Goal: Task Accomplishment & Management: Use online tool/utility

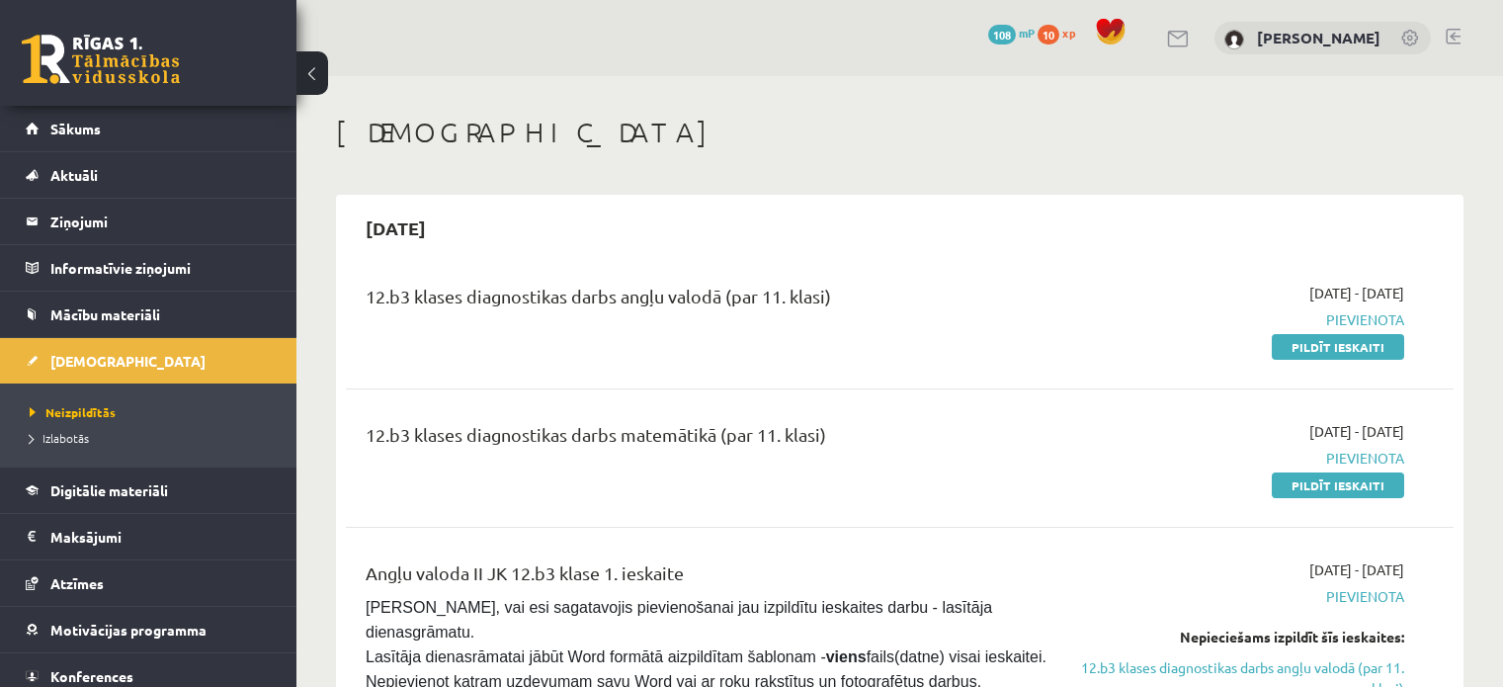
scroll to position [198, 0]
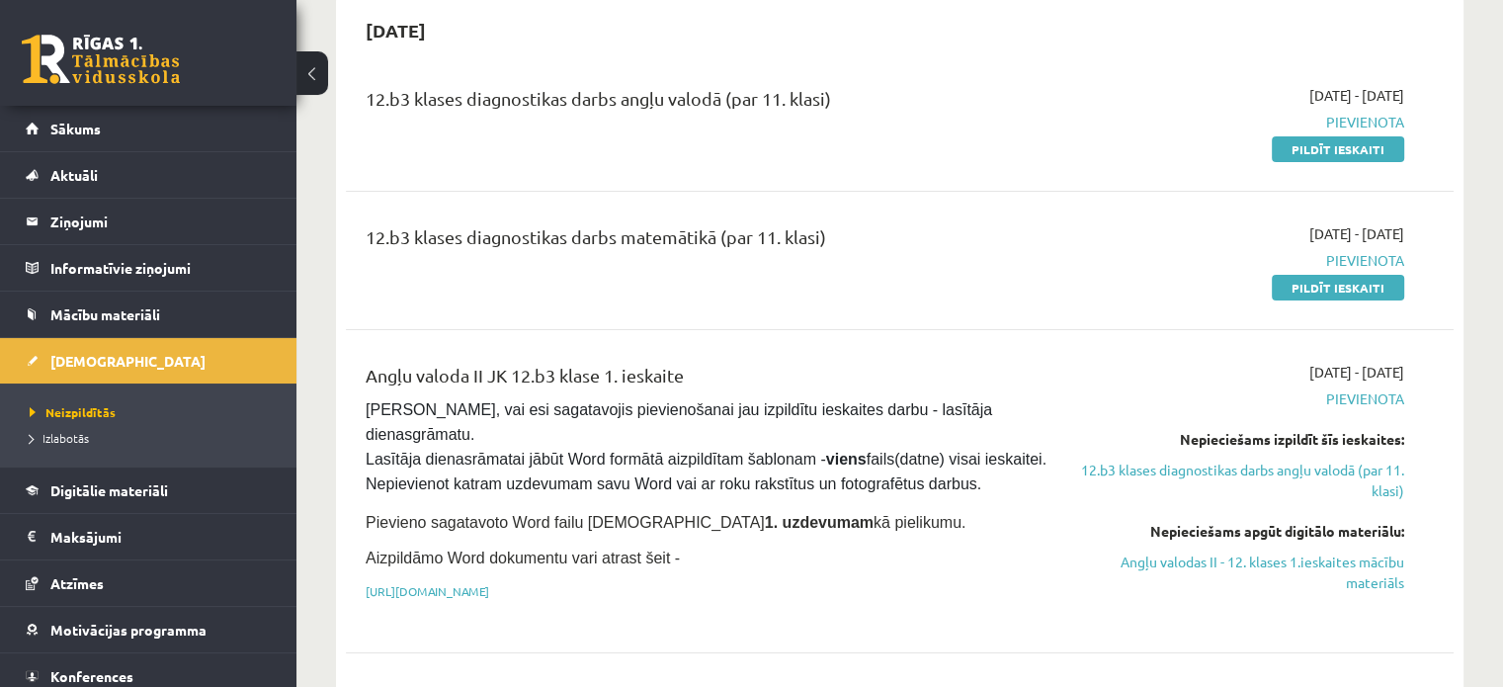
click at [1083, 273] on div "2025-09-01 - 2025-09-15 Pievienota Pildīt ieskaiti" at bounding box center [1241, 260] width 356 height 74
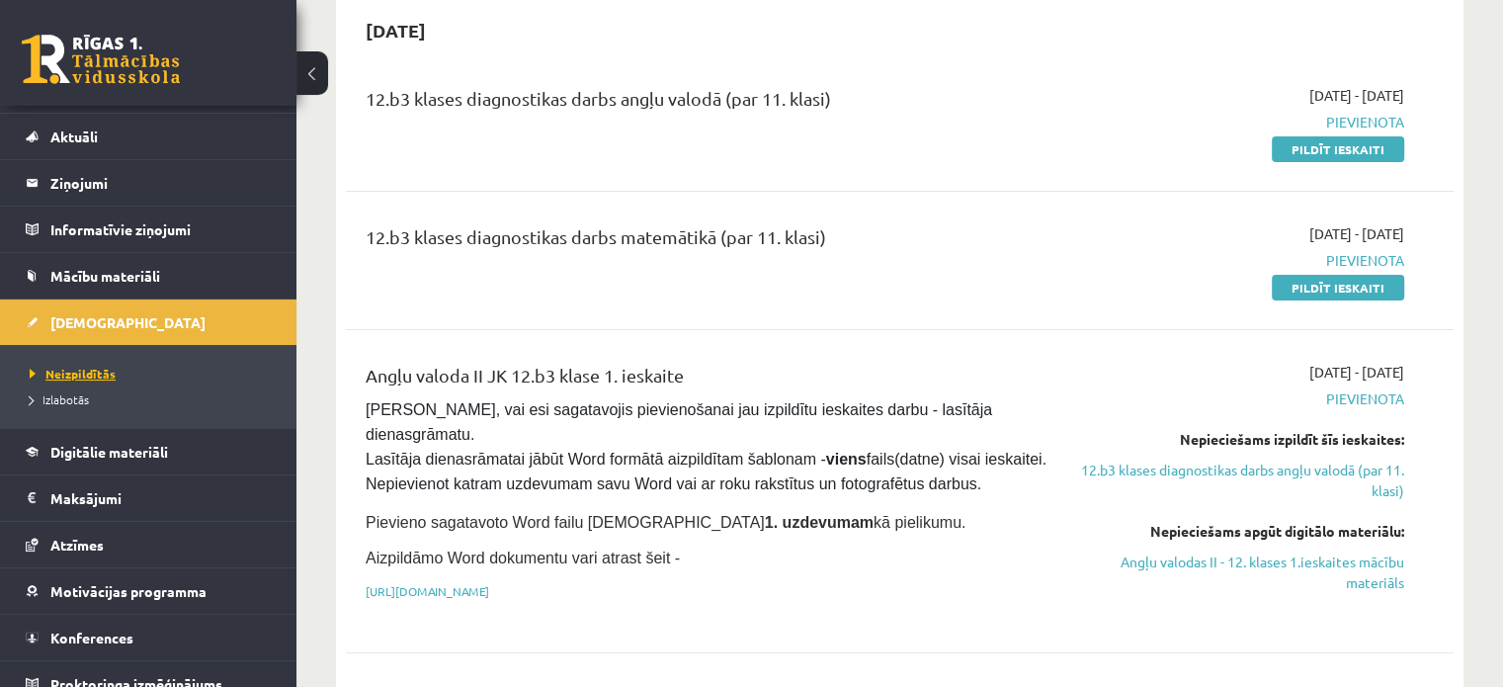
scroll to position [55, 0]
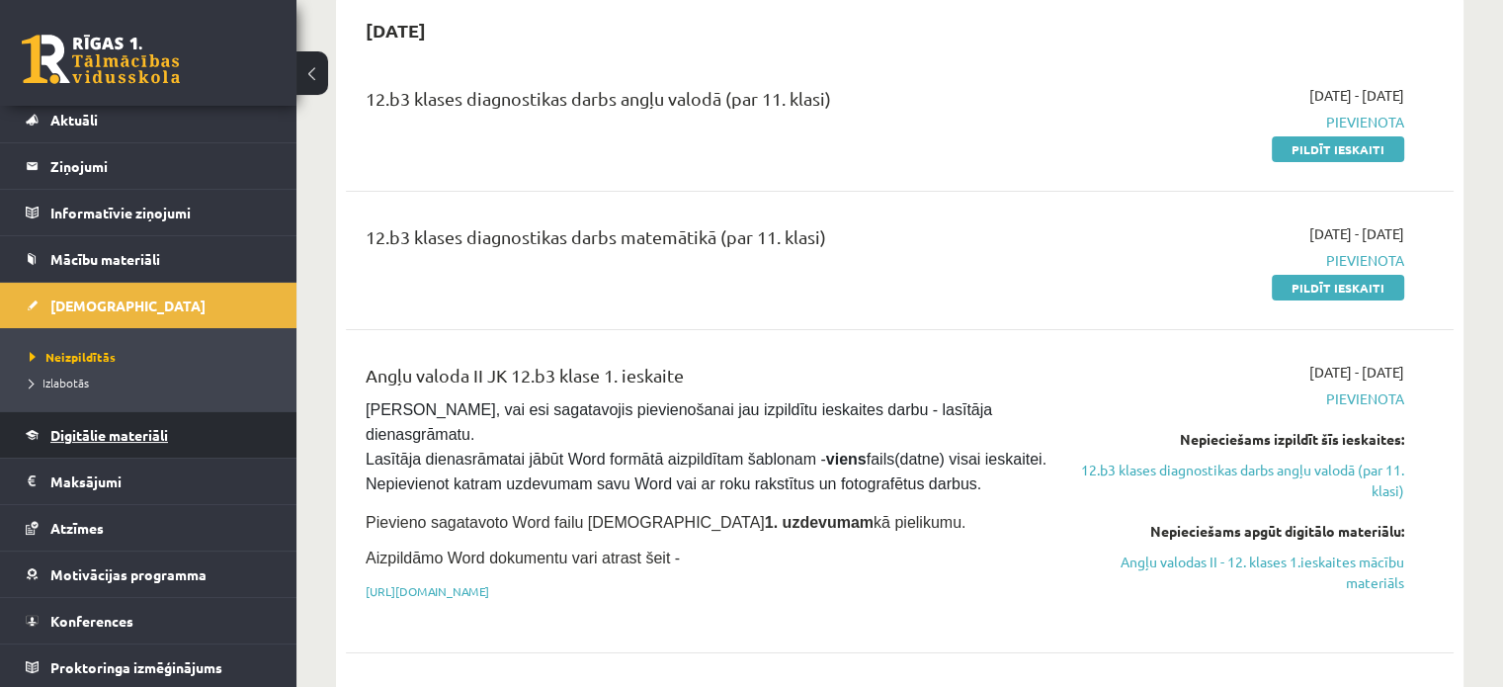
click at [132, 426] on span "Digitālie materiāli" at bounding box center [109, 435] width 118 height 18
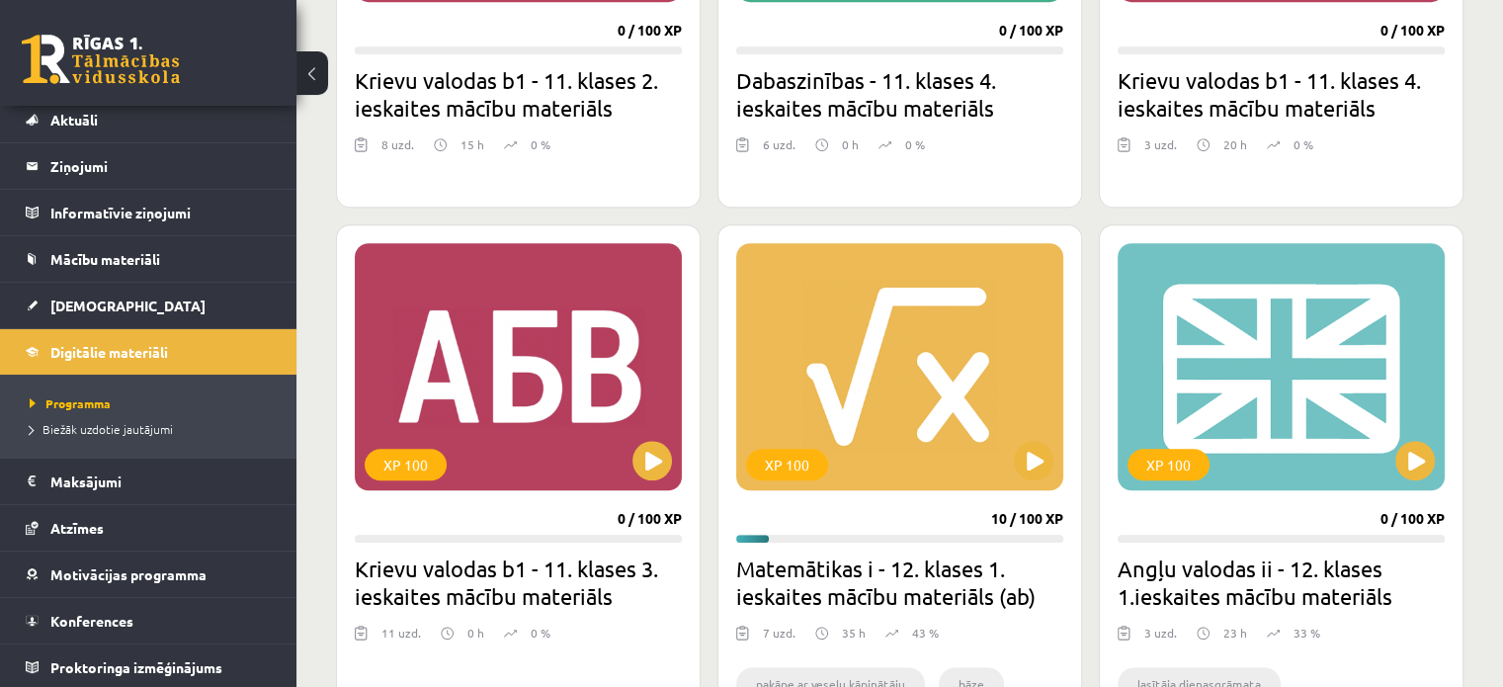
scroll to position [1482, 0]
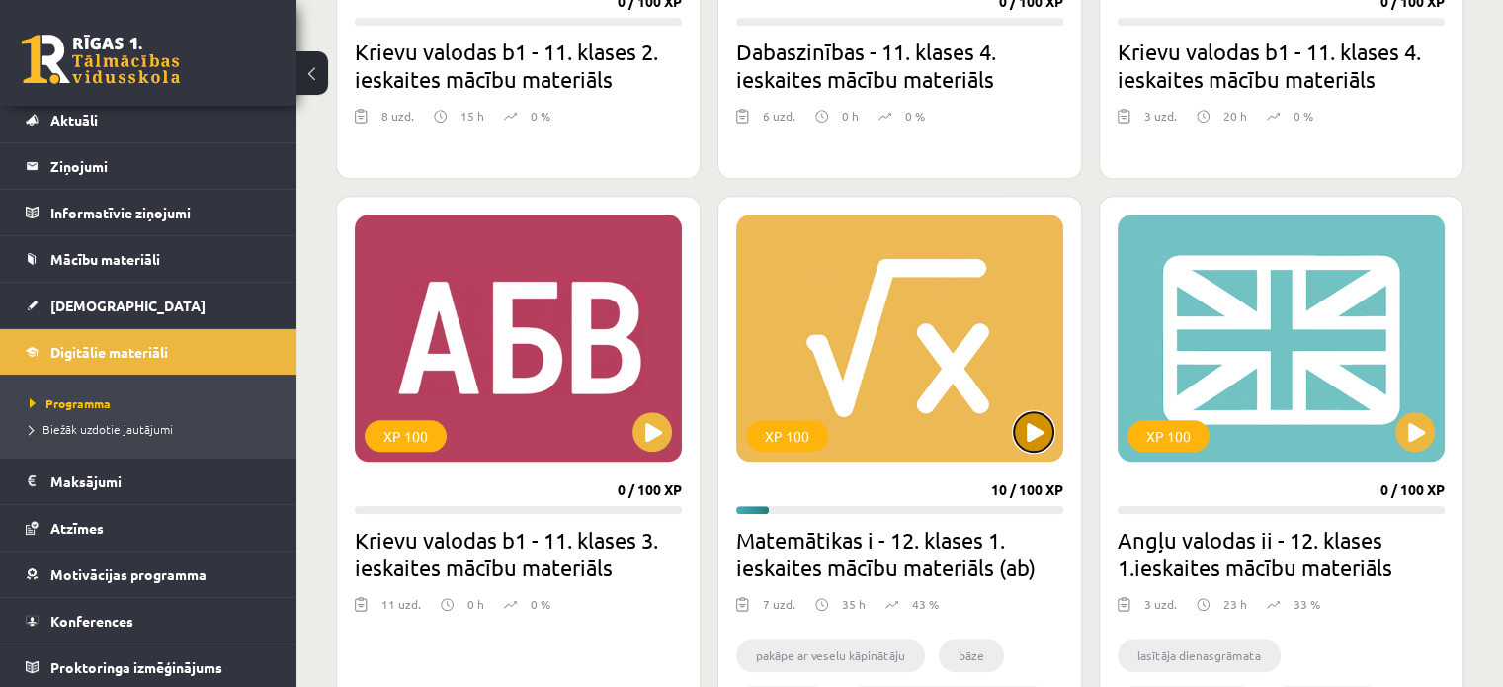
click at [1030, 426] on button at bounding box center [1034, 432] width 40 height 40
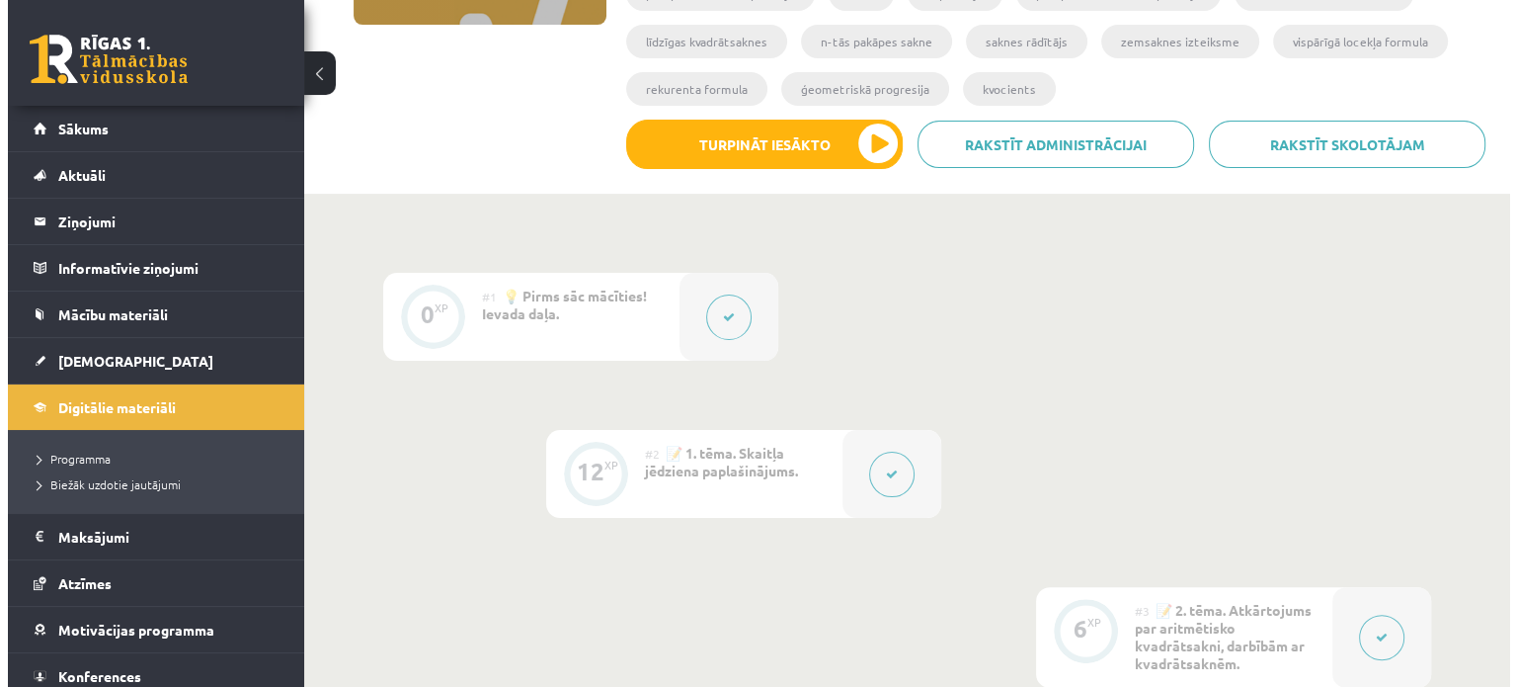
scroll to position [692, 0]
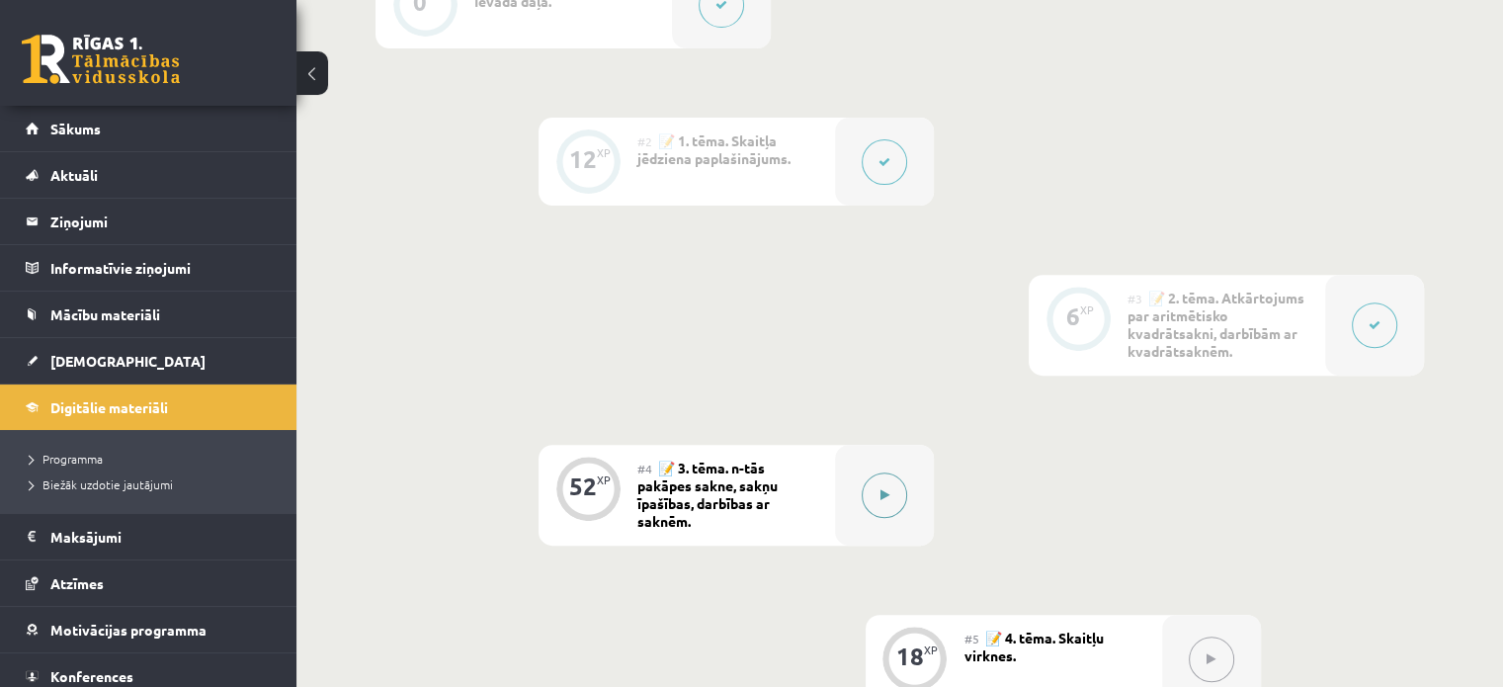
click at [889, 500] on button at bounding box center [883, 494] width 45 height 45
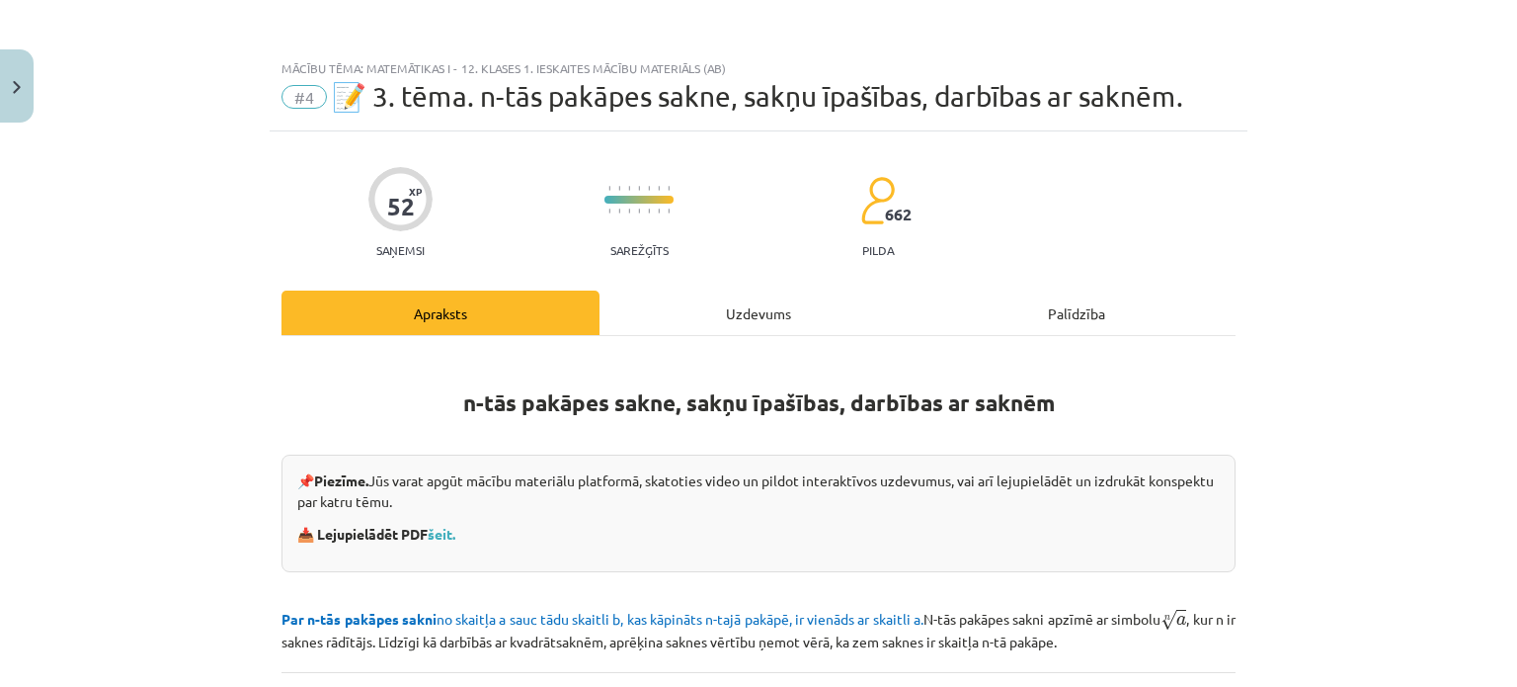
scroll to position [198, 0]
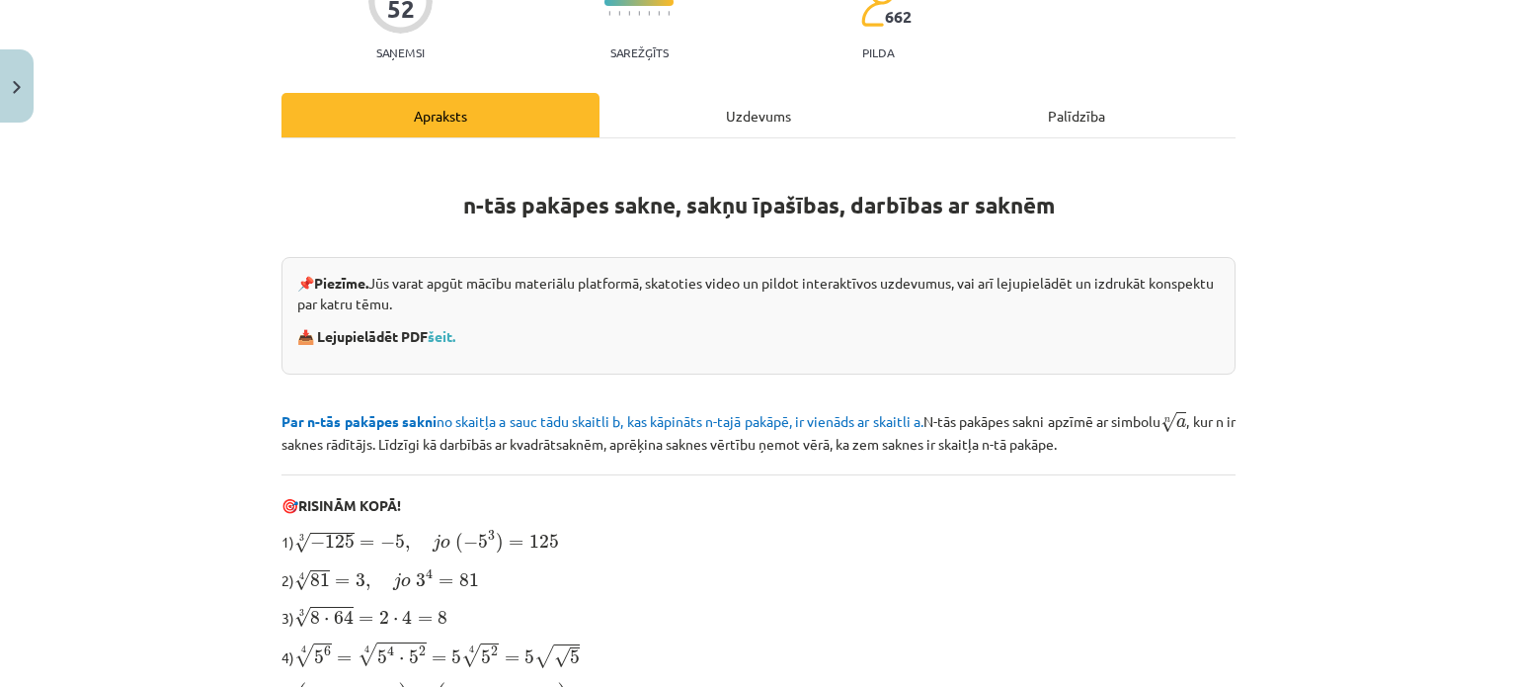
click at [757, 107] on div "Uzdevums" at bounding box center [759, 115] width 318 height 44
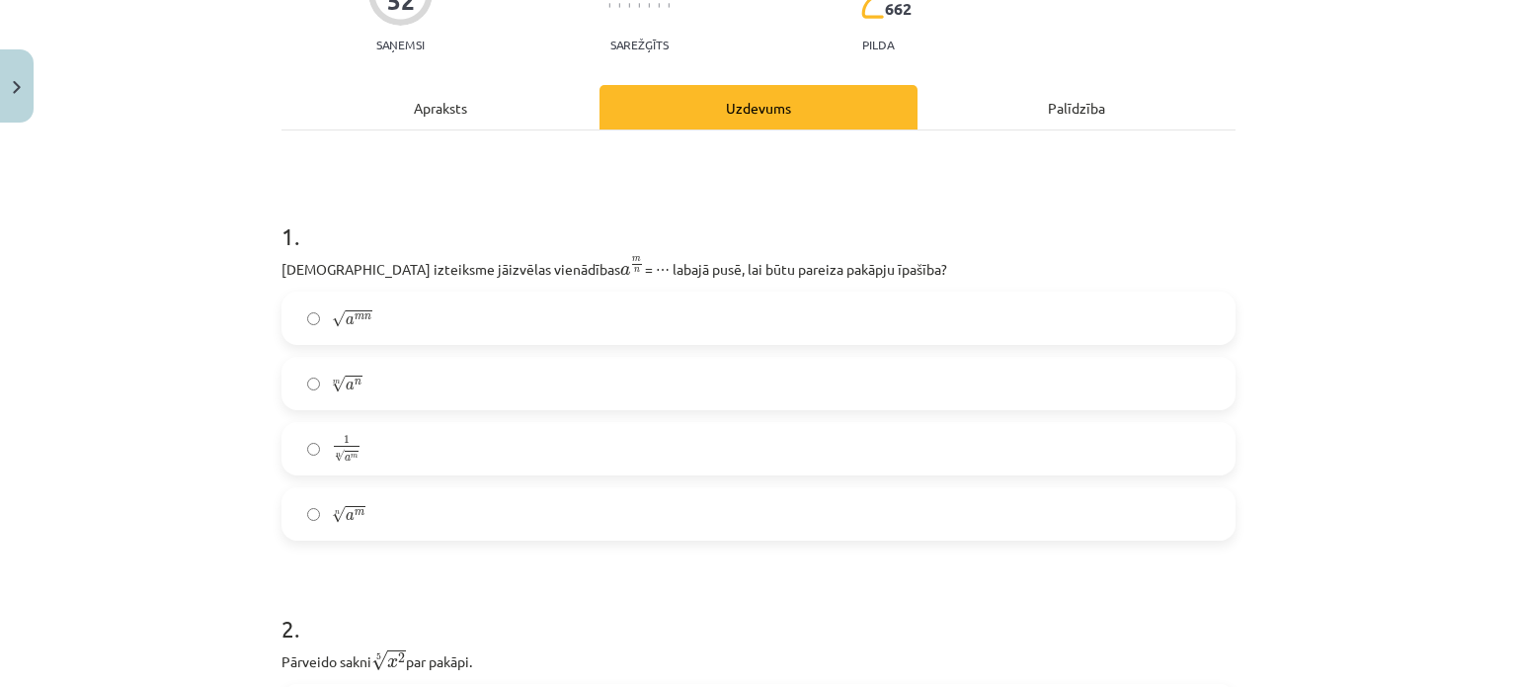
scroll to position [0, 0]
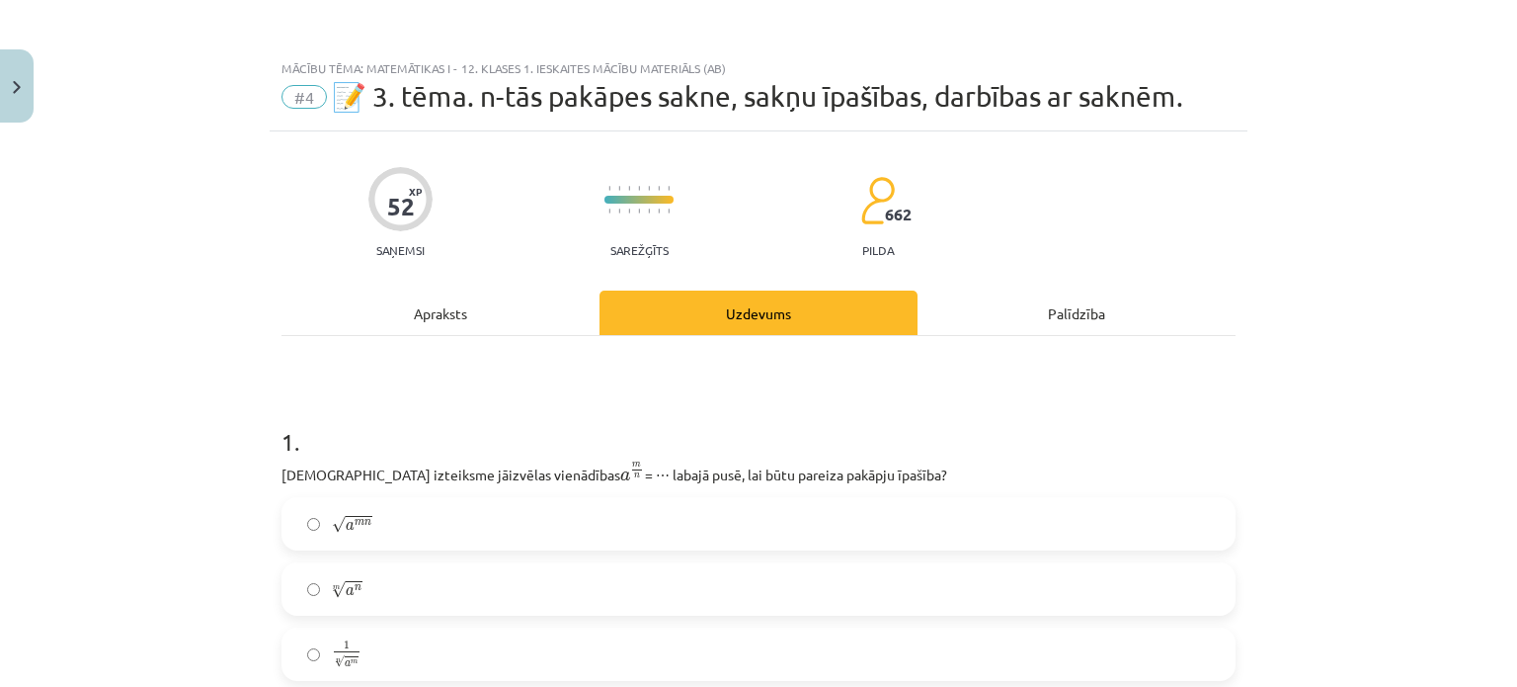
click at [496, 312] on div "Apraksts" at bounding box center [441, 312] width 318 height 44
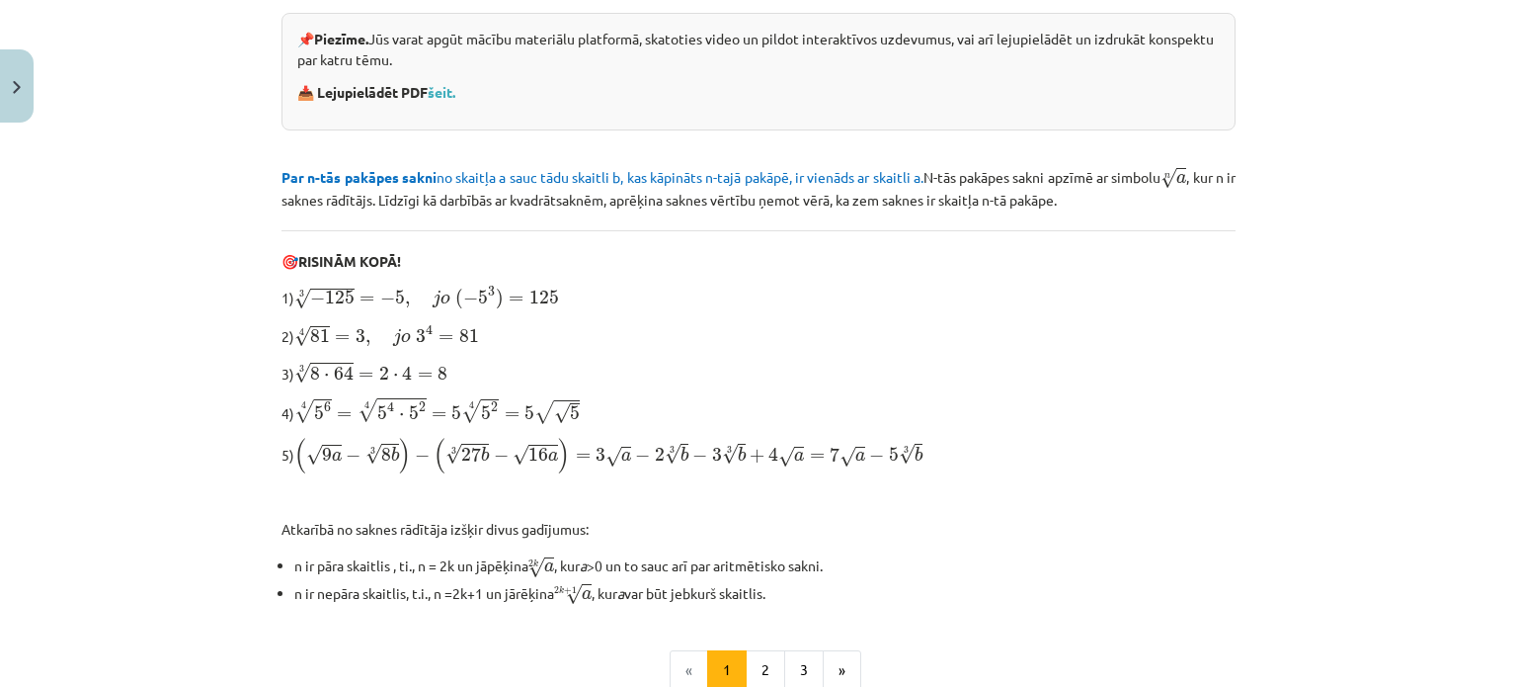
scroll to position [445, 0]
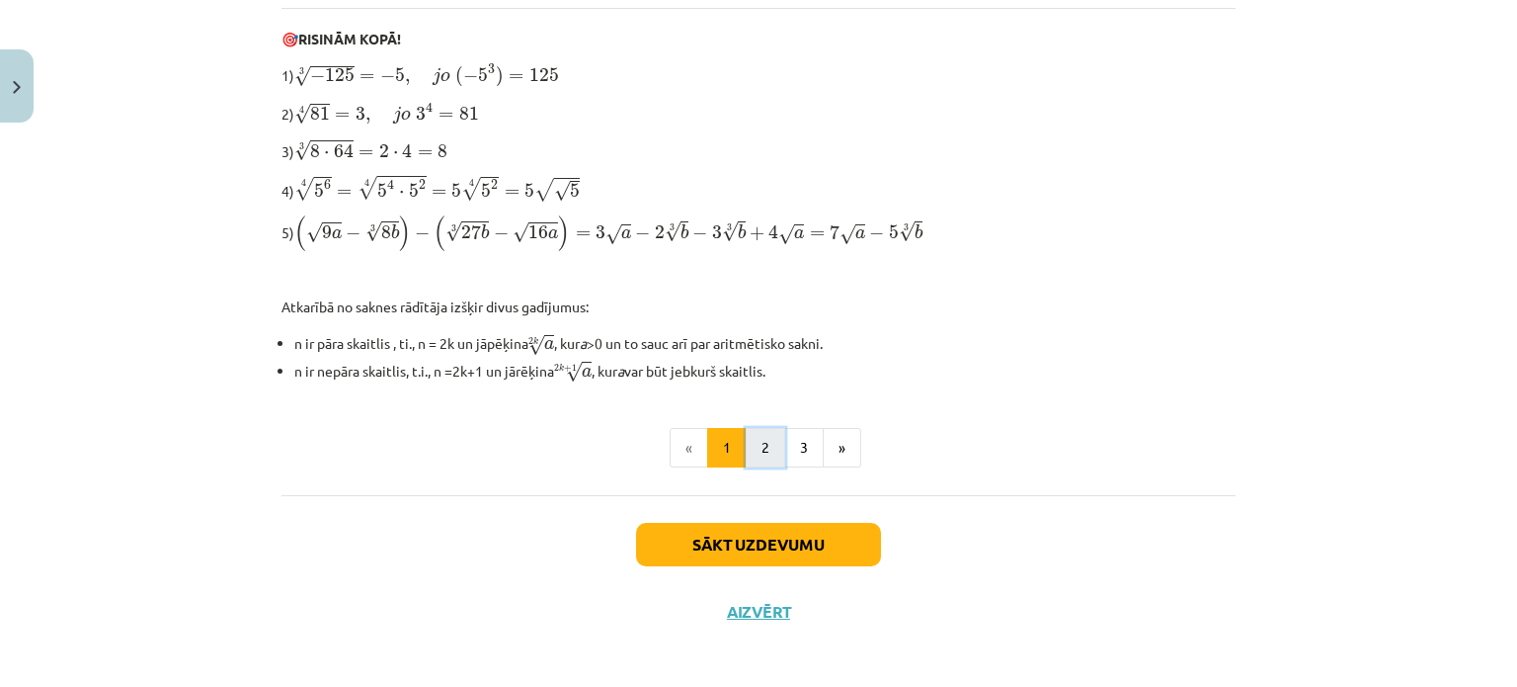
click at [757, 447] on button "2" at bounding box center [766, 448] width 40 height 40
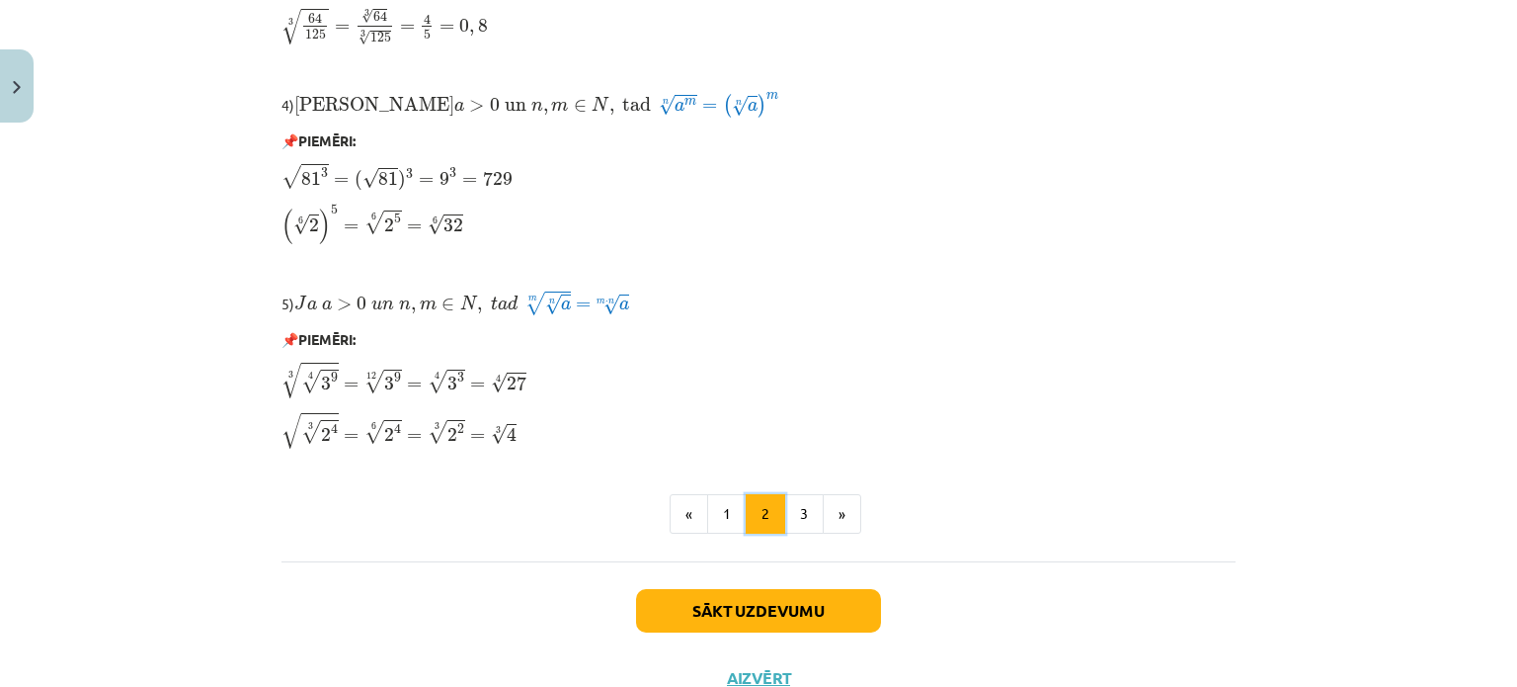
scroll to position [1715, 0]
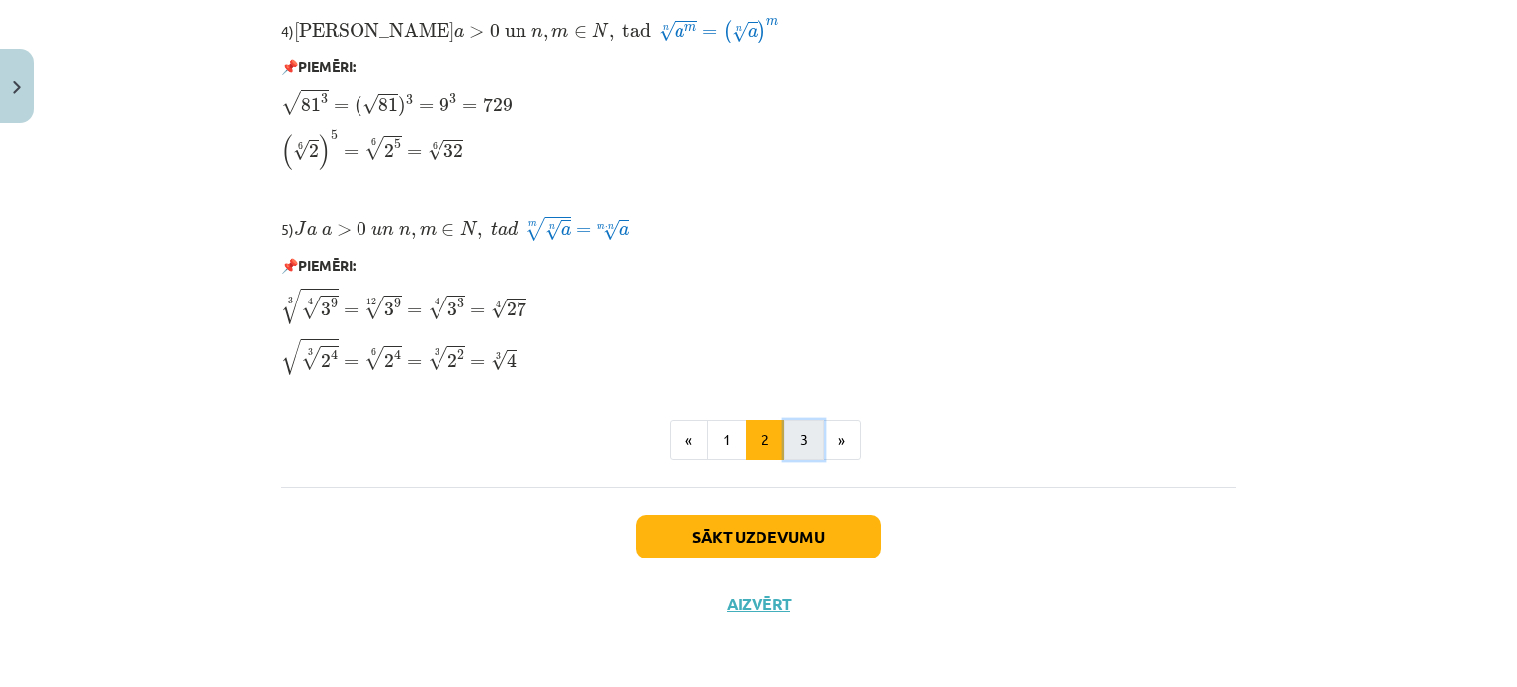
click at [794, 451] on button "3" at bounding box center [804, 440] width 40 height 40
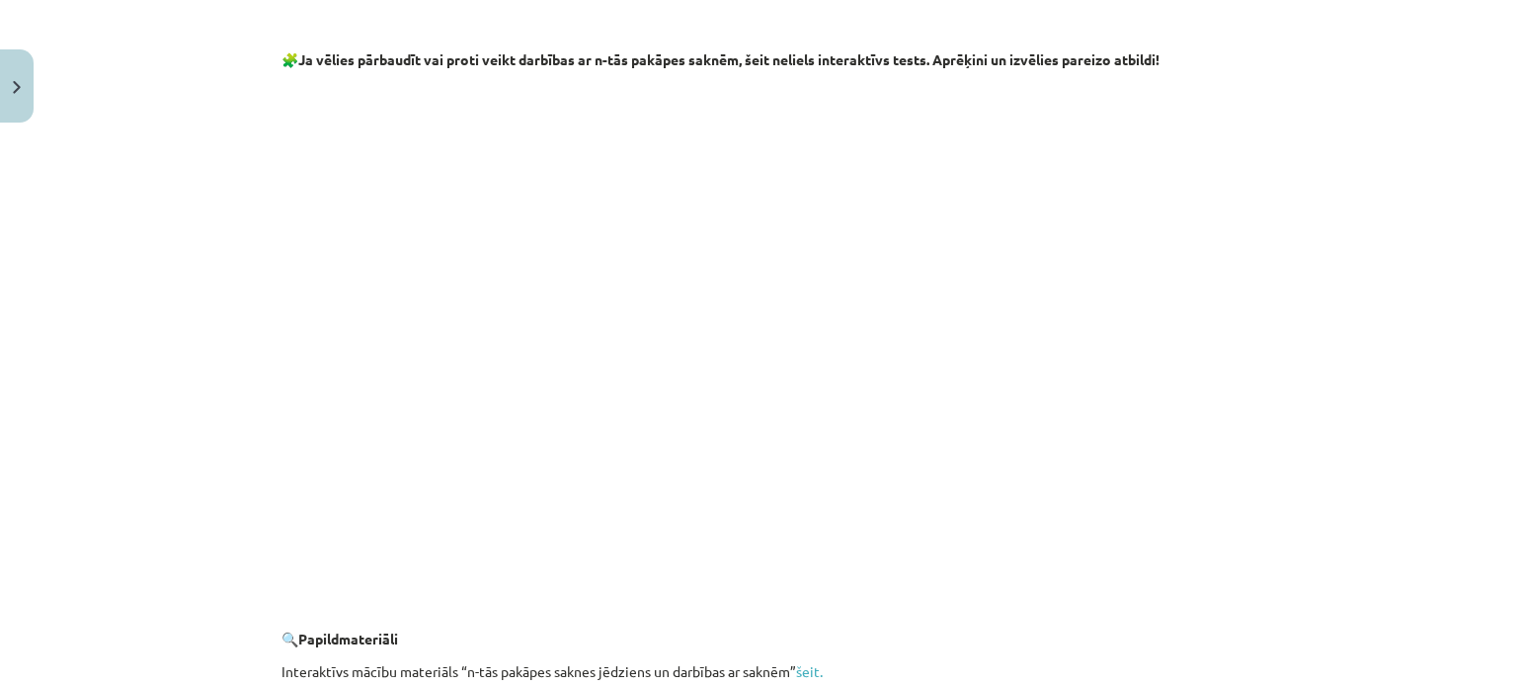
scroll to position [3620, 0]
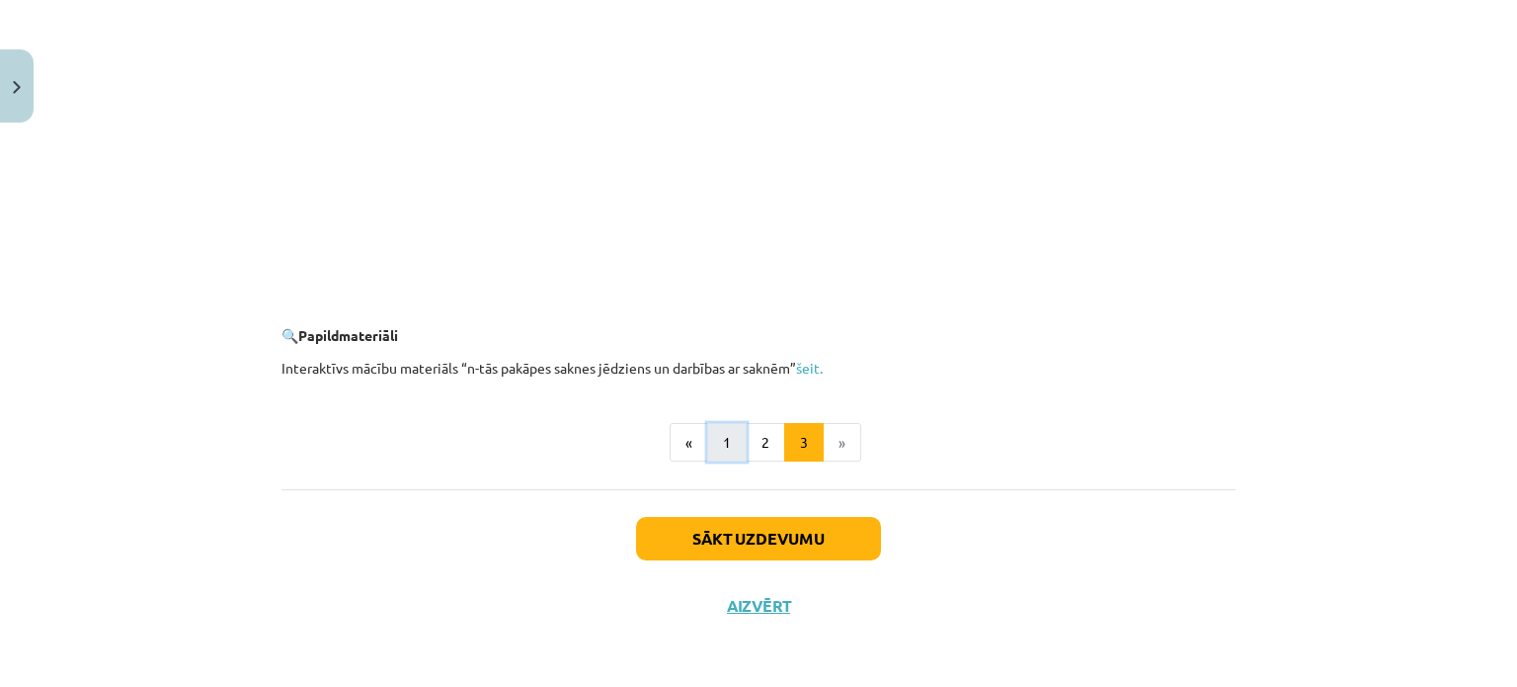
click at [722, 451] on button "1" at bounding box center [727, 443] width 40 height 40
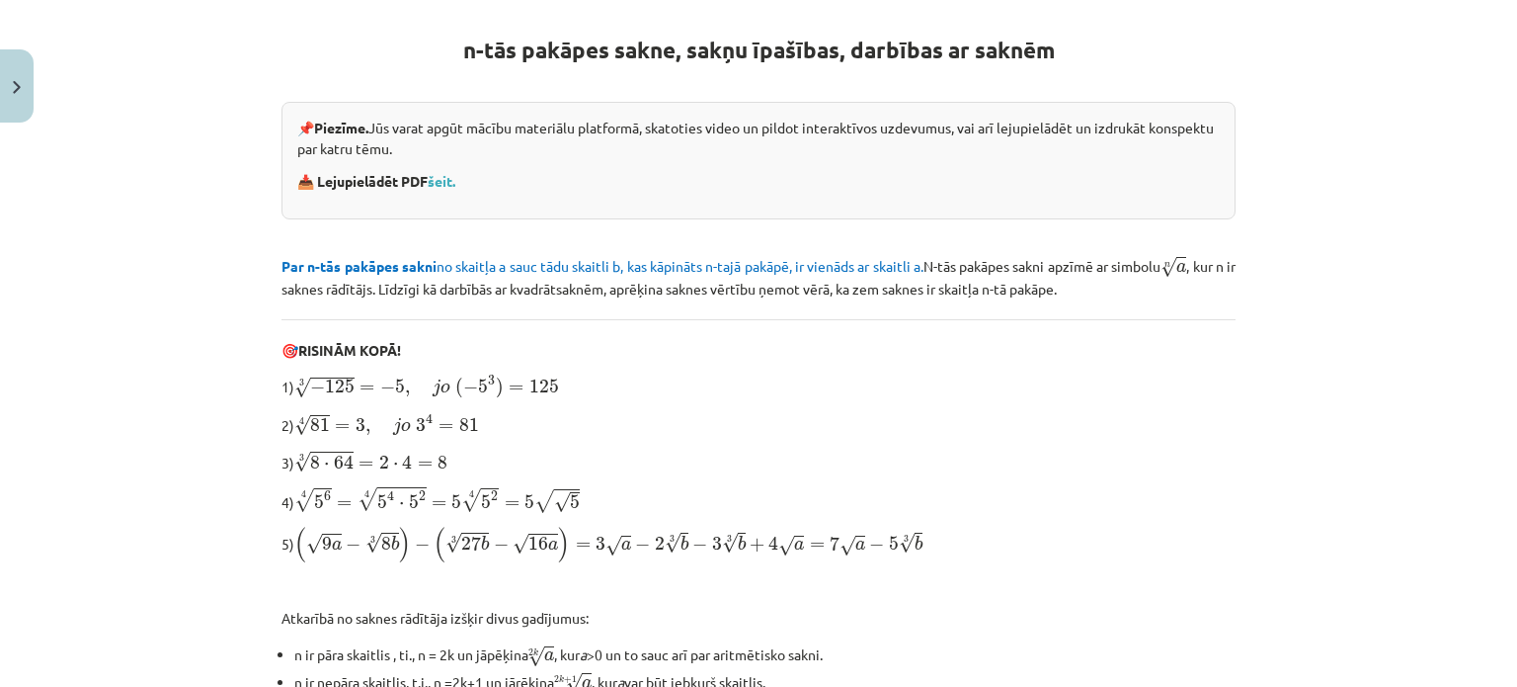
scroll to position [664, 0]
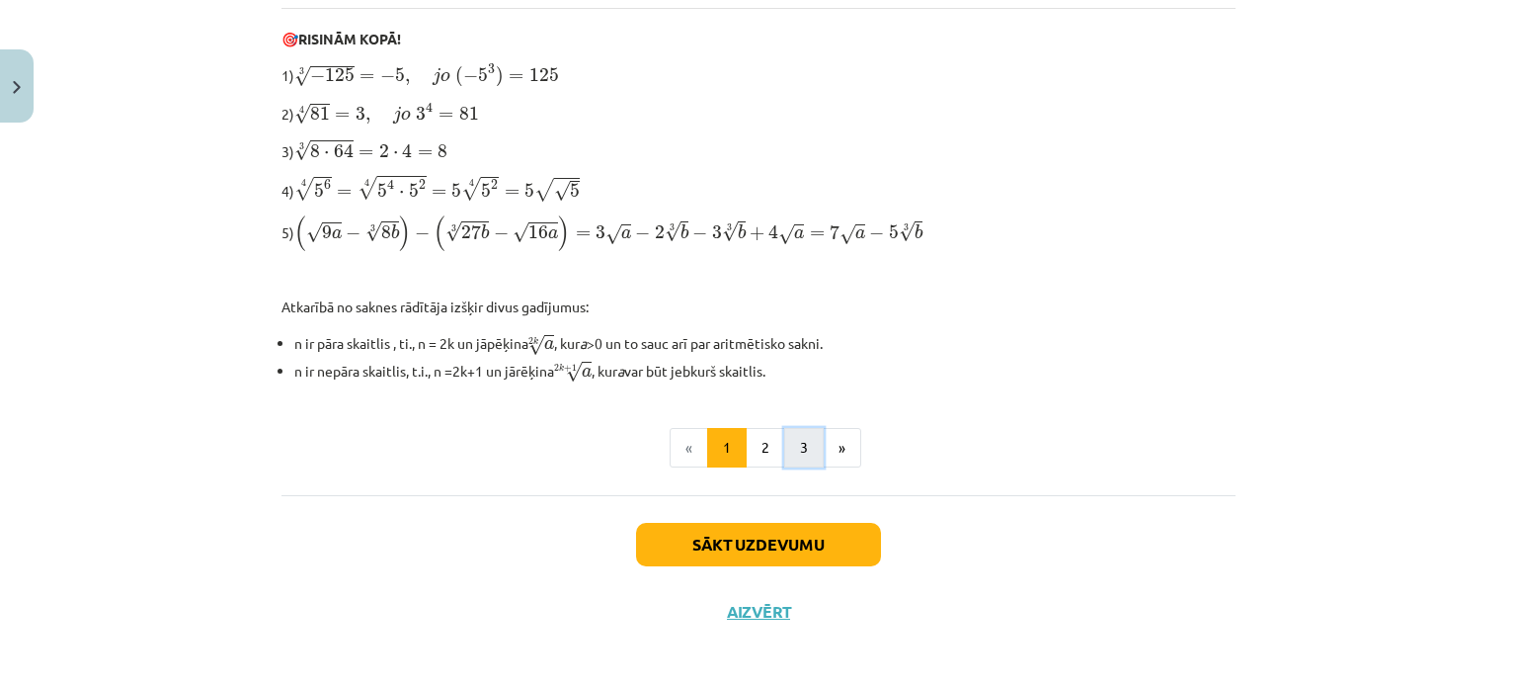
click at [789, 446] on button "3" at bounding box center [804, 448] width 40 height 40
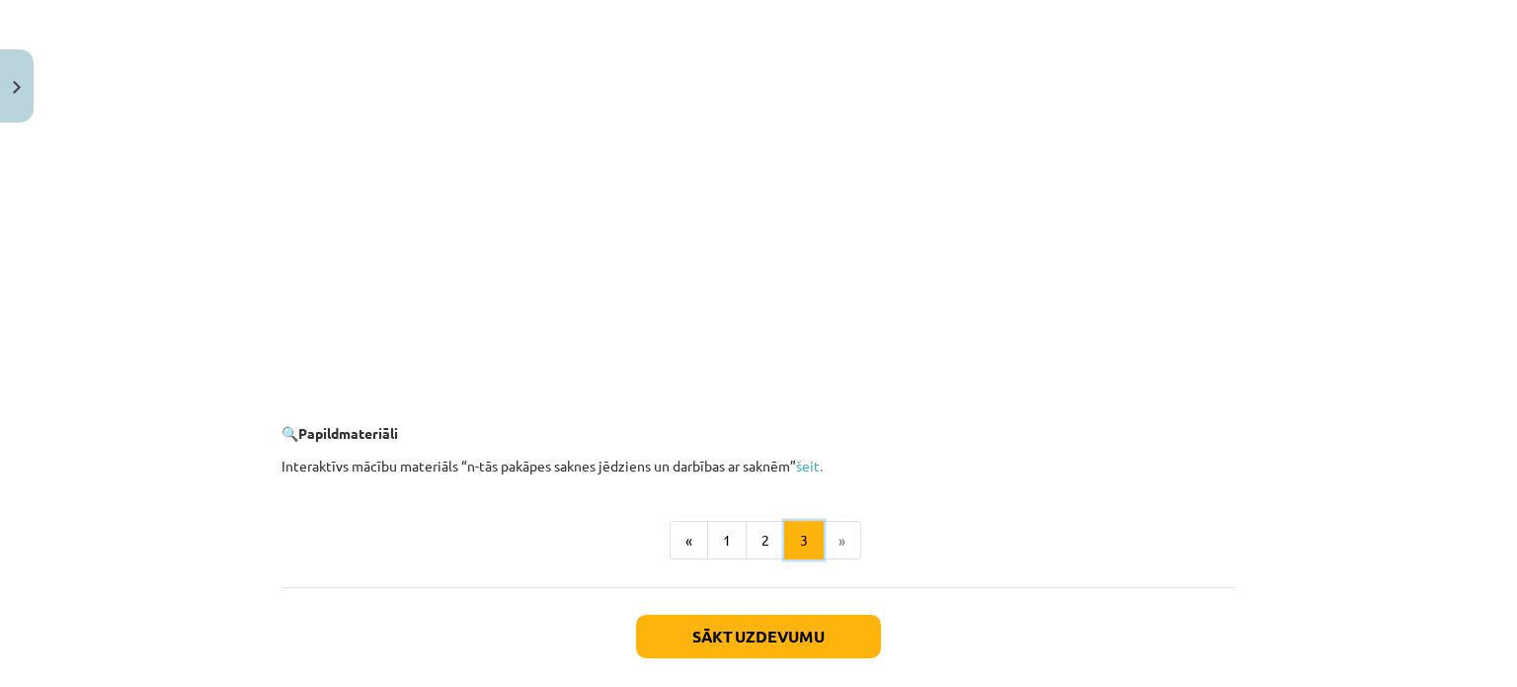
scroll to position [3620, 0]
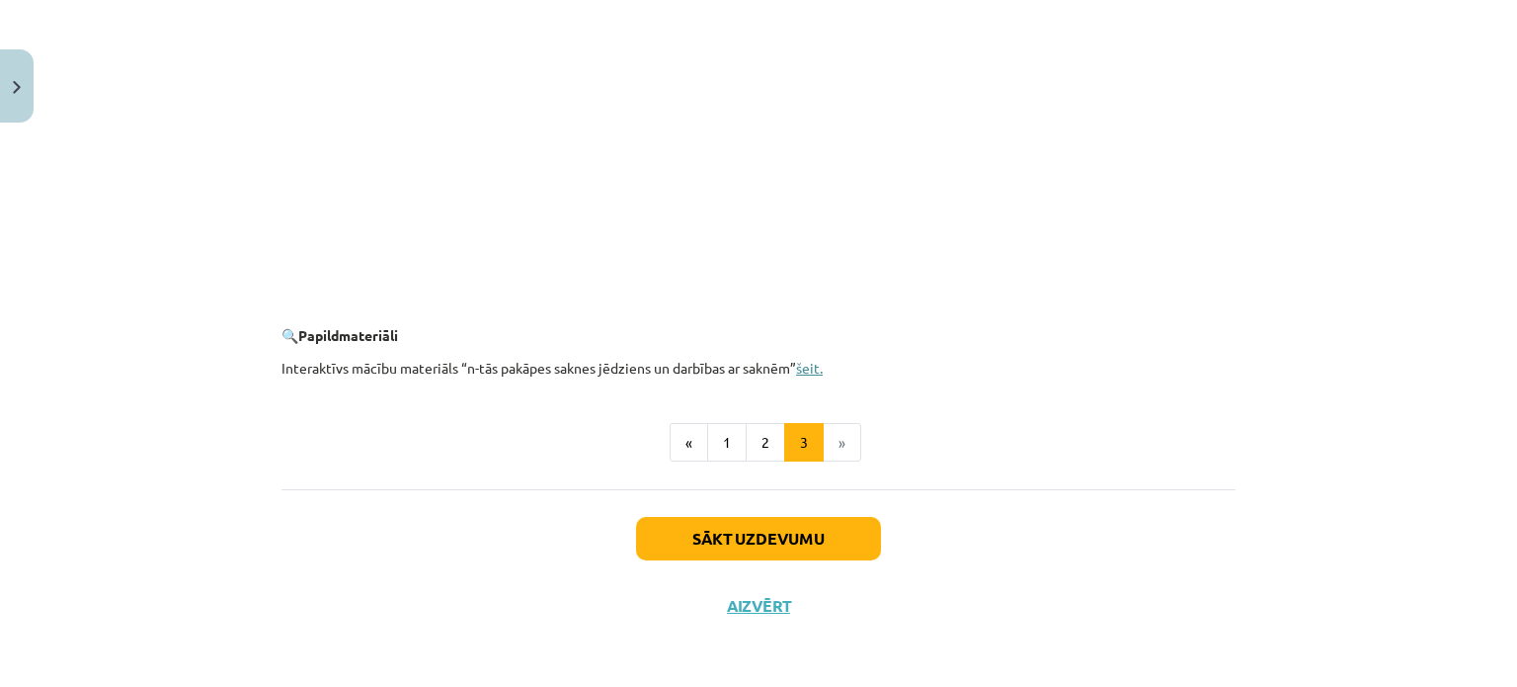
click at [814, 370] on link "šeit." at bounding box center [809, 368] width 27 height 18
click at [723, 446] on button "1" at bounding box center [727, 443] width 40 height 40
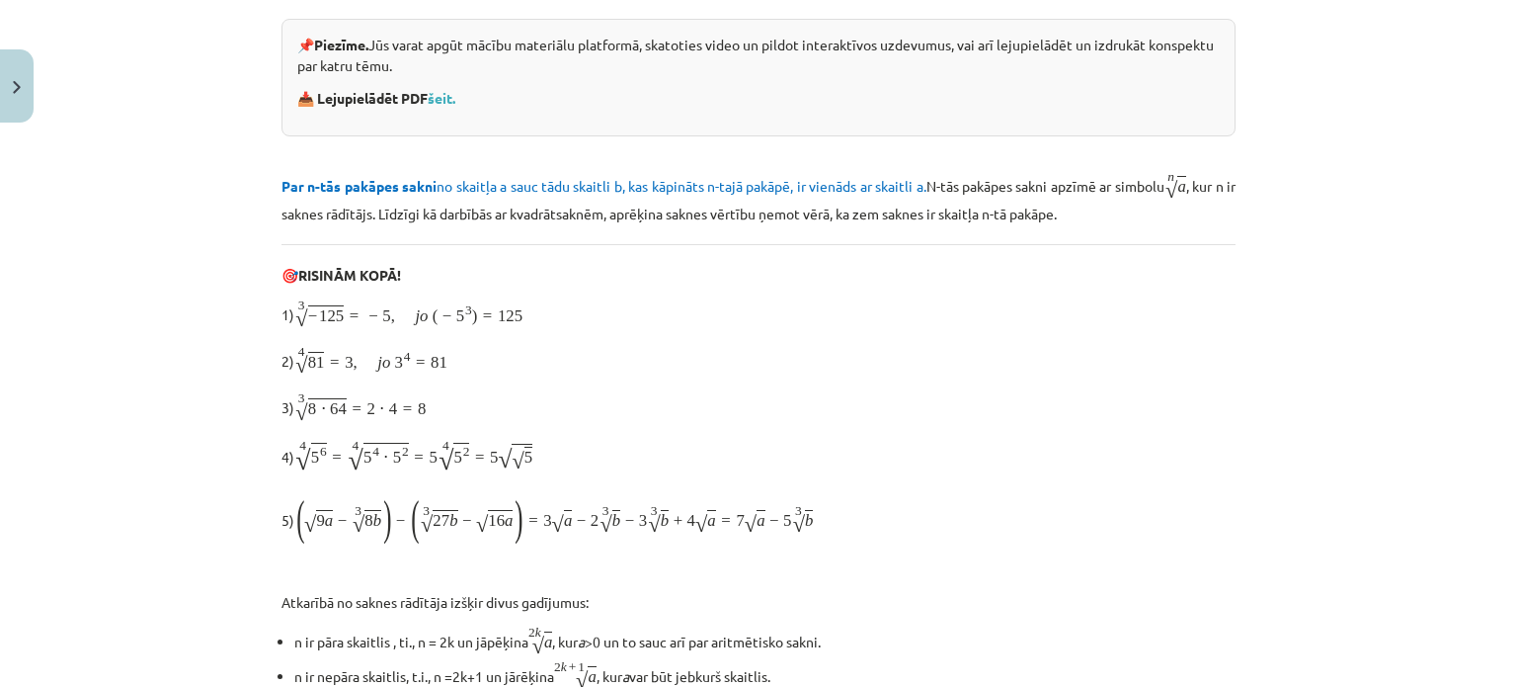
scroll to position [353, 0]
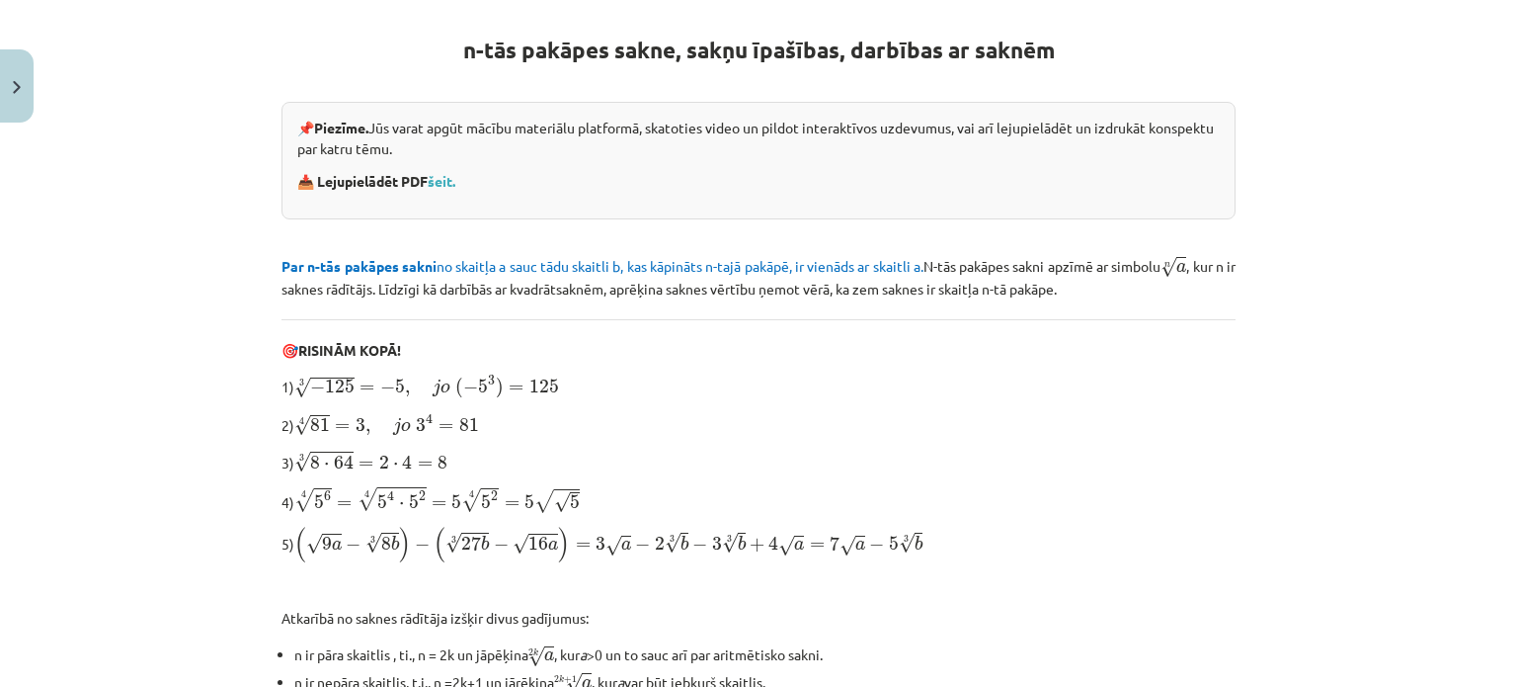
drag, startPoint x: 439, startPoint y: 174, endPoint x: 815, endPoint y: 224, distance: 379.8
click at [815, 224] on p at bounding box center [759, 229] width 954 height 21
click at [432, 181] on link "šeit." at bounding box center [442, 181] width 28 height 18
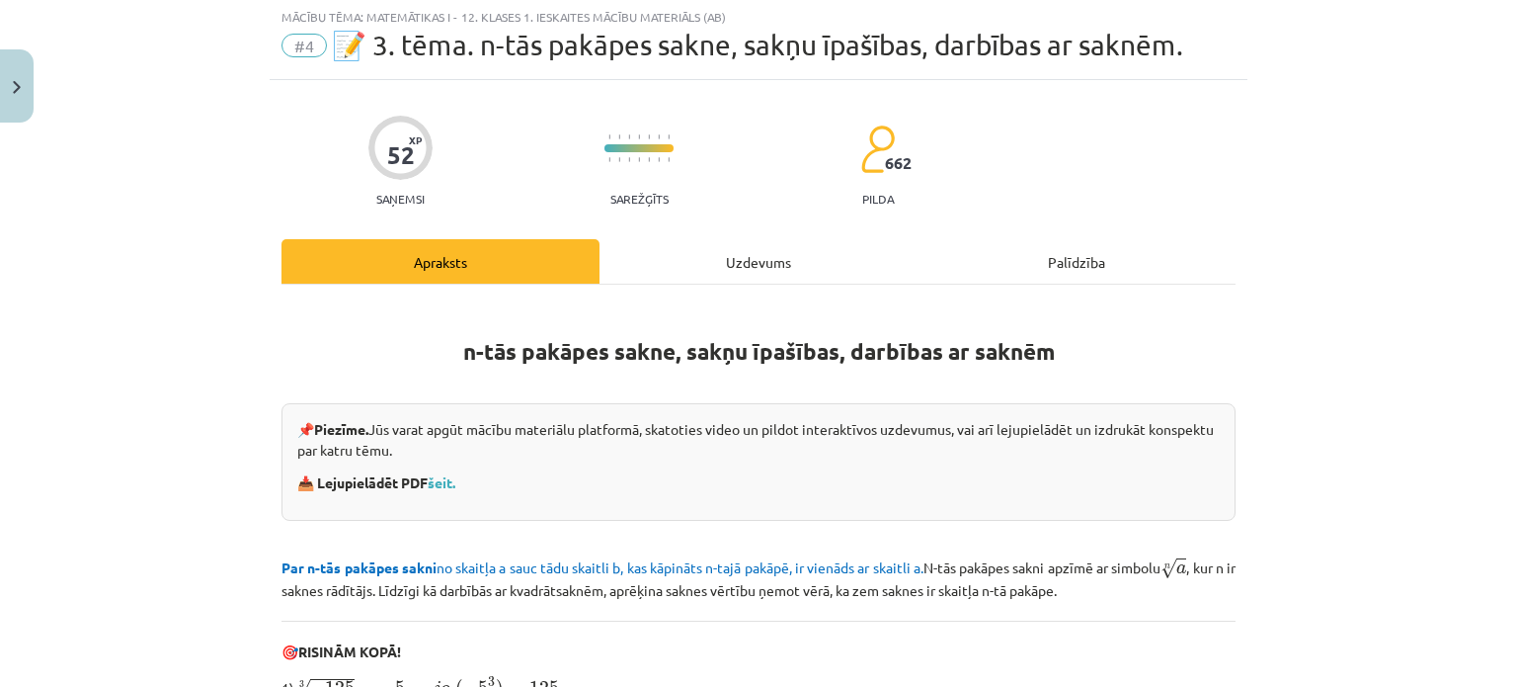
scroll to position [99, 0]
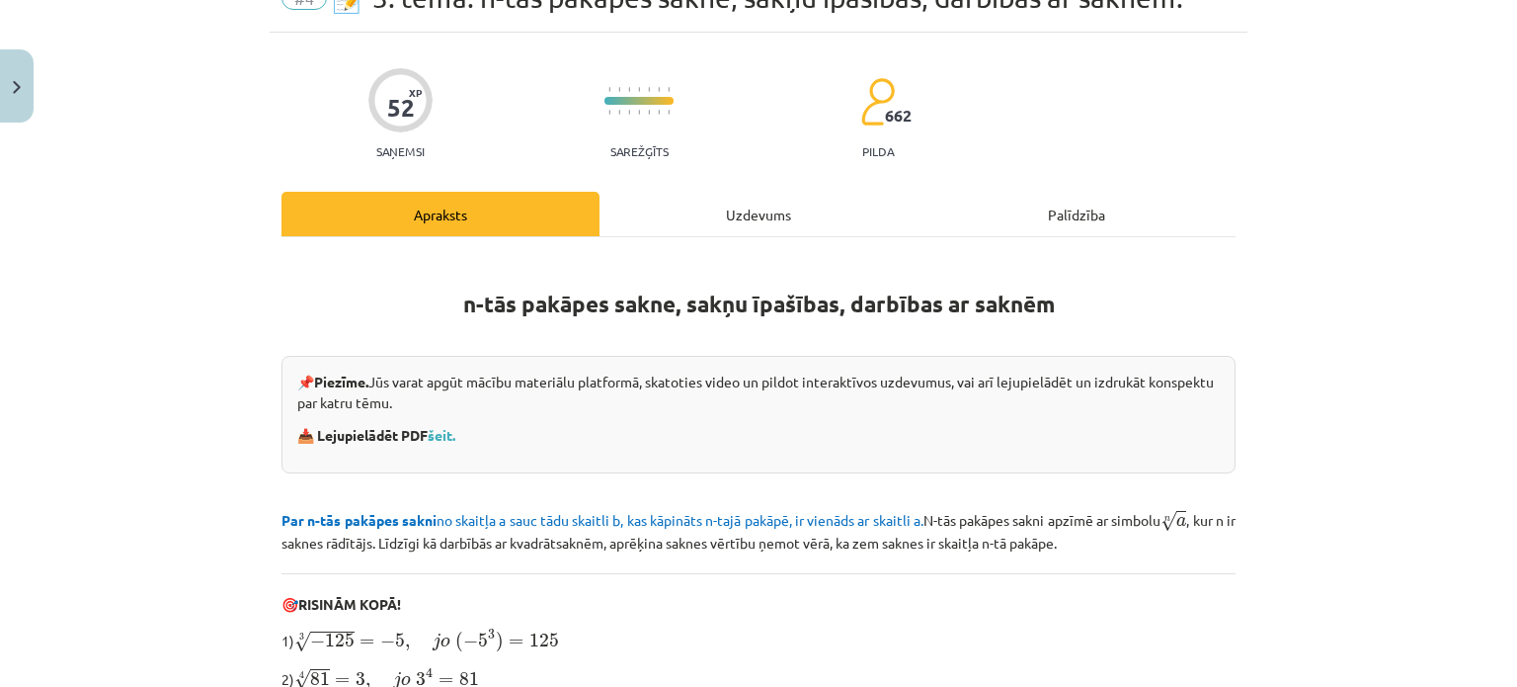
click at [1051, 220] on div "Palīdzība" at bounding box center [1077, 214] width 318 height 44
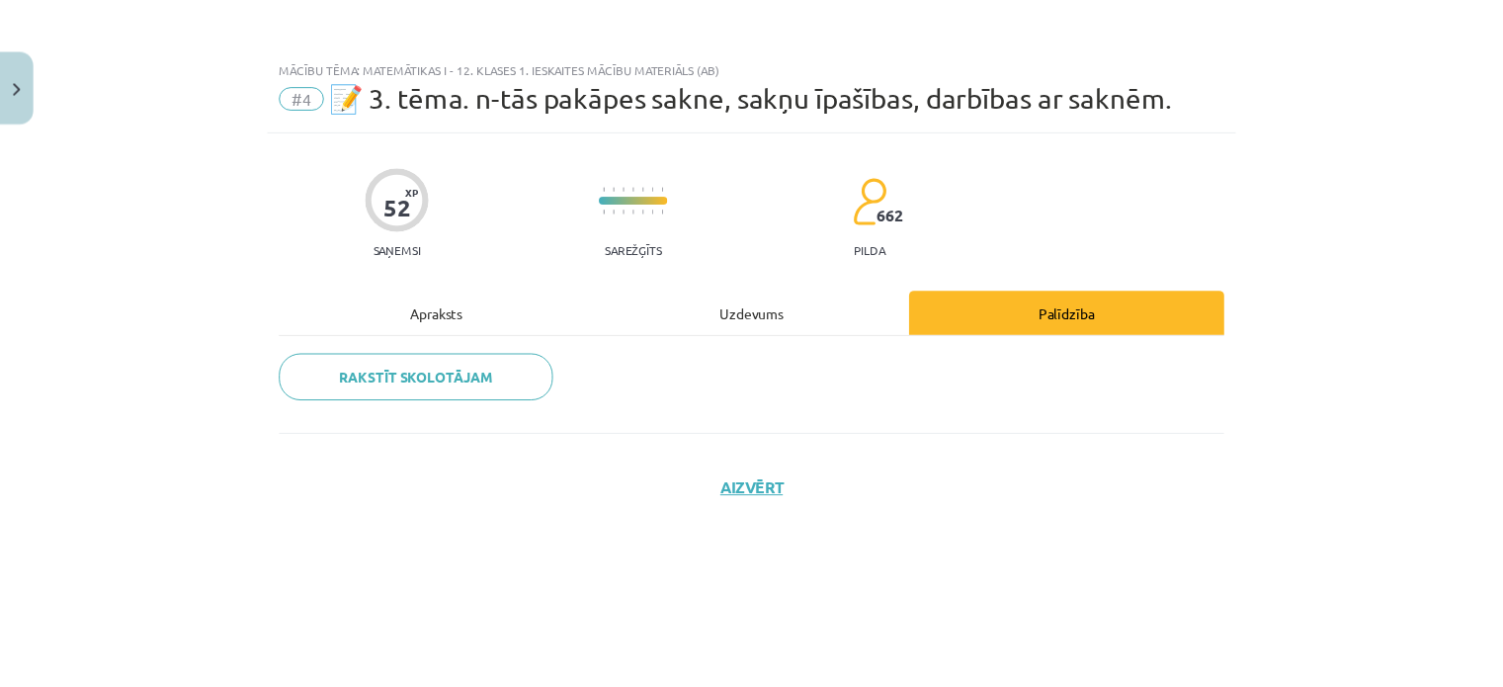
scroll to position [0, 0]
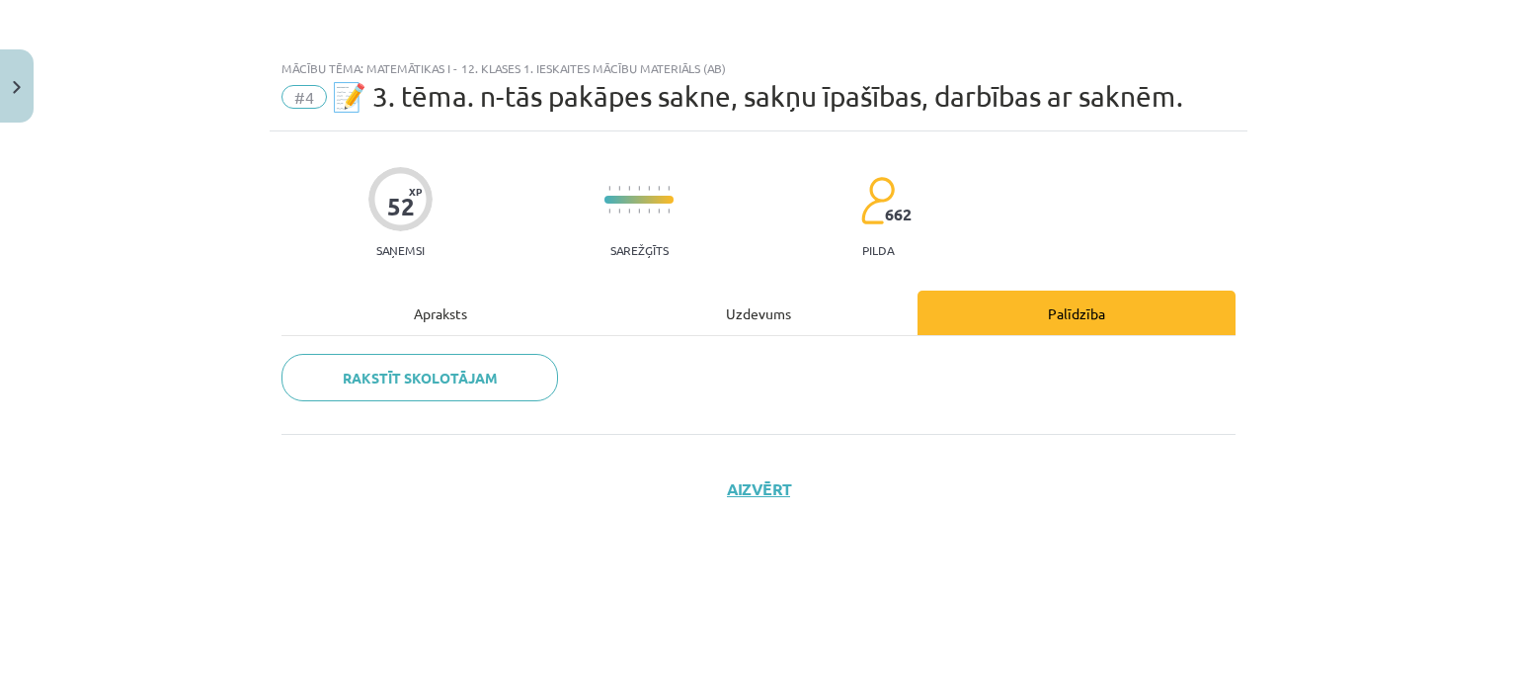
click at [458, 304] on div "Apraksts" at bounding box center [441, 312] width 318 height 44
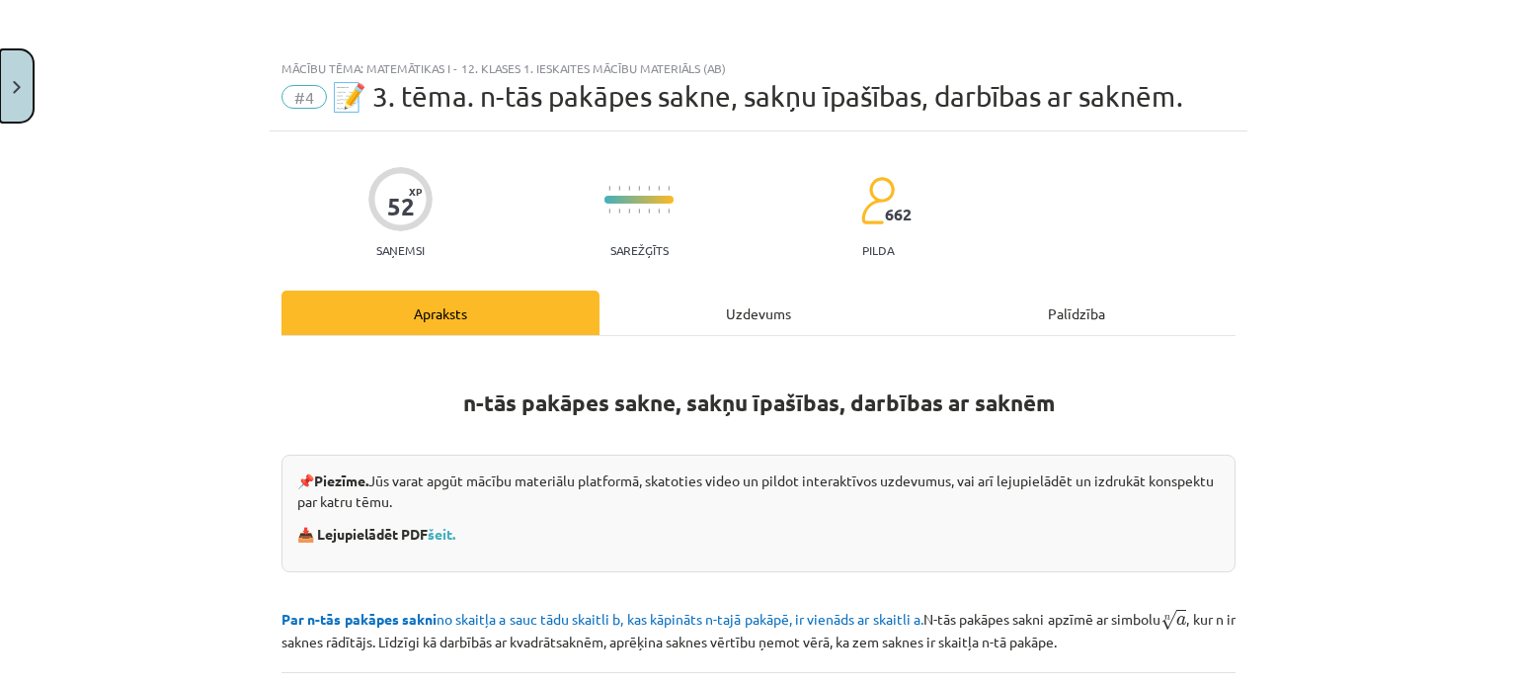
click at [16, 82] on img "Close" at bounding box center [17, 87] width 8 height 13
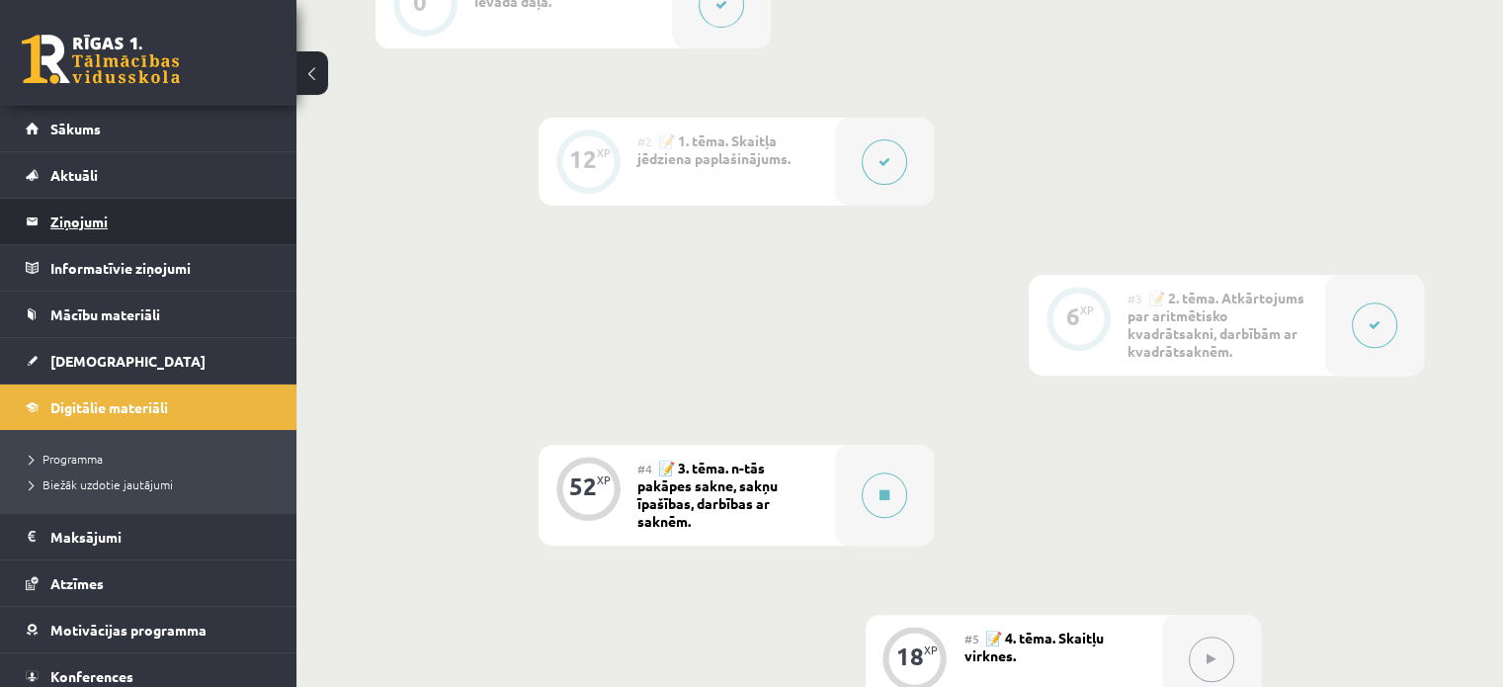
click at [133, 226] on legend "Ziņojumi 0" at bounding box center [160, 221] width 221 height 45
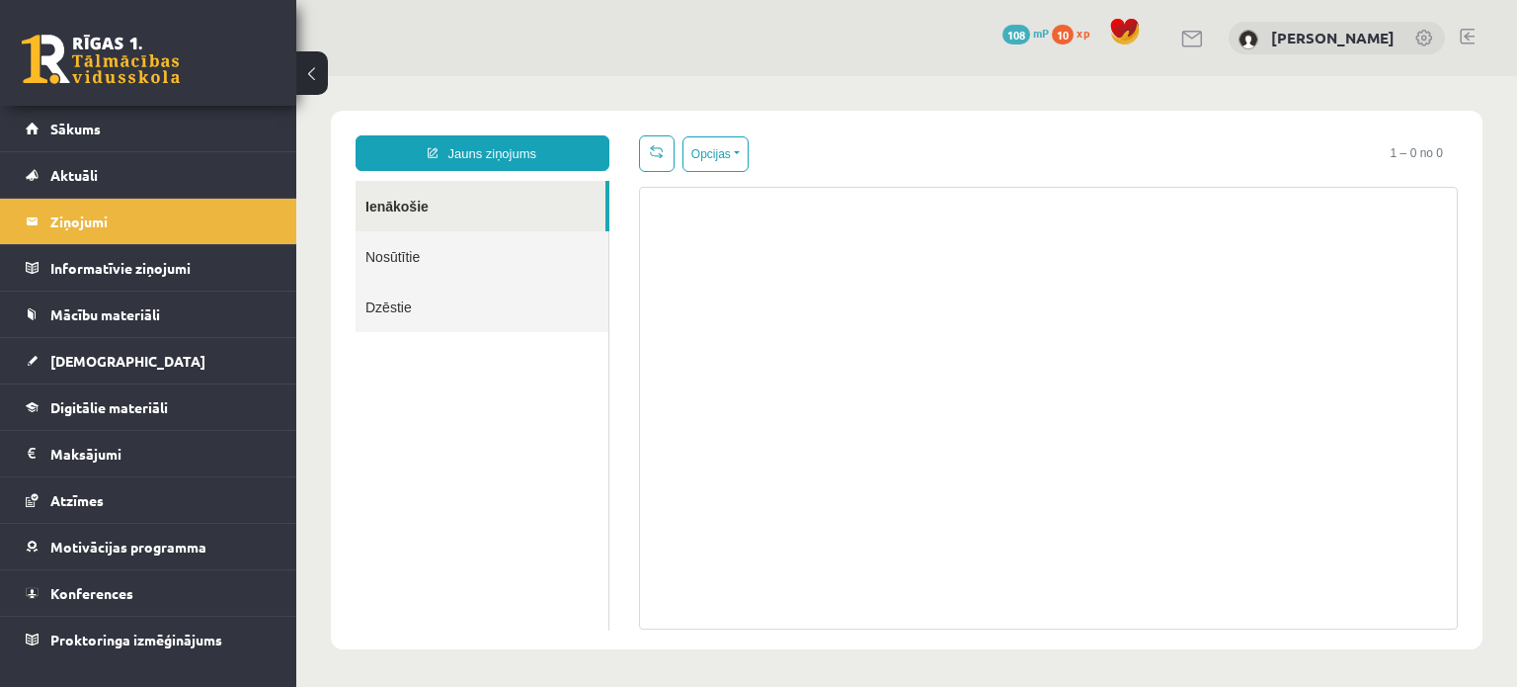
click at [466, 242] on link "Nosūtītie" at bounding box center [482, 256] width 253 height 50
click at [437, 206] on link "Ienākošie" at bounding box center [481, 206] width 250 height 50
click at [511, 256] on link "Nosūtītie" at bounding box center [482, 256] width 253 height 50
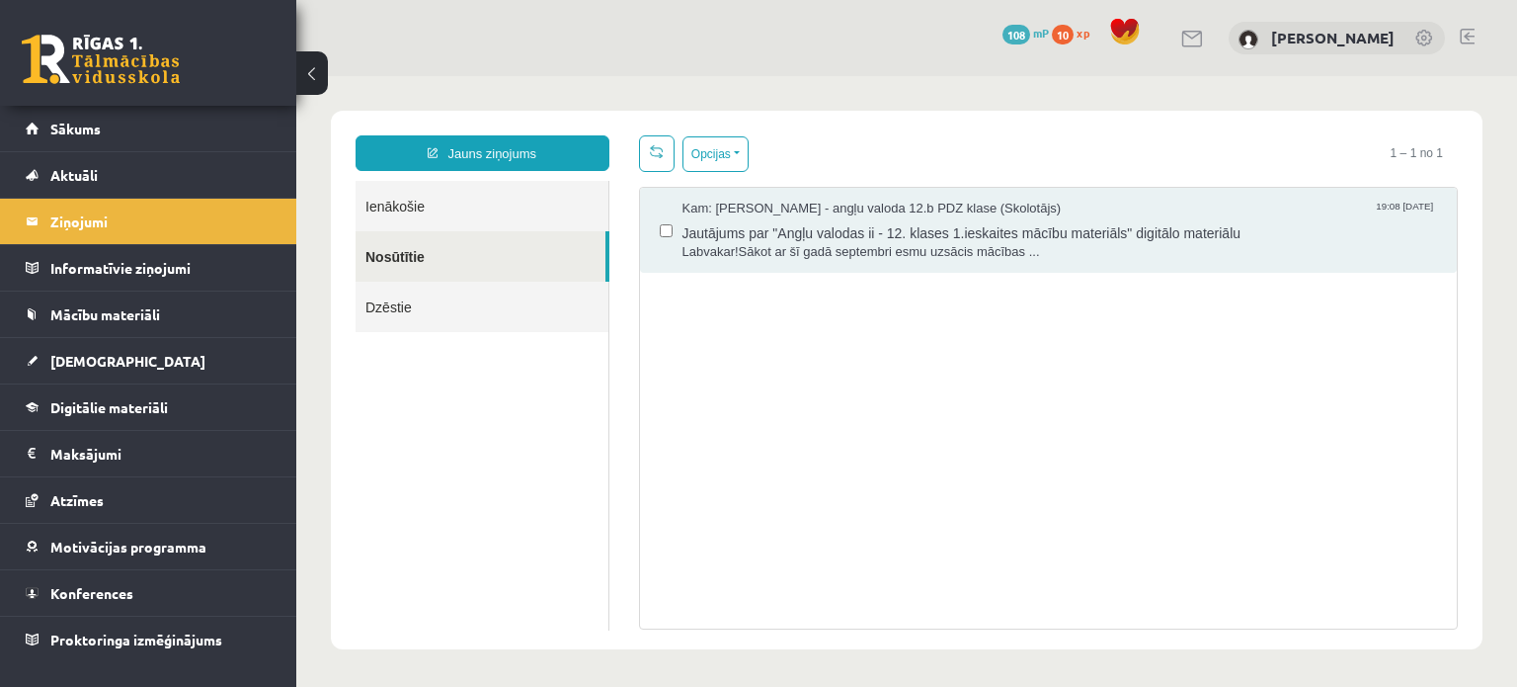
click at [482, 209] on link "Ienākošie" at bounding box center [482, 206] width 253 height 50
click at [435, 205] on link "Ienākošie" at bounding box center [482, 206] width 253 height 50
click at [436, 198] on link "Ienākošie" at bounding box center [482, 206] width 253 height 50
click at [406, 191] on link "Ienākošie" at bounding box center [482, 206] width 253 height 50
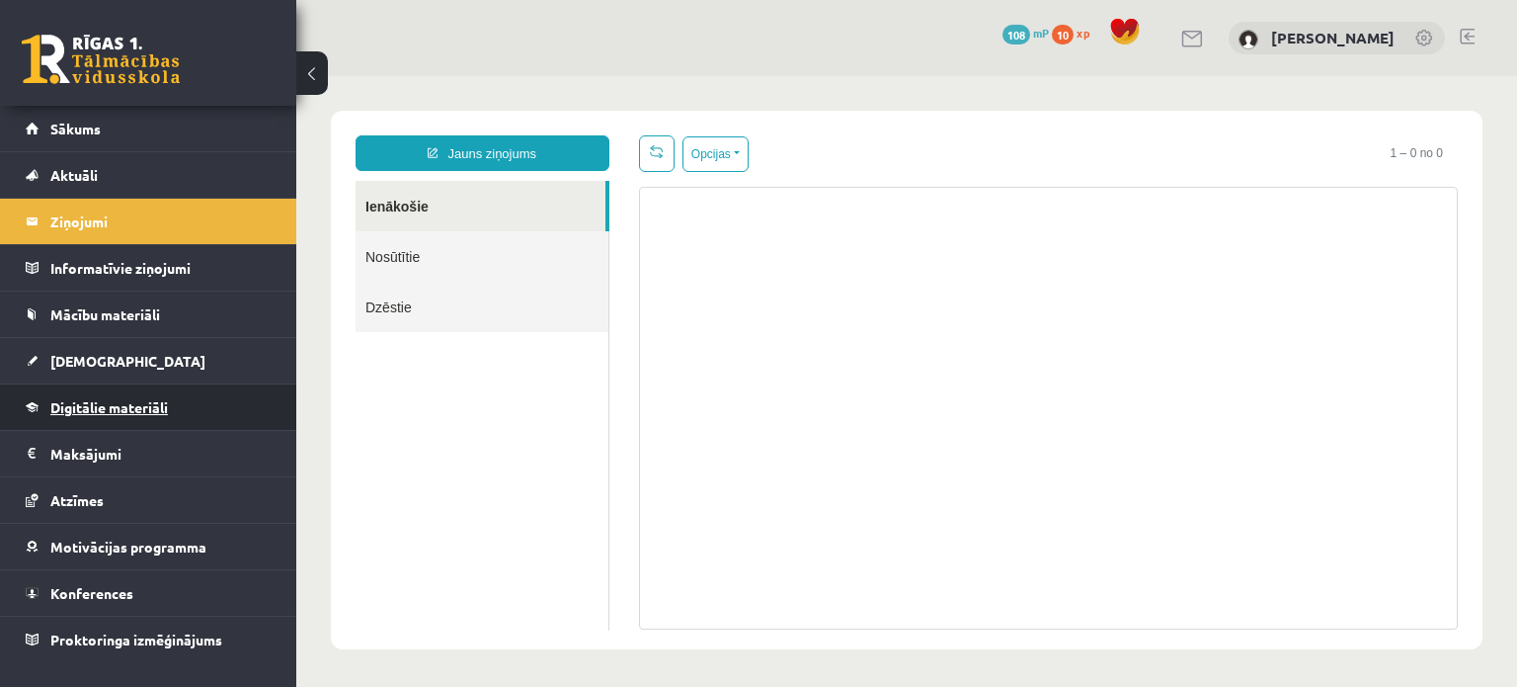
click at [130, 408] on span "Digitālie materiāli" at bounding box center [109, 407] width 118 height 18
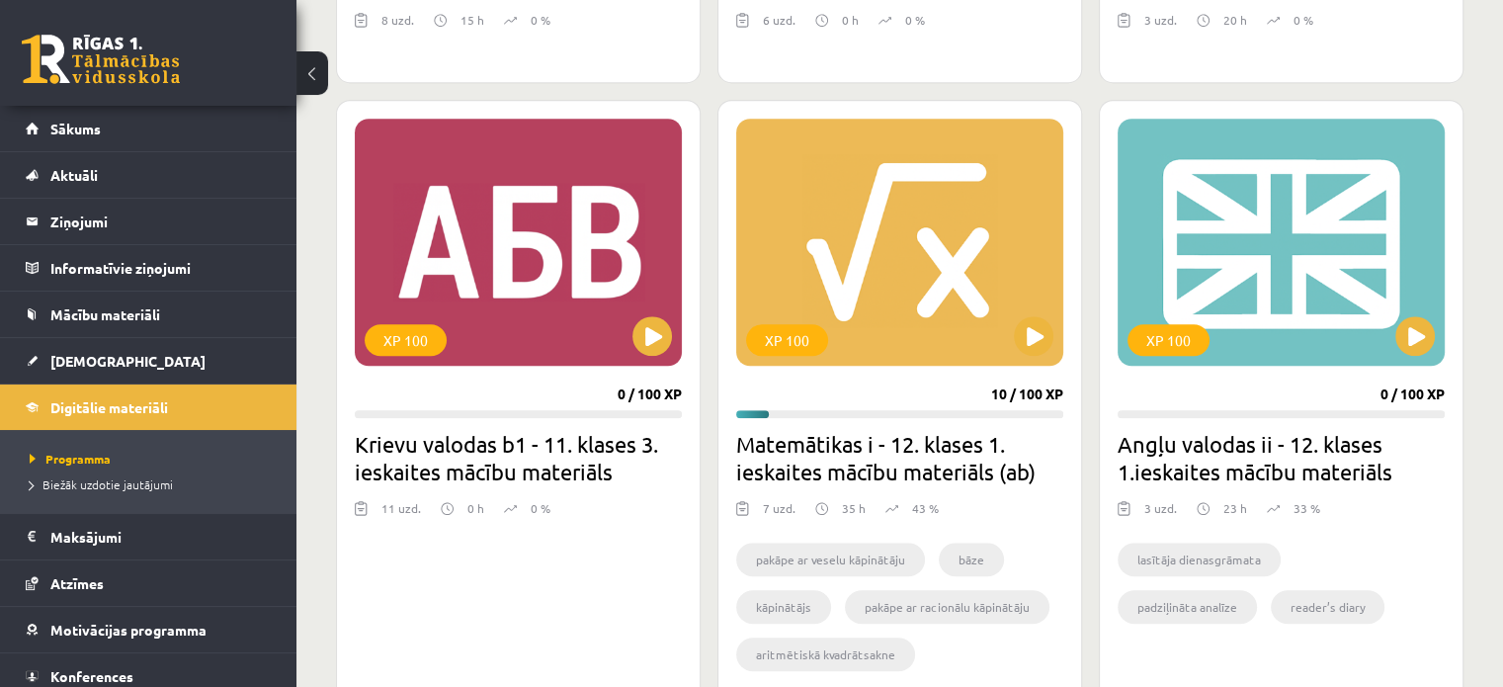
scroll to position [1581, 0]
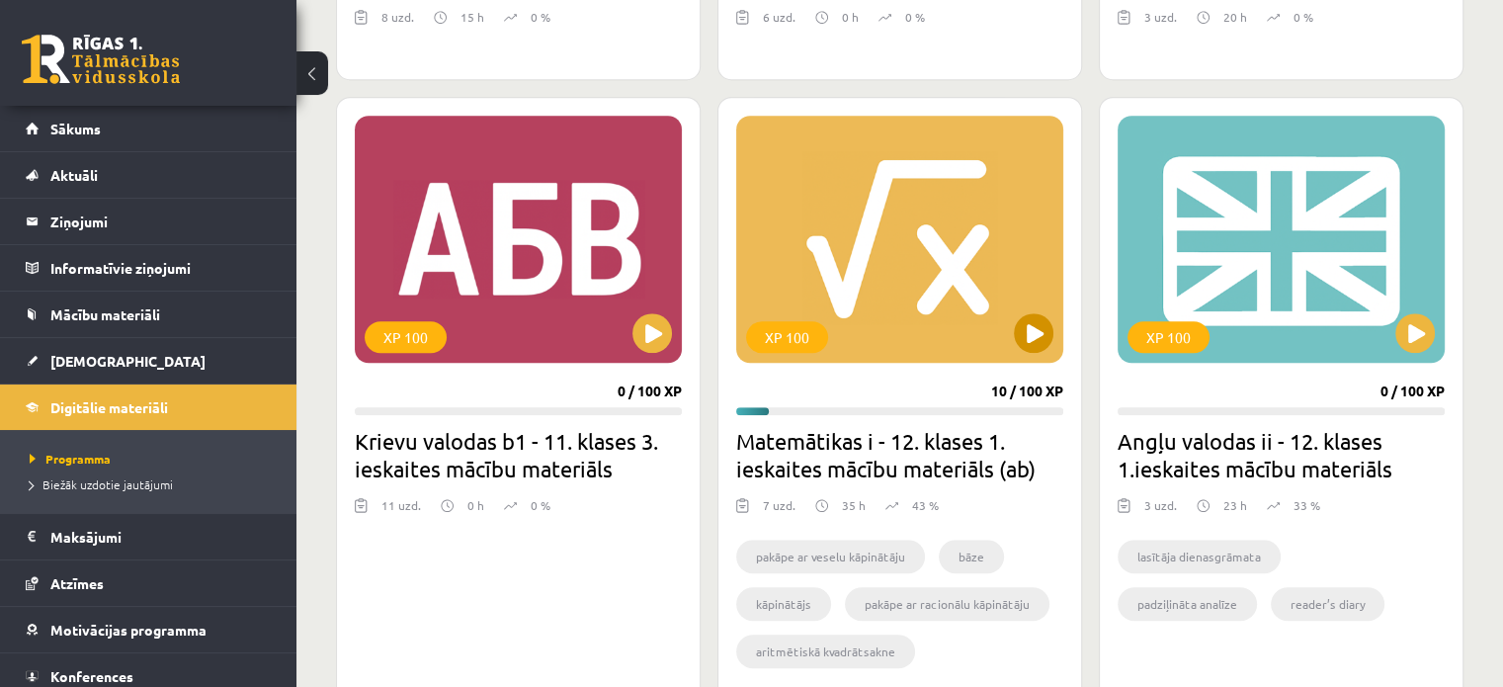
click at [1027, 355] on div "XP 100" at bounding box center [899, 239] width 327 height 247
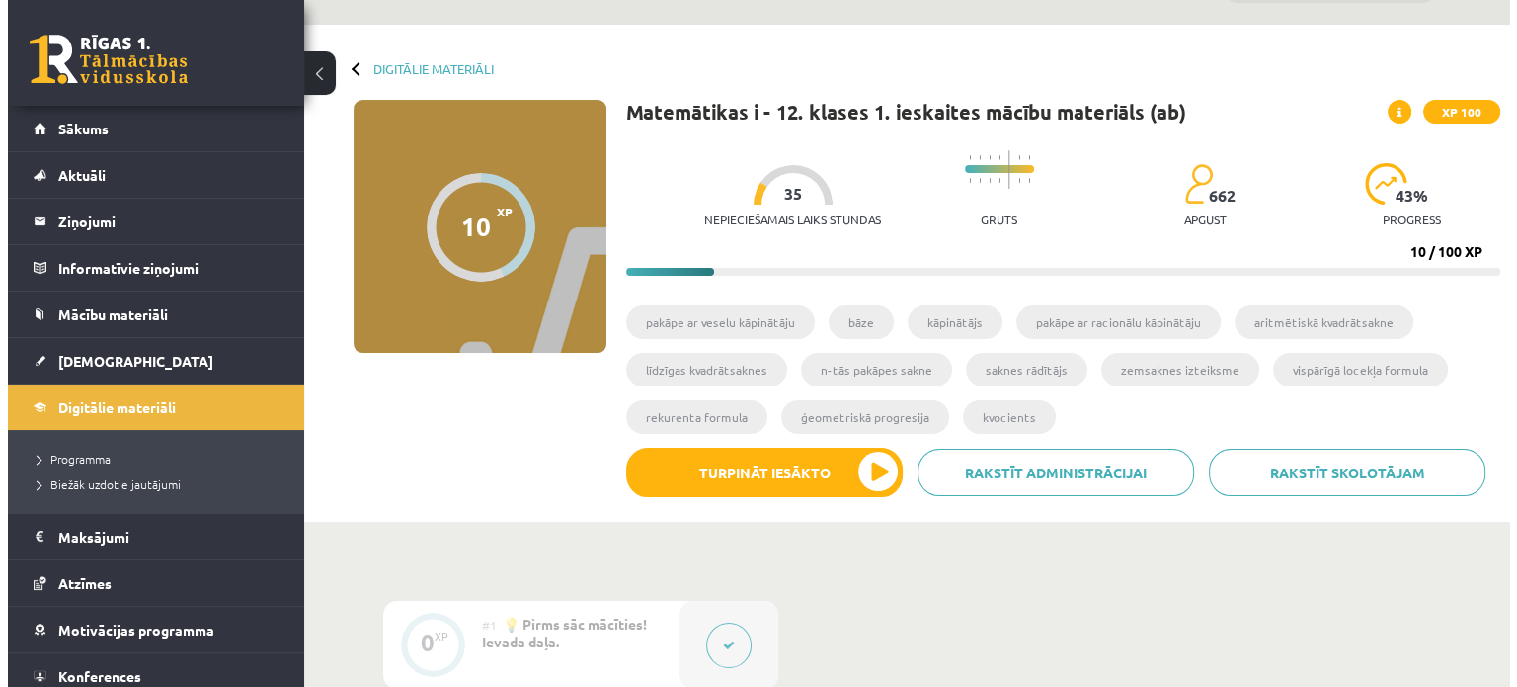
scroll to position [99, 0]
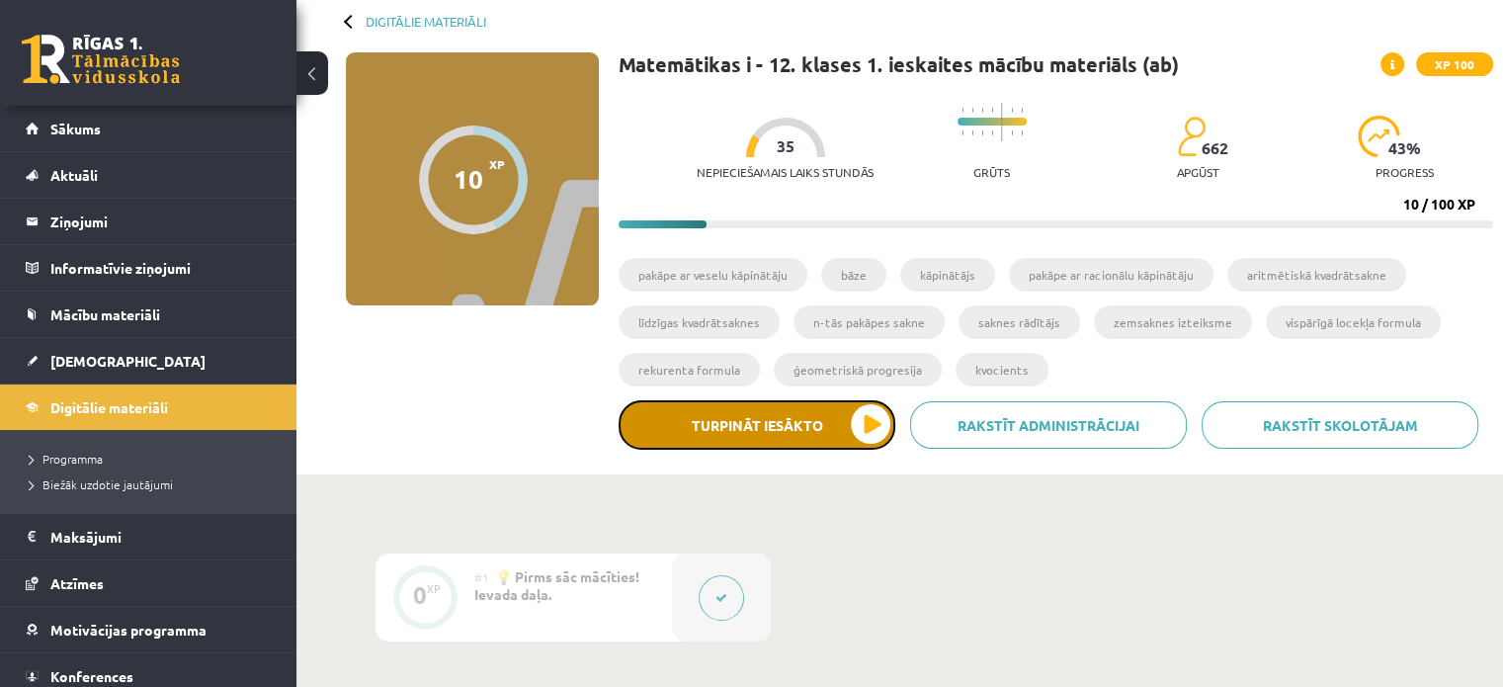
click at [841, 427] on button "Turpināt iesākto" at bounding box center [756, 424] width 277 height 49
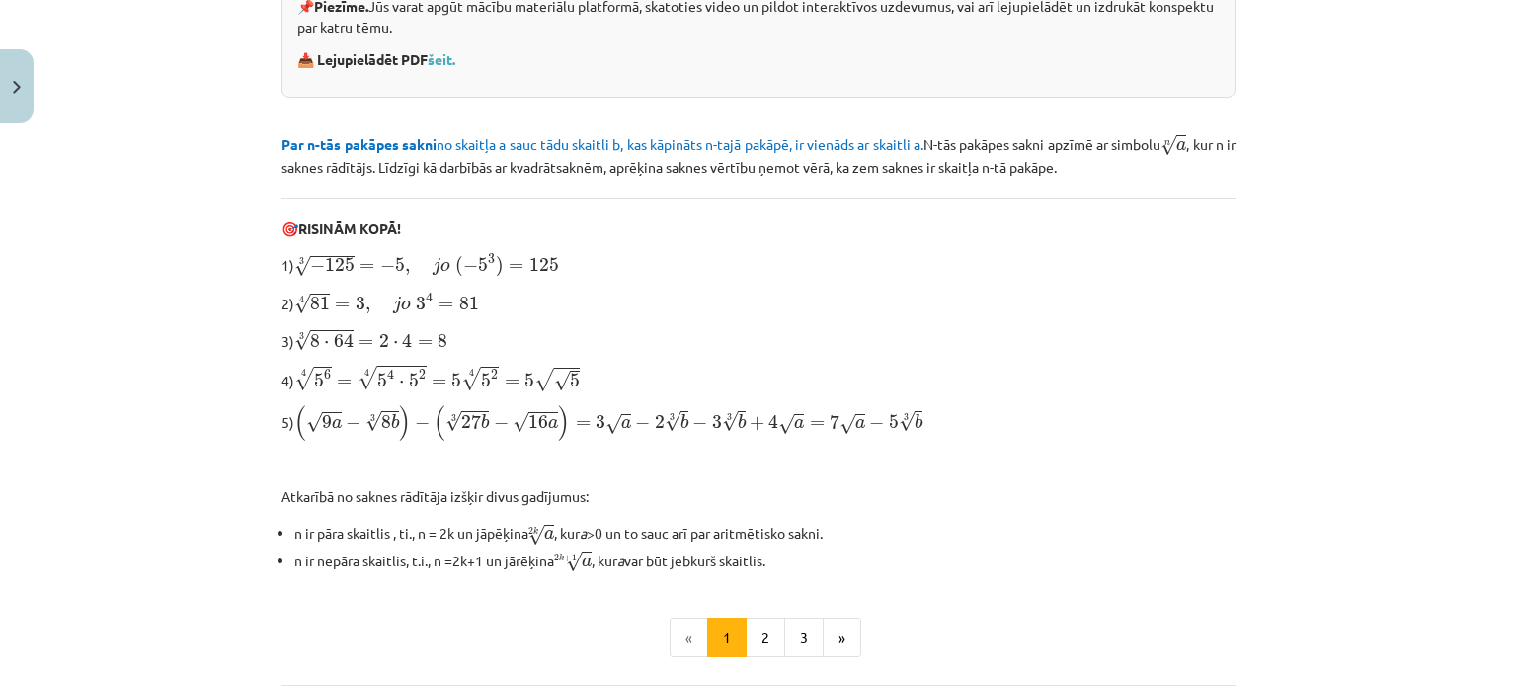
scroll to position [494, 0]
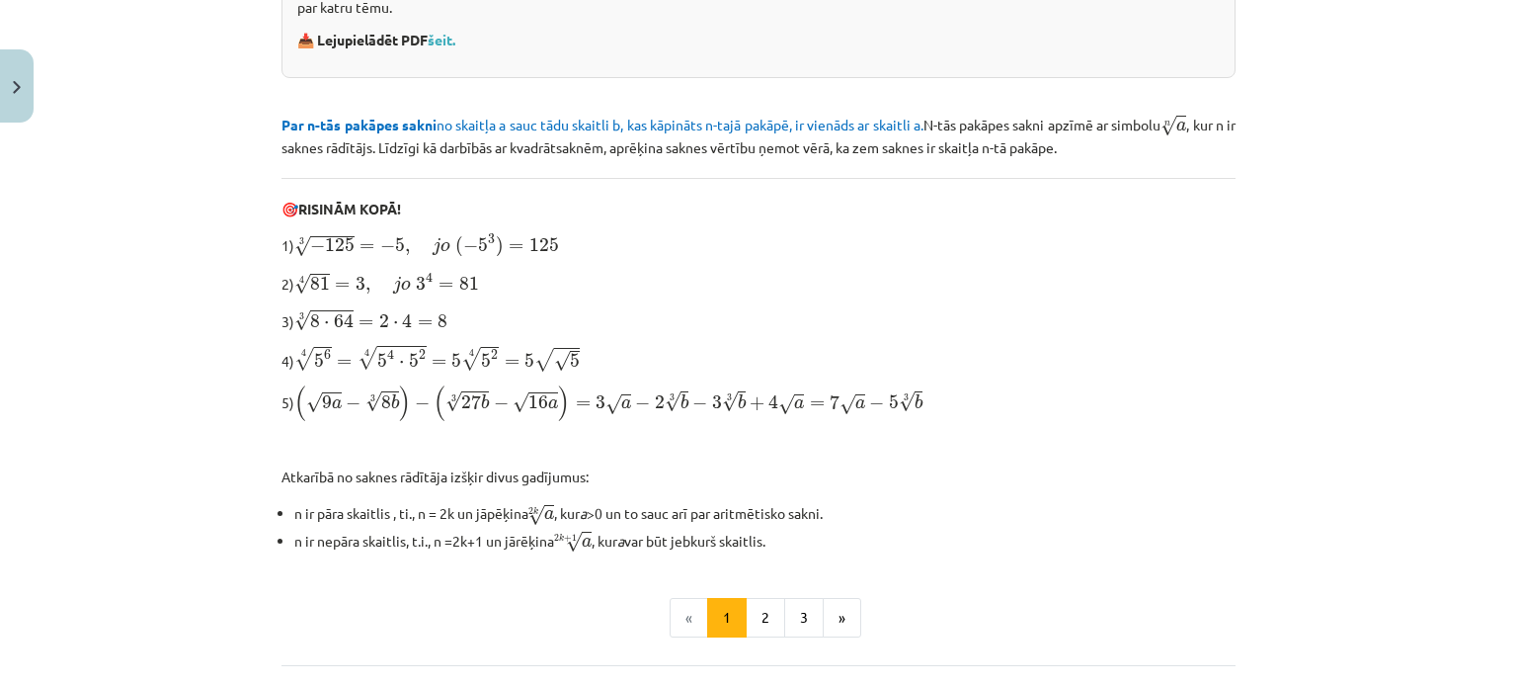
click at [697, 224] on div "n-tās pakāpes sakne, sakņu īpašības, darbības ar saknēm 📌 Piezīme. Jūs varat ap…" at bounding box center [759, 207] width 954 height 694
click at [1280, 248] on div "Mācību tēma: Matemātikas i - 12. klases 1. ieskaites mācību materiāls (ab) #4 📝…" at bounding box center [758, 343] width 1517 height 687
click at [872, 170] on div "n-tās pakāpes sakne, sakņu īpašības, darbības ar saknēm 📌 Piezīme. Jūs varat ap…" at bounding box center [759, 207] width 954 height 694
click at [824, 415] on span "( √ 9 a − 3 √ 8 b ) − ( 3 √ 27 b − √ 16 a ) = 3 √ a − 2 3 √ b − 3 3 √ b + 4 √ a…" at bounding box center [608, 403] width 628 height 36
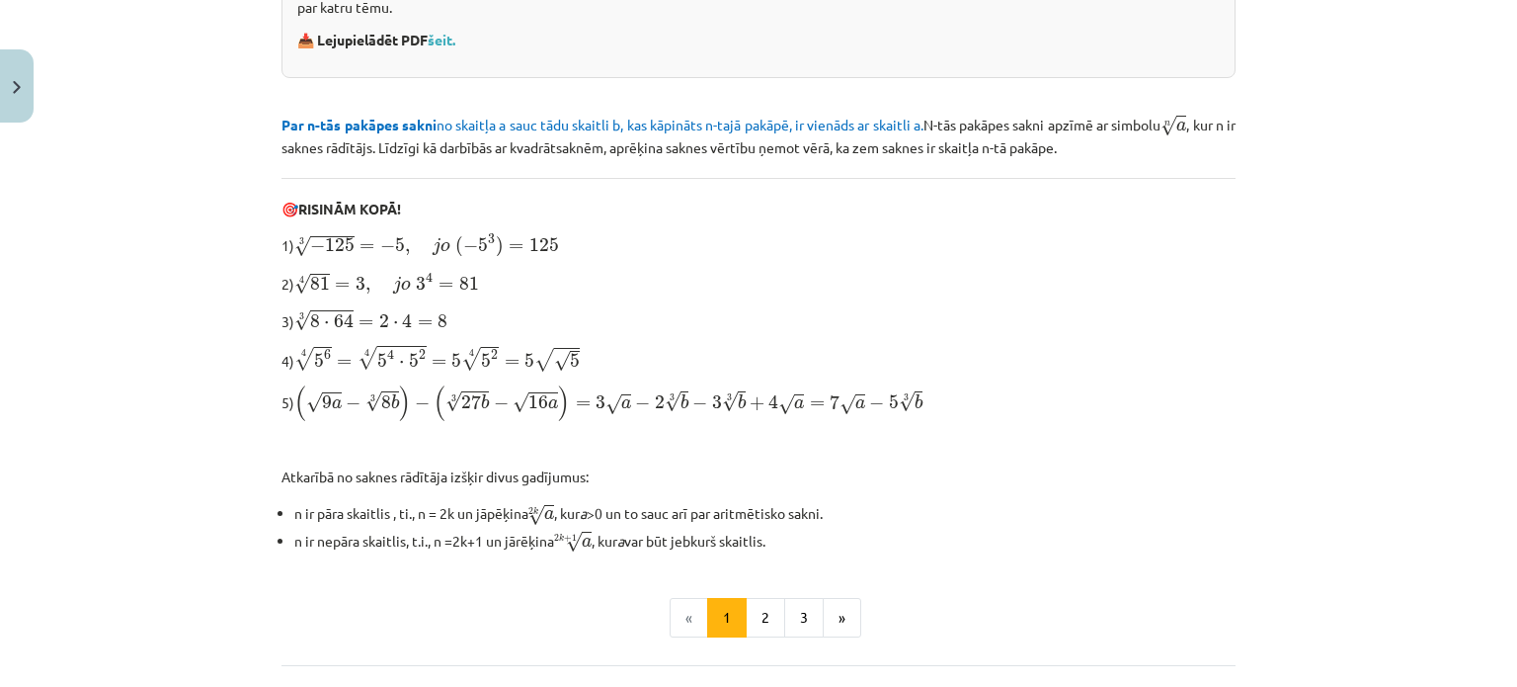
click at [869, 386] on span "( √ 9 a − 3 √ 8 b ) − ( 3 √ 27 b − √ 16 a ) = 3 √ a − 2 3 √ b − 3 3 √ b + 4 √ a…" at bounding box center [608, 403] width 628 height 36
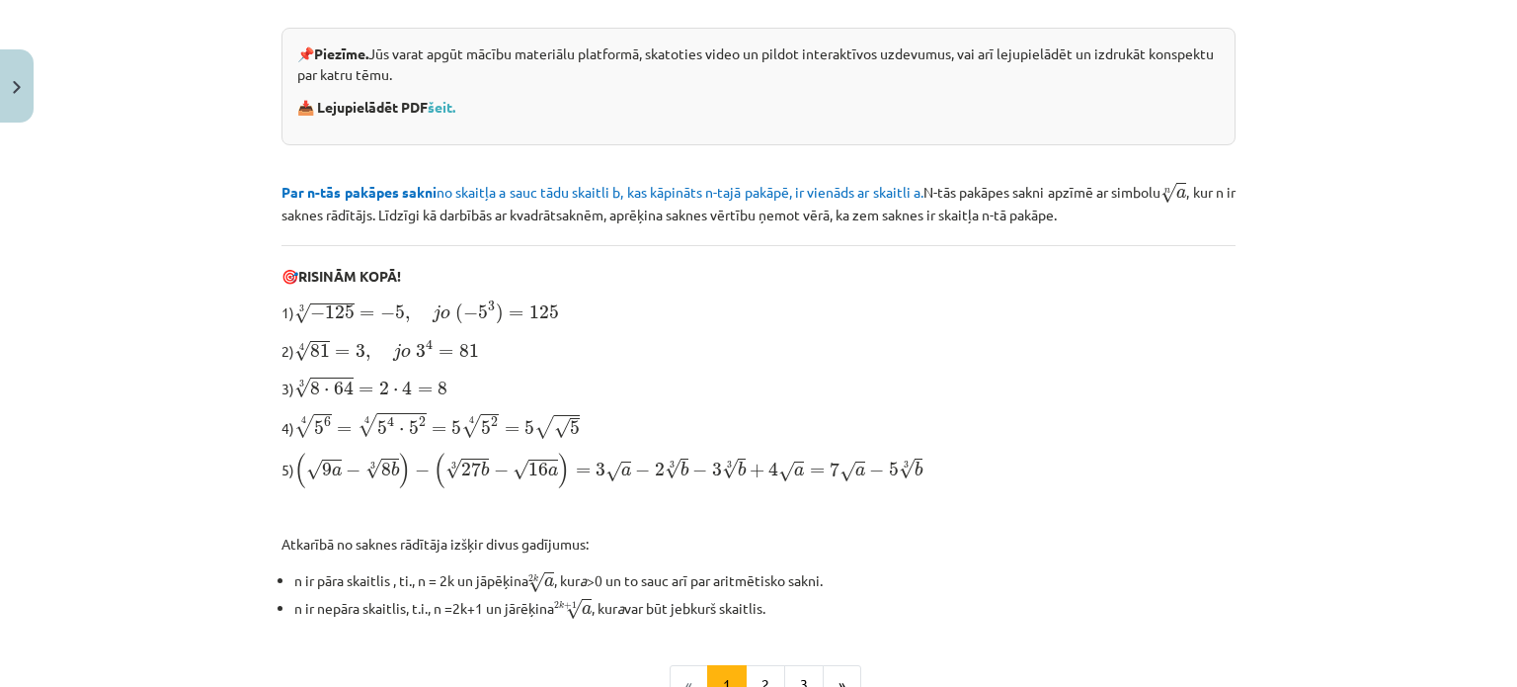
scroll to position [664, 0]
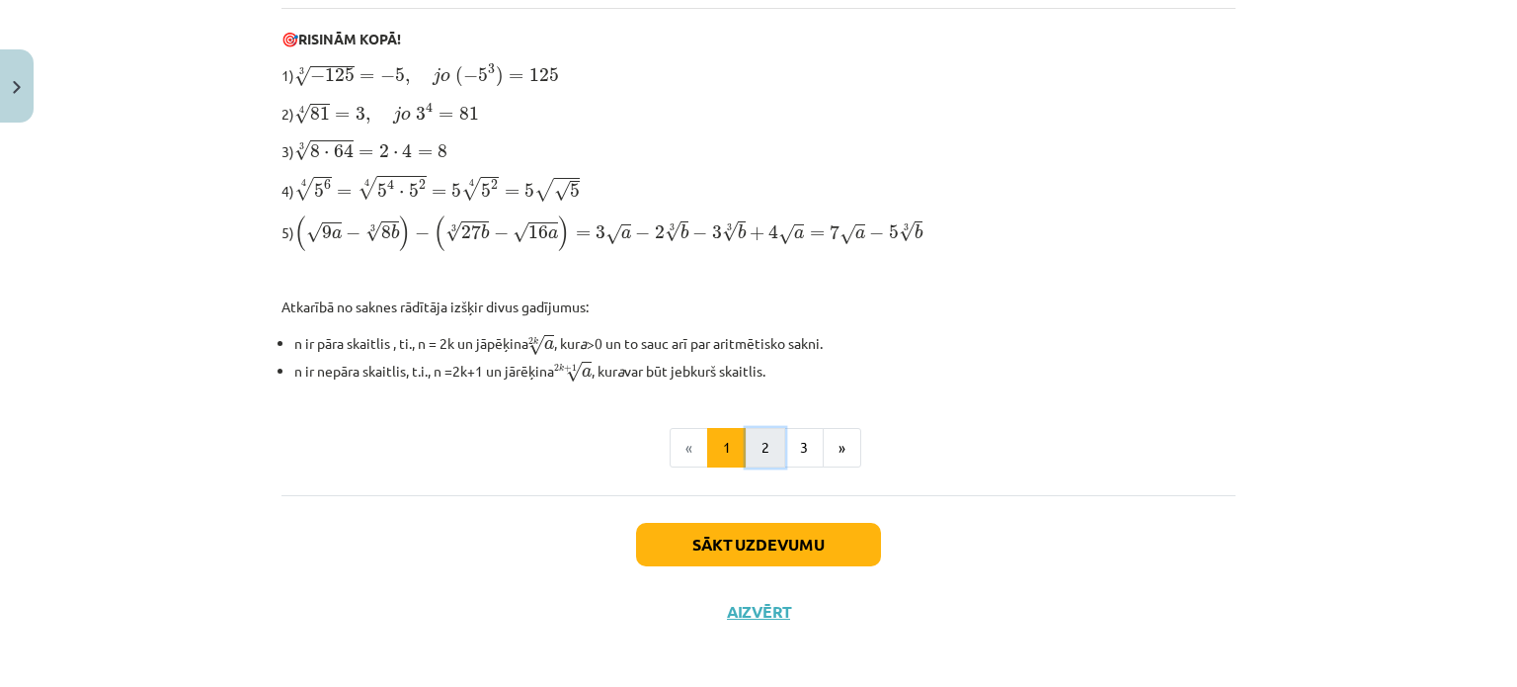
click at [749, 455] on button "2" at bounding box center [766, 448] width 40 height 40
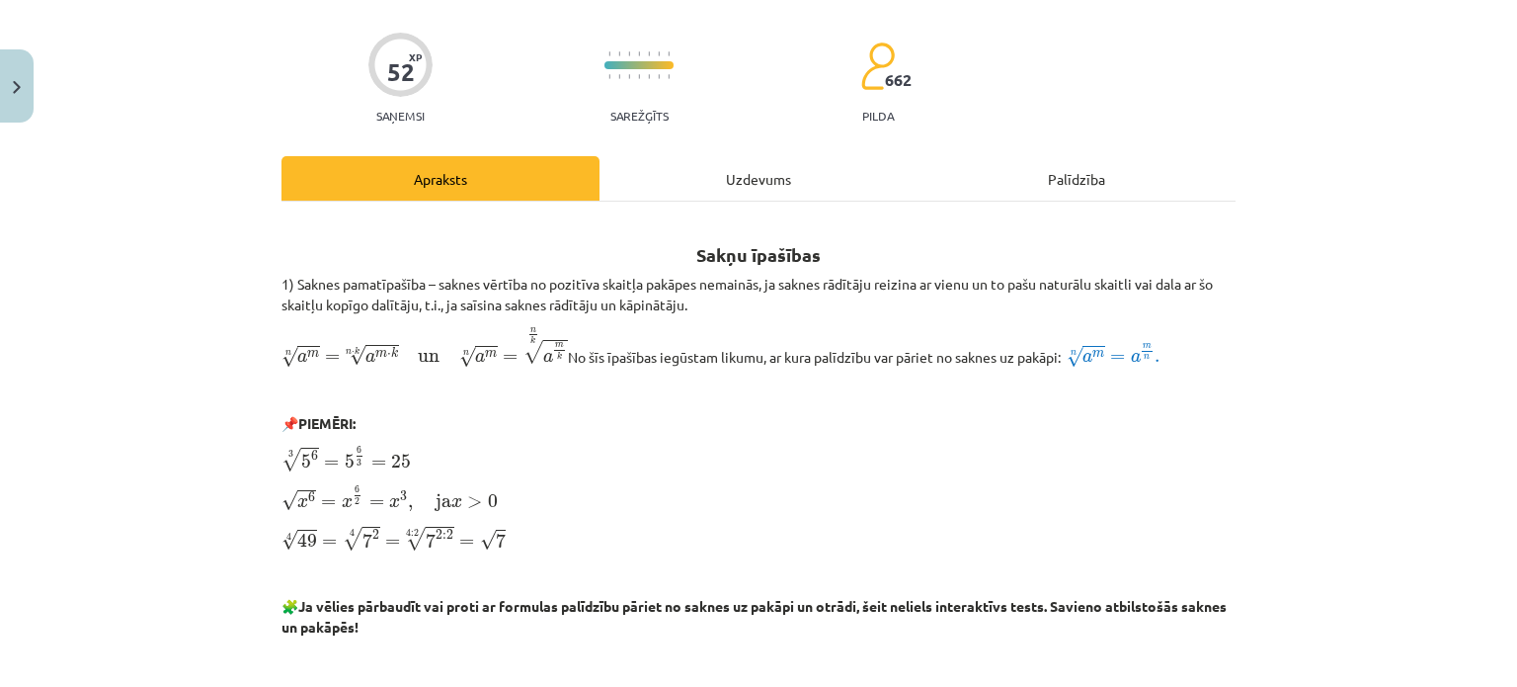
scroll to position [233, 0]
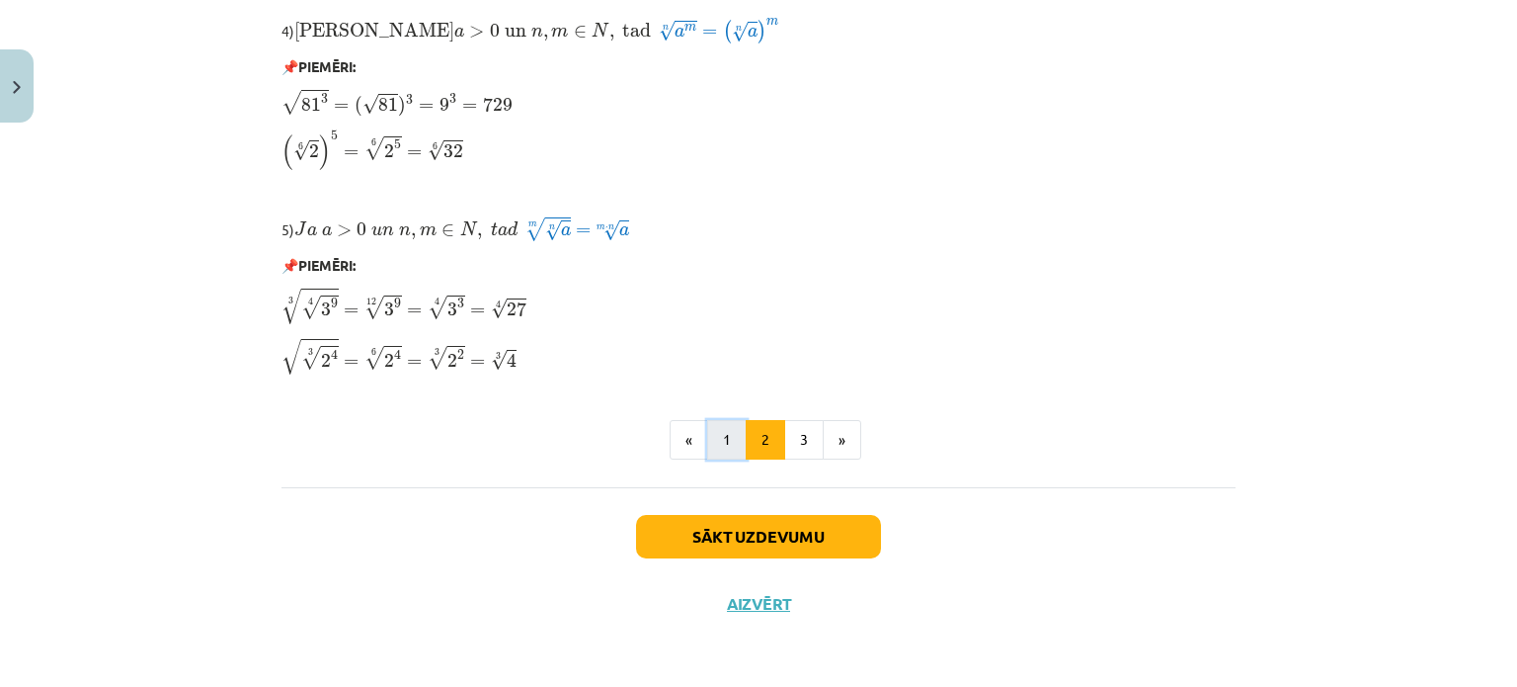
click at [714, 430] on button "1" at bounding box center [727, 440] width 40 height 40
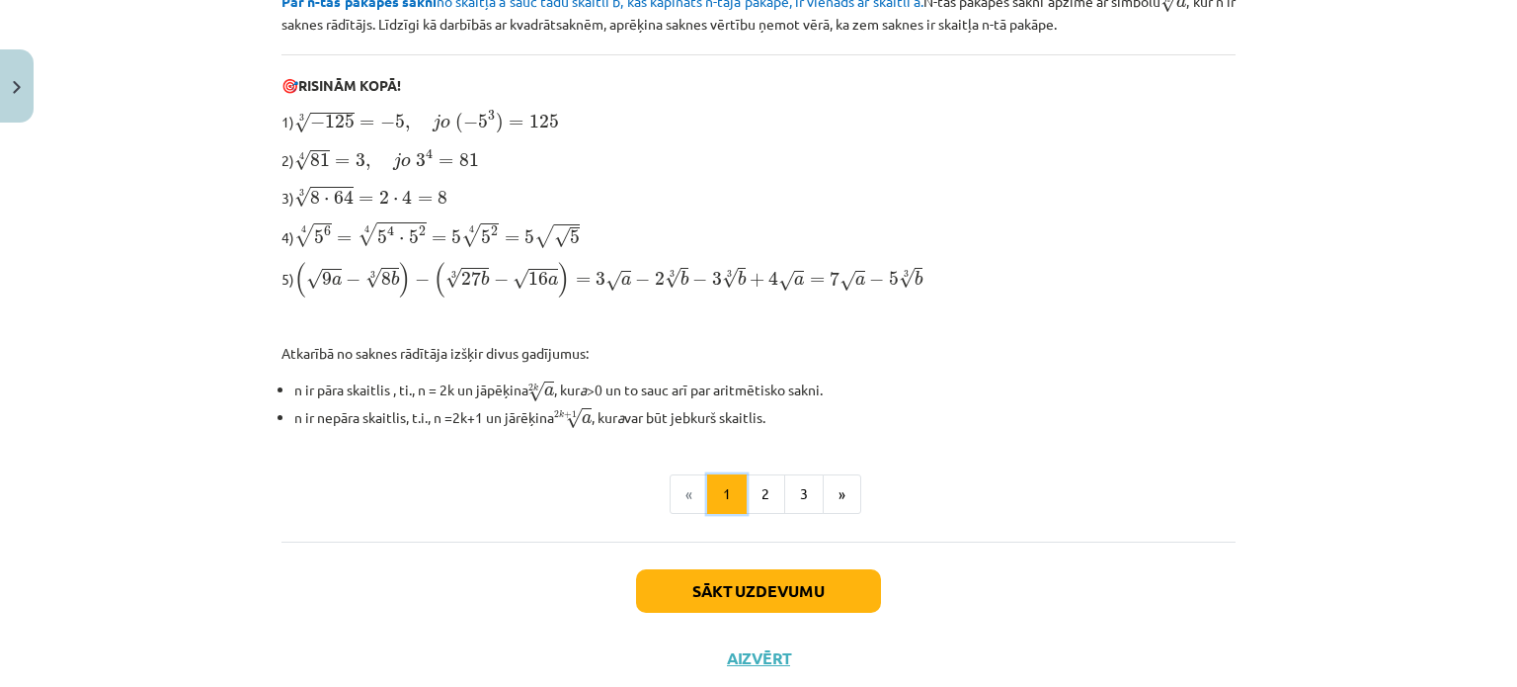
scroll to position [664, 0]
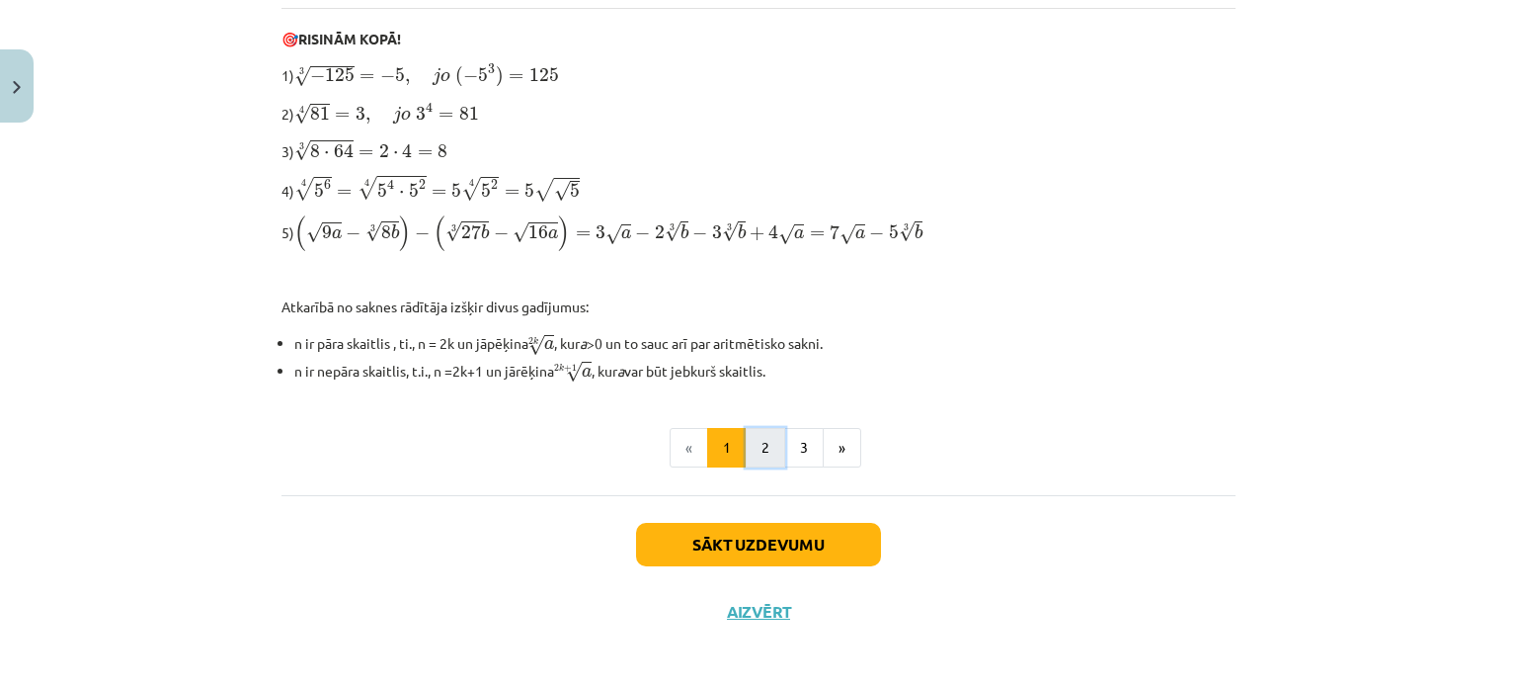
click at [755, 440] on button "2" at bounding box center [766, 448] width 40 height 40
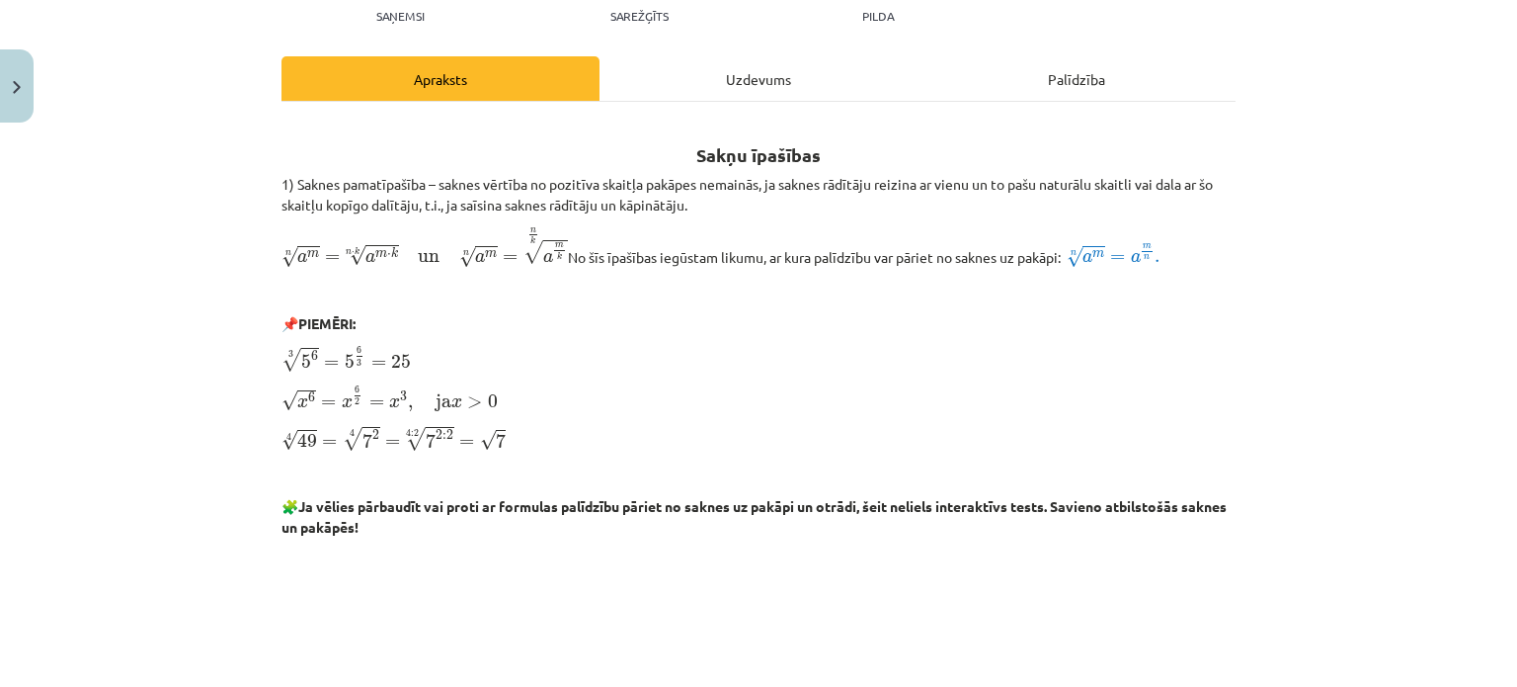
scroll to position [233, 0]
click at [1332, 519] on div "Mācību tēma: Matemātikas i - 12. klases 1. ieskaites mācību materiāls (ab) #4 📝…" at bounding box center [758, 343] width 1517 height 687
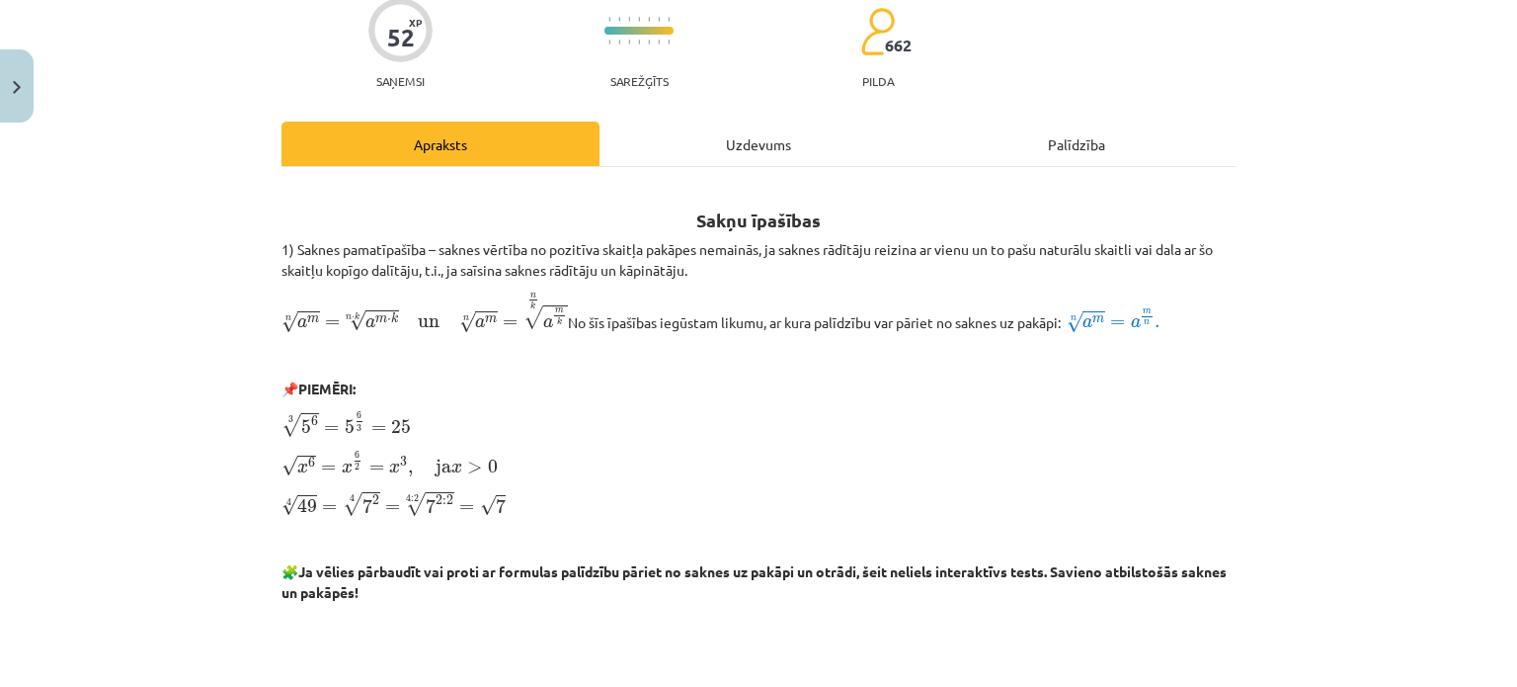
scroll to position [198, 0]
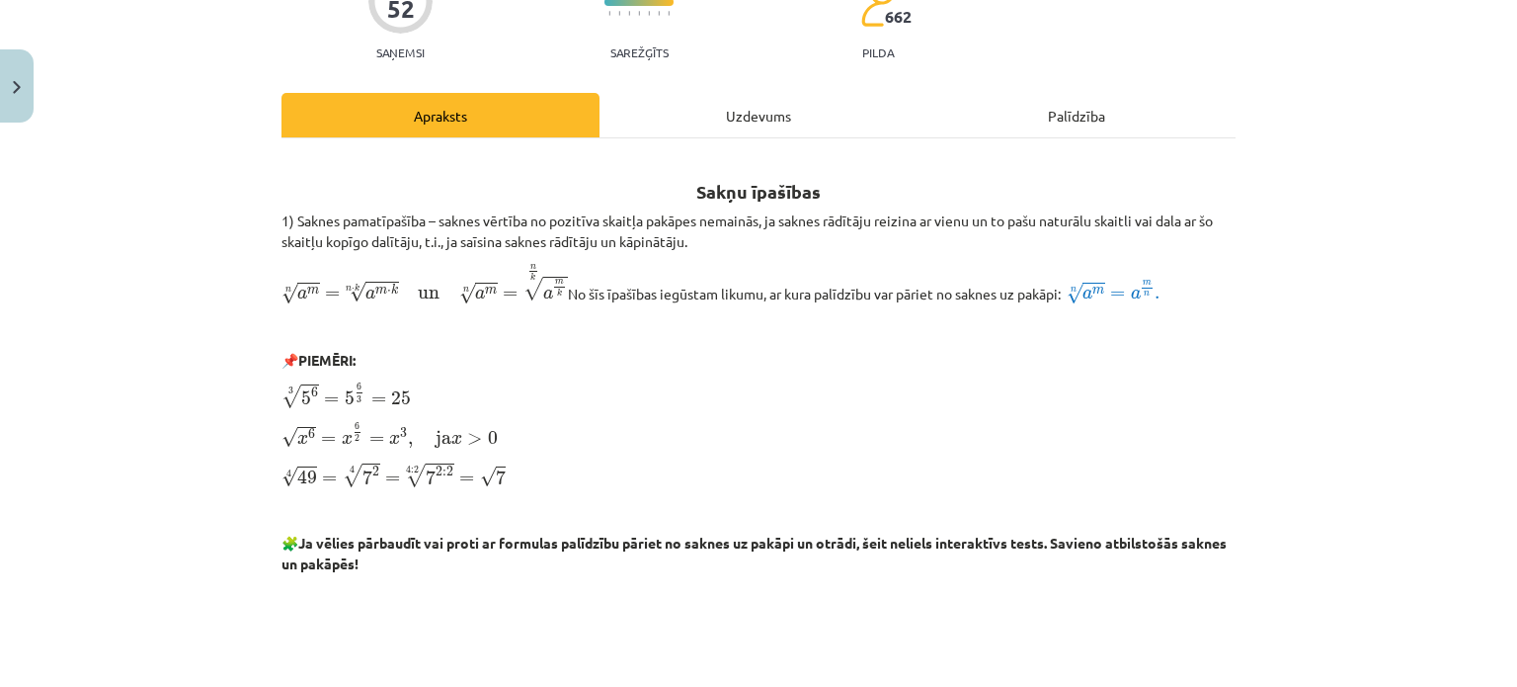
click at [1124, 429] on p "√ x 6 = x 6 2 = x 3 , ja x > 0 x 6 = x 6 2 = x 3 , ja x > 0" at bounding box center [759, 435] width 954 height 29
click at [1122, 438] on p "√ x 6 = x 6 2 = x 3 , ja x > 0 x 6 = x 6 2 = x 3 , ja x > 0" at bounding box center [759, 435] width 954 height 29
click at [1114, 448] on p "√ x 6 = x 6 2 = x 3 , ja x > 0 x 6 = x 6 2 = x 3 , ja x > 0" at bounding box center [759, 435] width 954 height 29
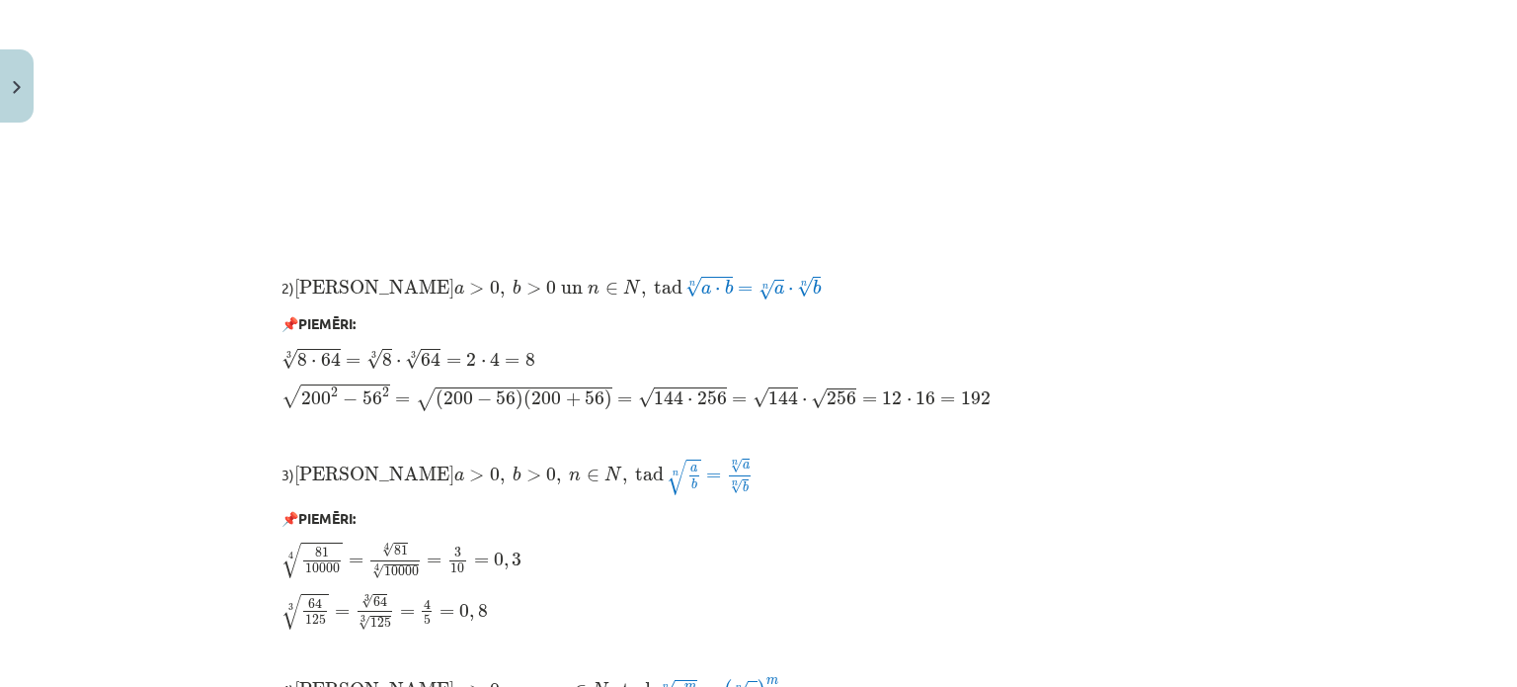
scroll to position [1087, 0]
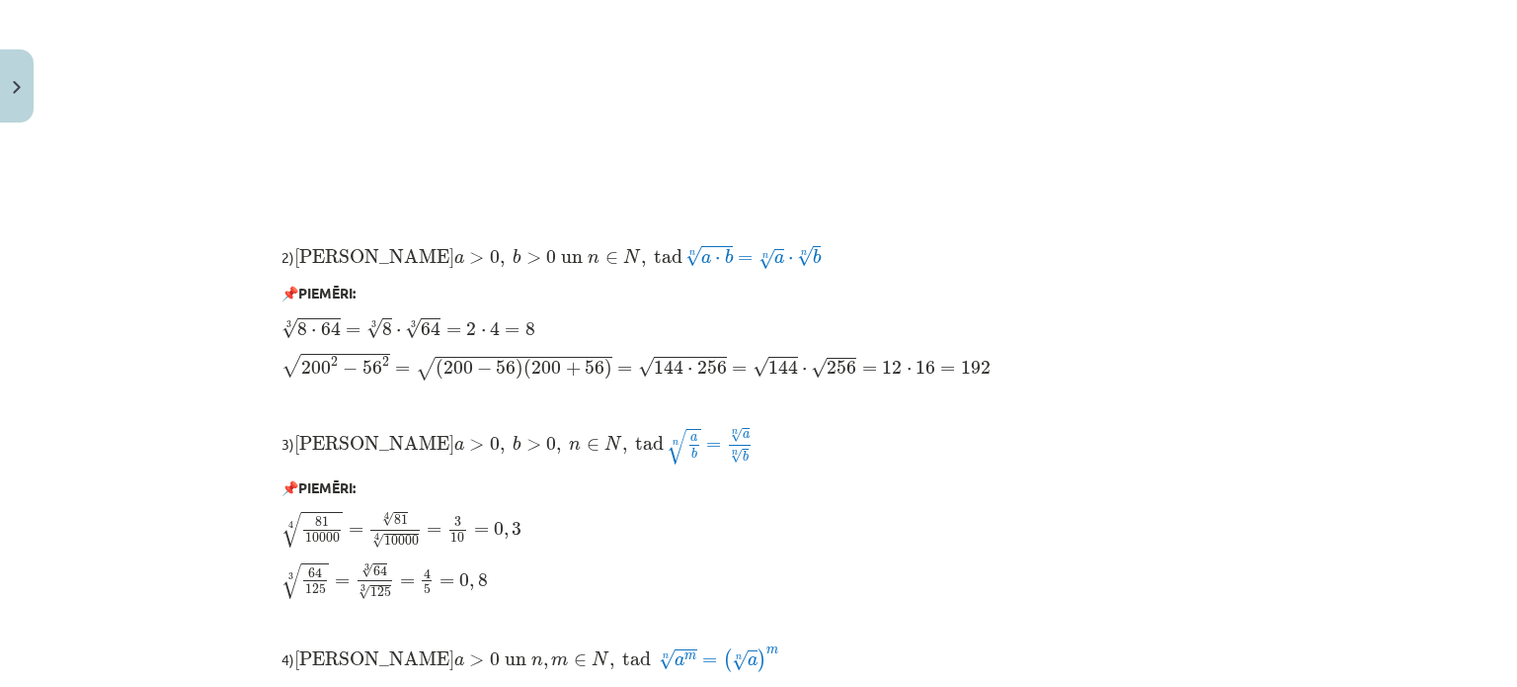
click at [493, 287] on p "📌 PIEMĒRI:" at bounding box center [759, 293] width 954 height 21
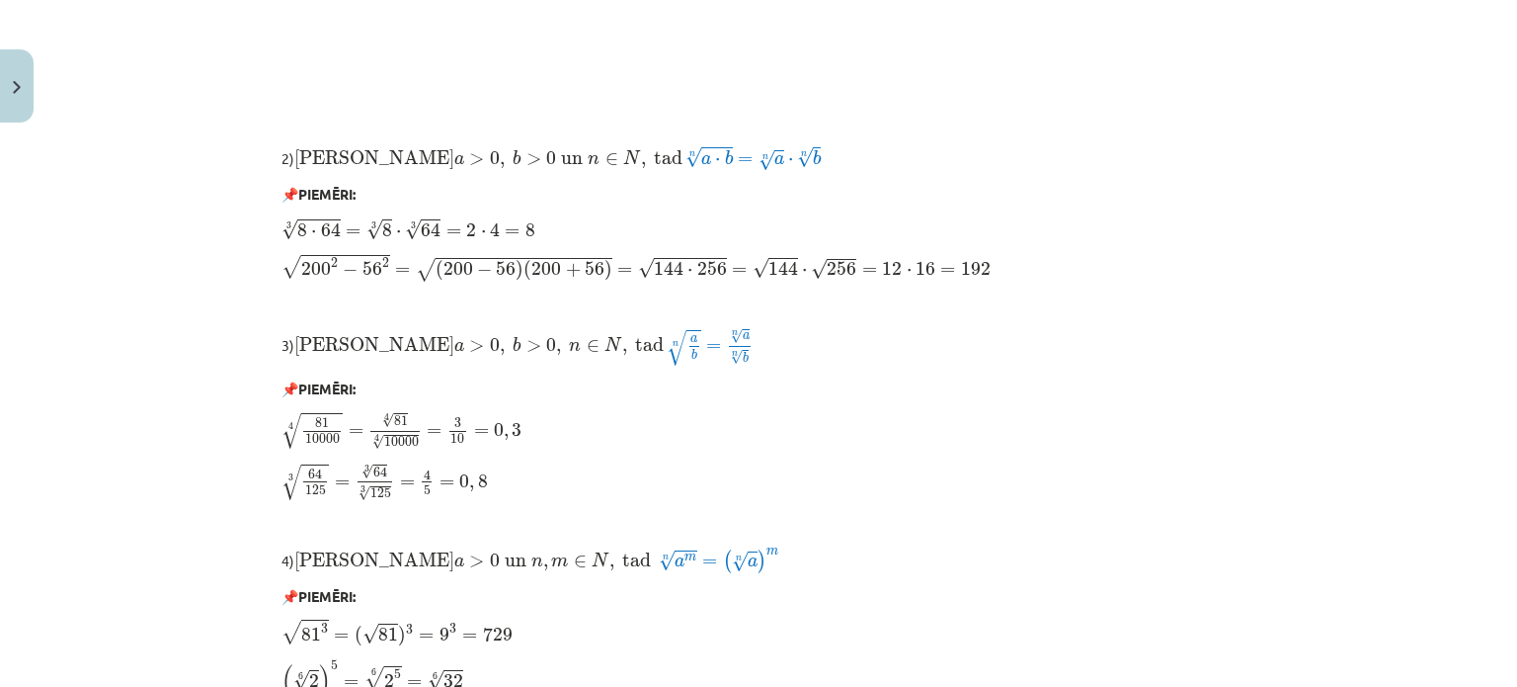
scroll to position [1715, 0]
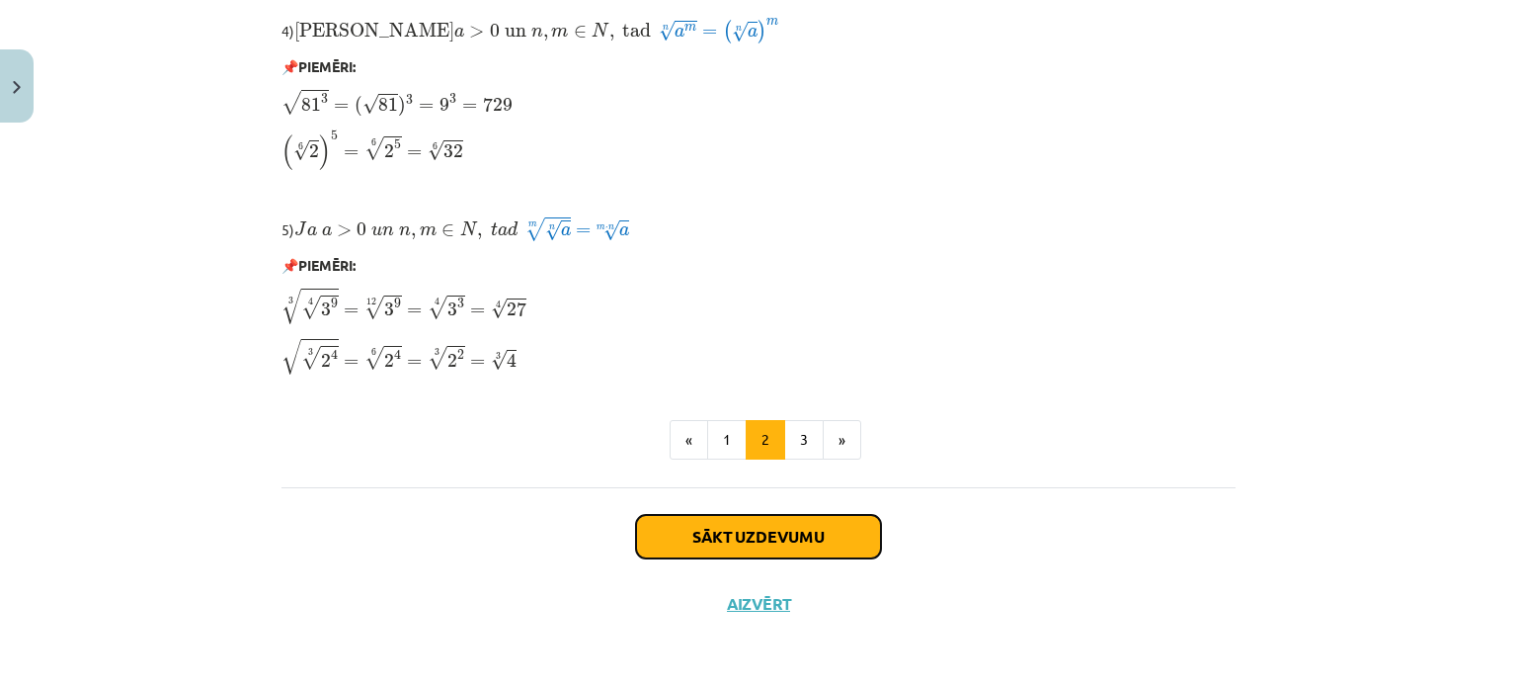
click at [750, 552] on button "Sākt uzdevumu" at bounding box center [758, 536] width 245 height 43
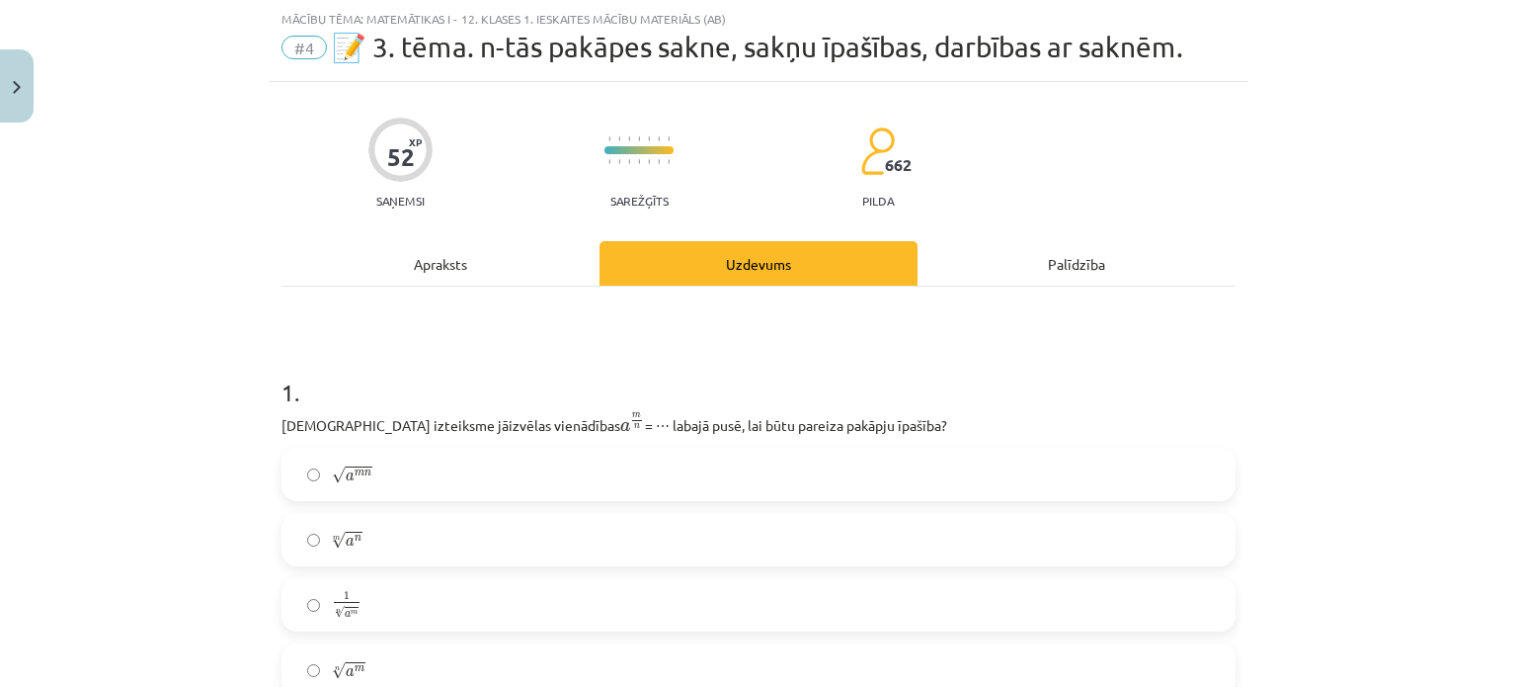
scroll to position [346, 0]
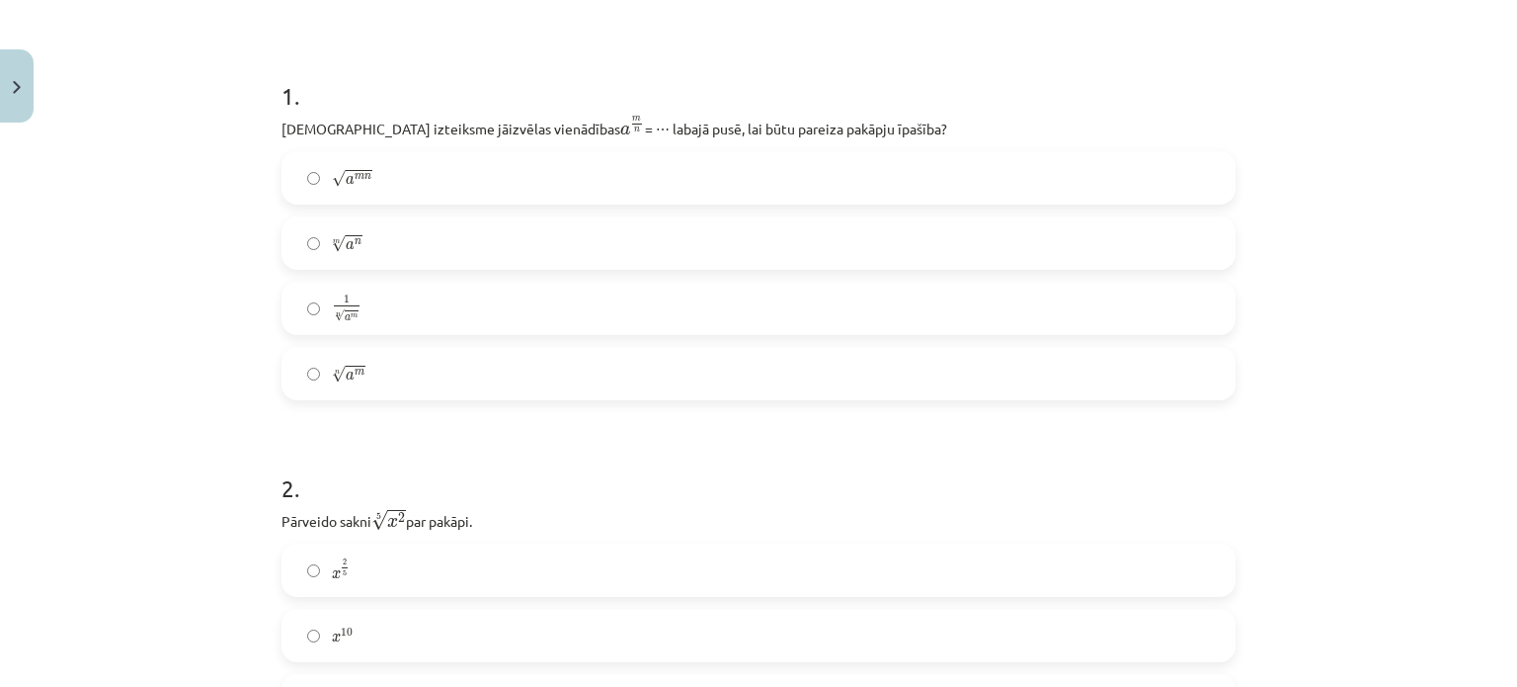
click at [361, 246] on label "m √ a n a n m" at bounding box center [759, 242] width 950 height 49
click at [306, 380] on label "n √ a m a m n" at bounding box center [759, 373] width 950 height 49
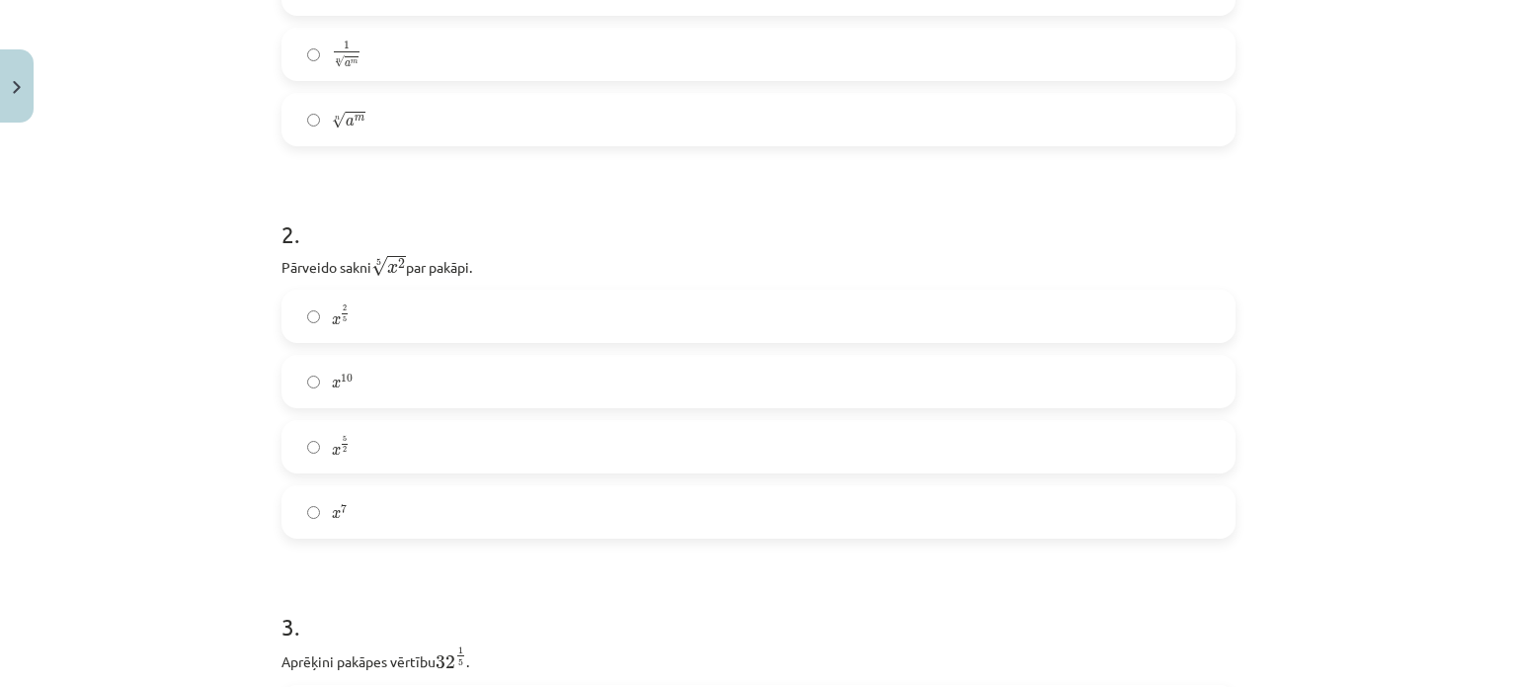
scroll to position [642, 0]
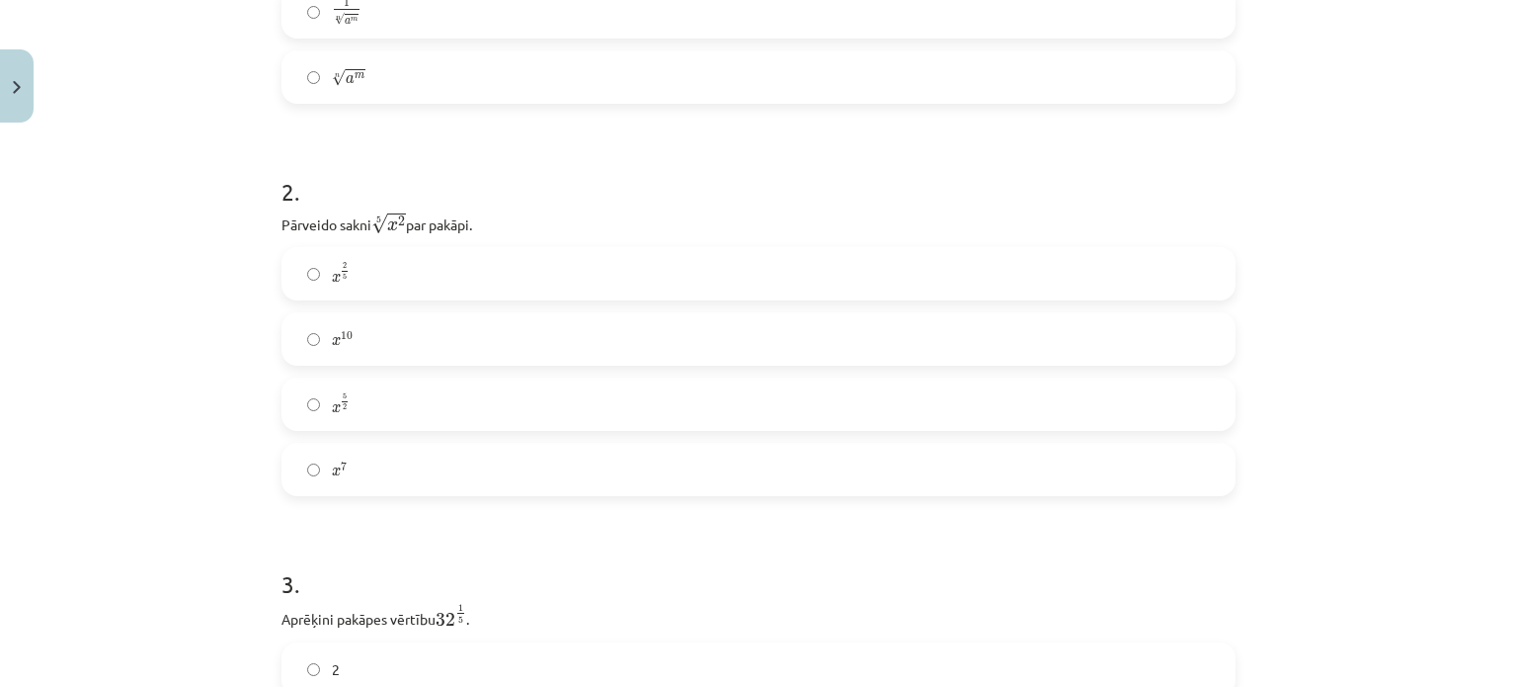
click at [296, 274] on label "x 2 5 x 2 5" at bounding box center [759, 273] width 950 height 49
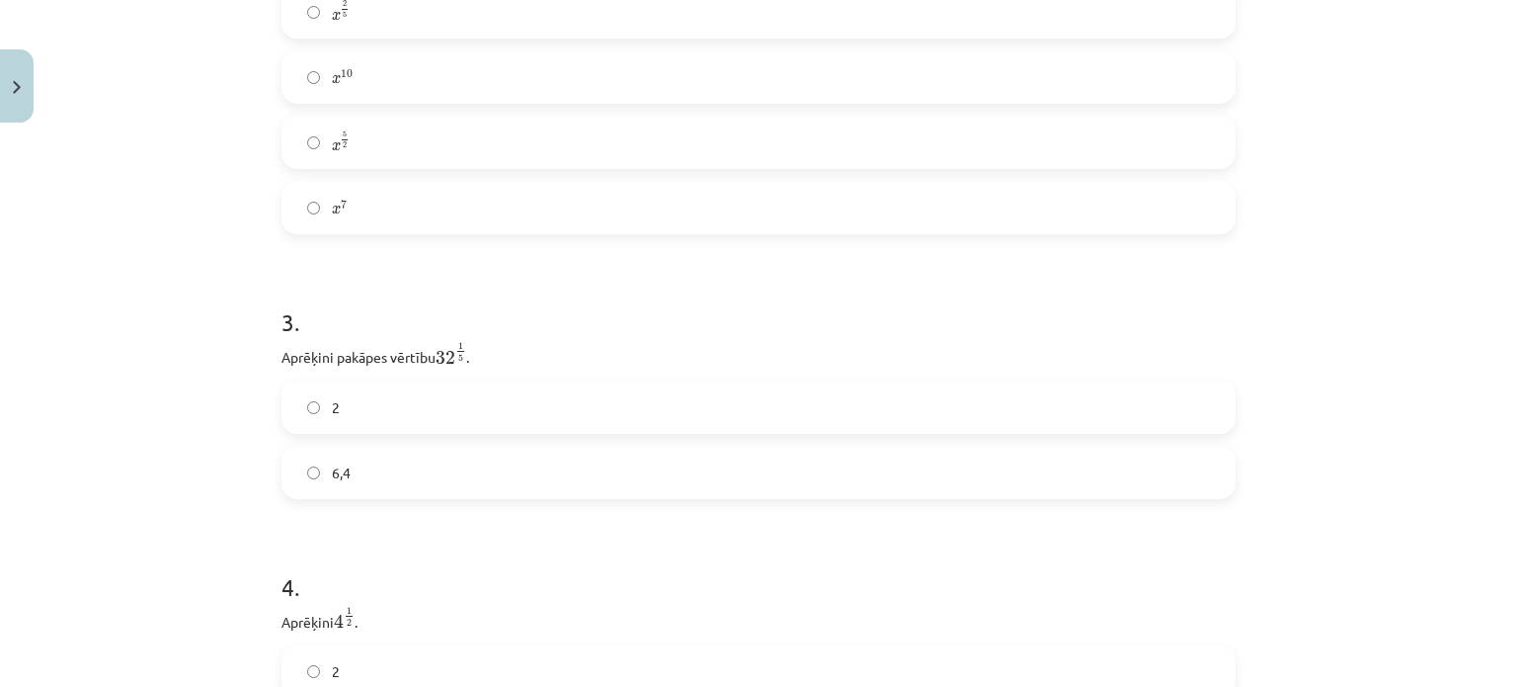
scroll to position [939, 0]
click at [308, 386] on label "2" at bounding box center [759, 372] width 950 height 49
click at [522, 322] on p "Aprēķini pakāpes vērtību 32 1 5 32 1 5 ." at bounding box center [759, 320] width 954 height 28
click at [436, 252] on h1 "3 ." at bounding box center [759, 269] width 954 height 61
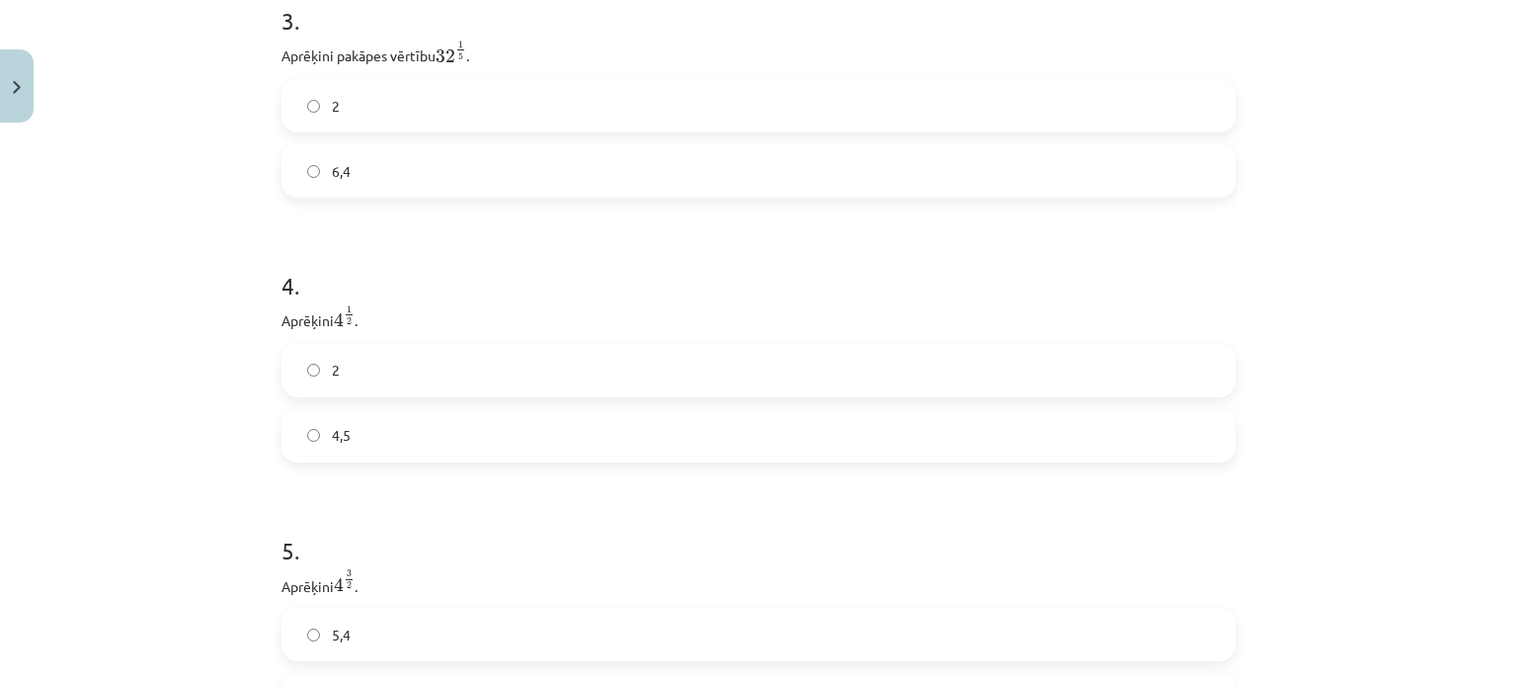
scroll to position [1235, 0]
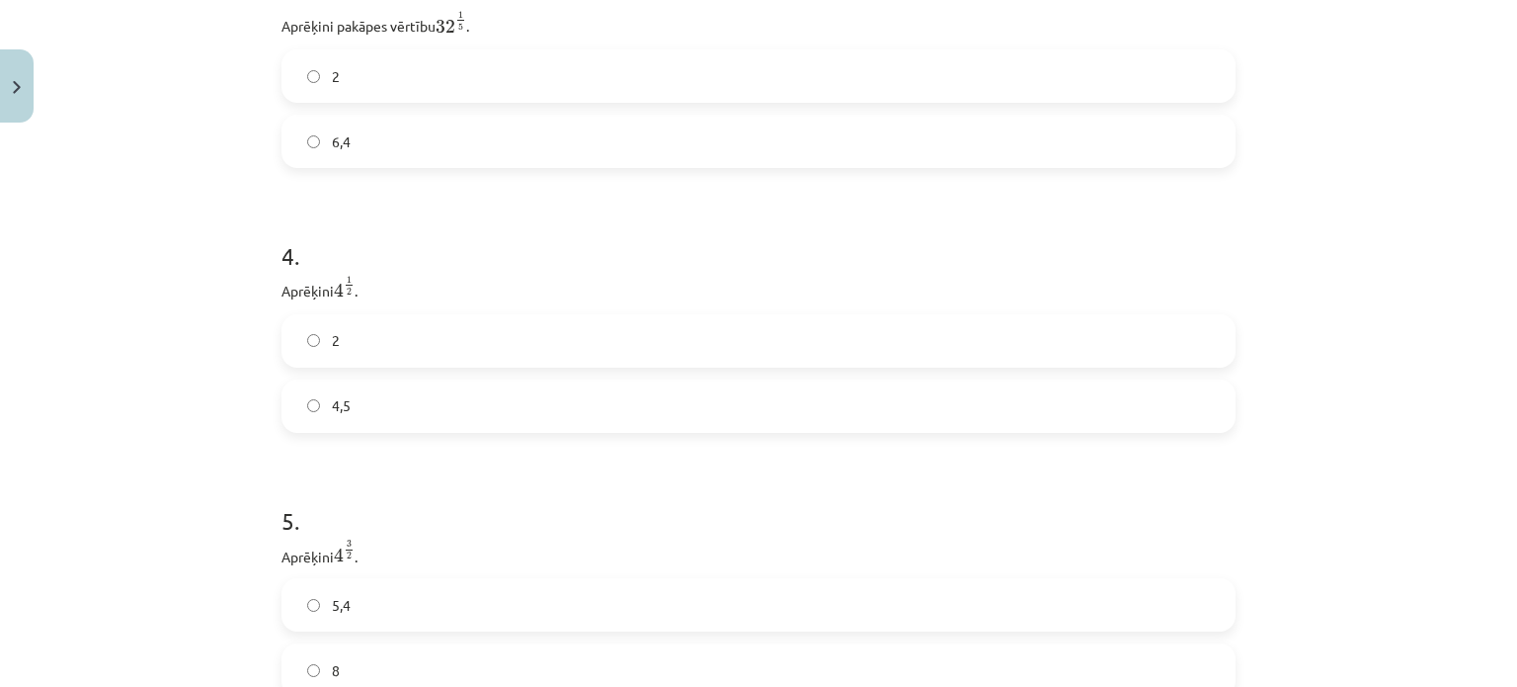
click at [347, 363] on label "2" at bounding box center [759, 340] width 950 height 49
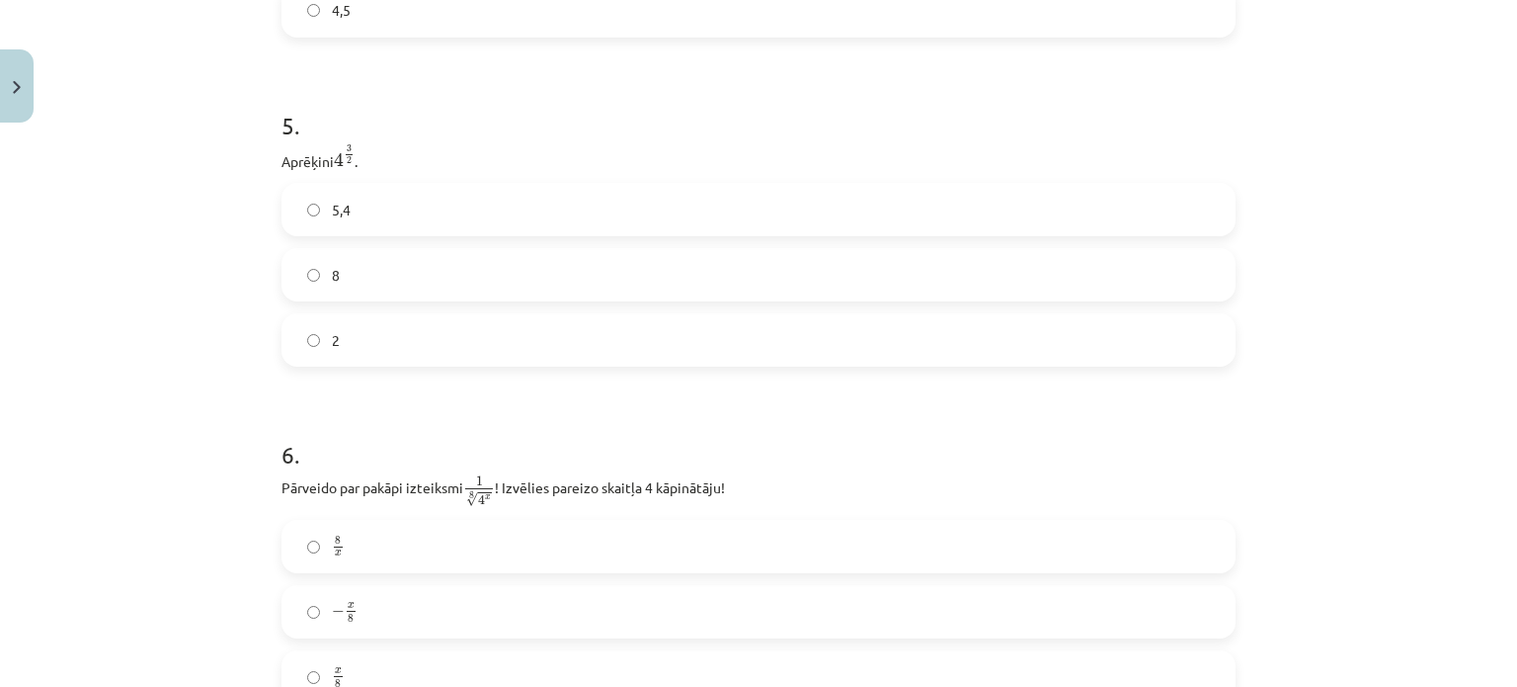
click at [304, 272] on label "8" at bounding box center [759, 274] width 950 height 49
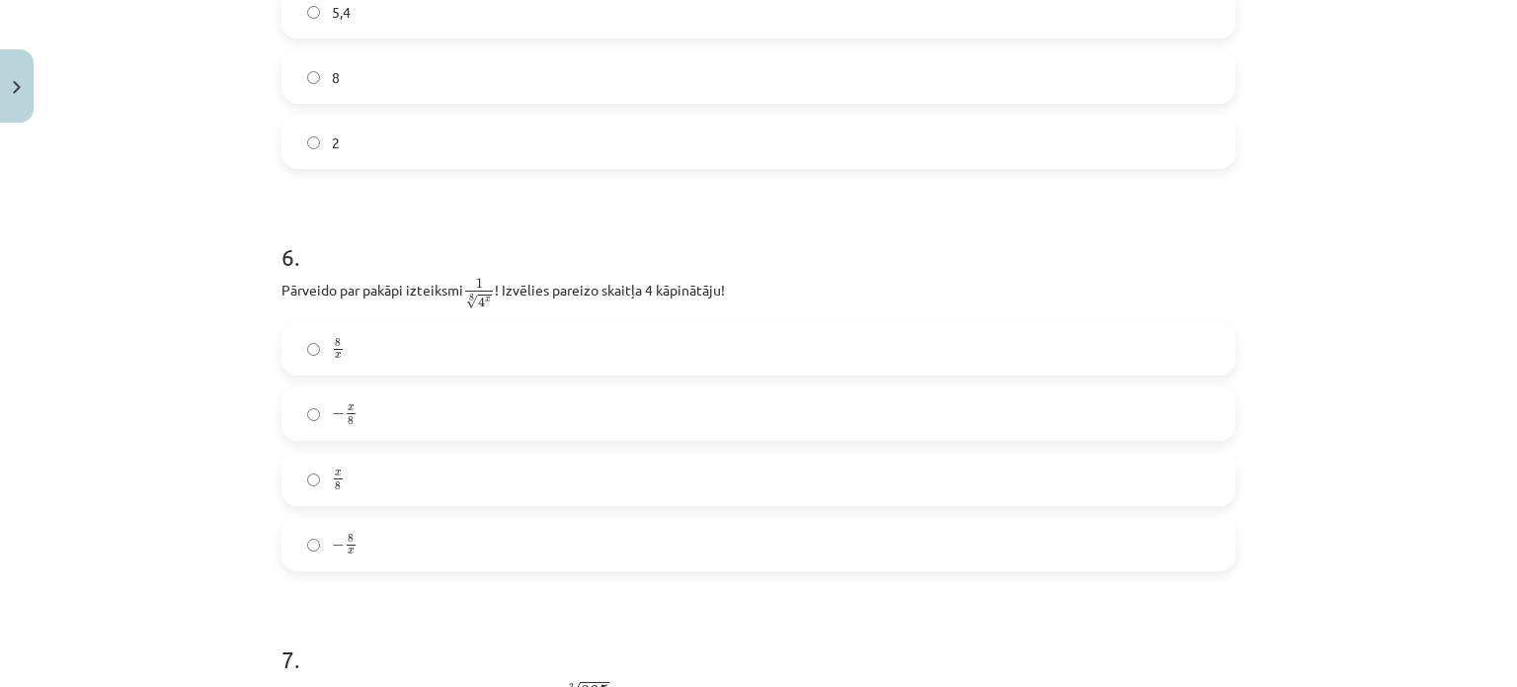
scroll to position [1927, 0]
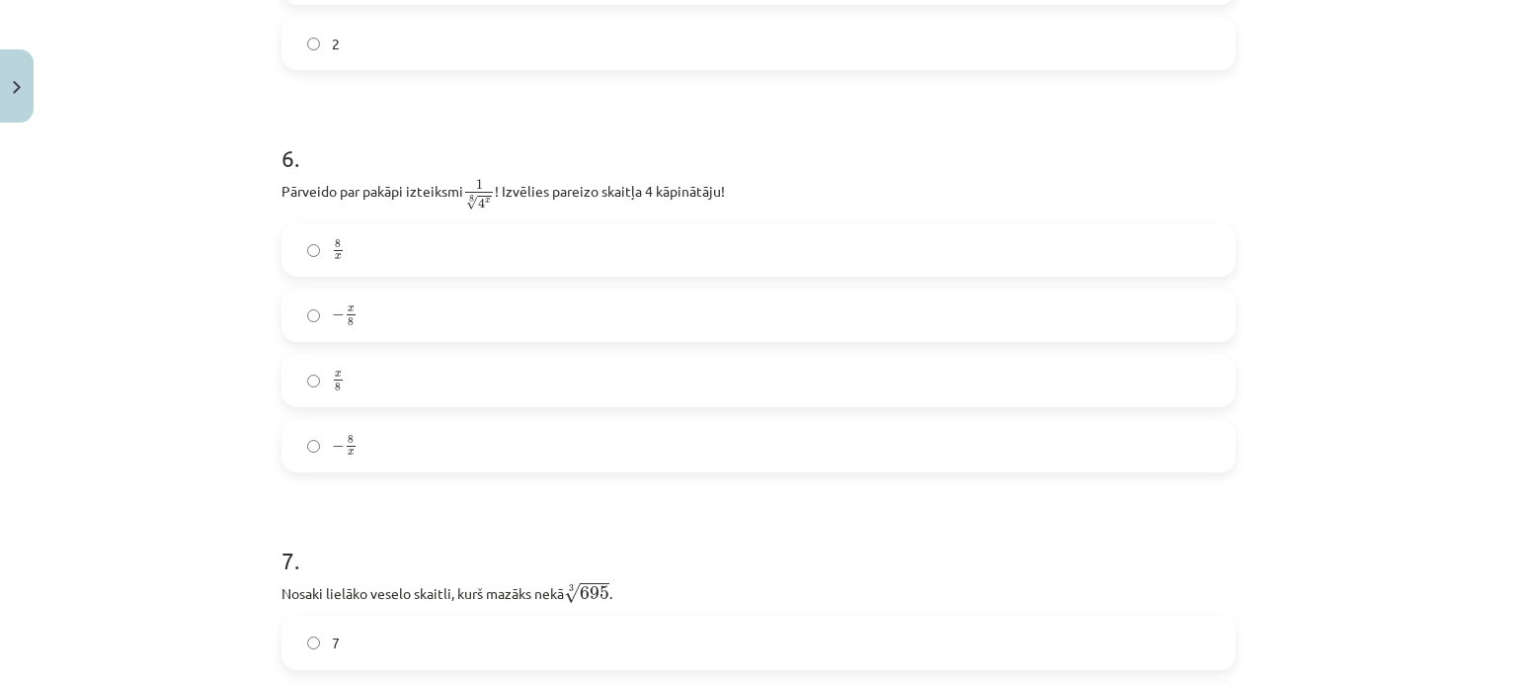
click at [743, 198] on p "Pārveido par pakāpi izteiksmi 1 8 √ 4 x 1 4 x 8 ! Izvēlies pareizo skaitļa 4 kā…" at bounding box center [759, 194] width 954 height 35
click at [435, 461] on label "− 8 x − 8 x" at bounding box center [759, 445] width 950 height 49
click at [414, 319] on label "− x 8 − x 8" at bounding box center [759, 314] width 950 height 49
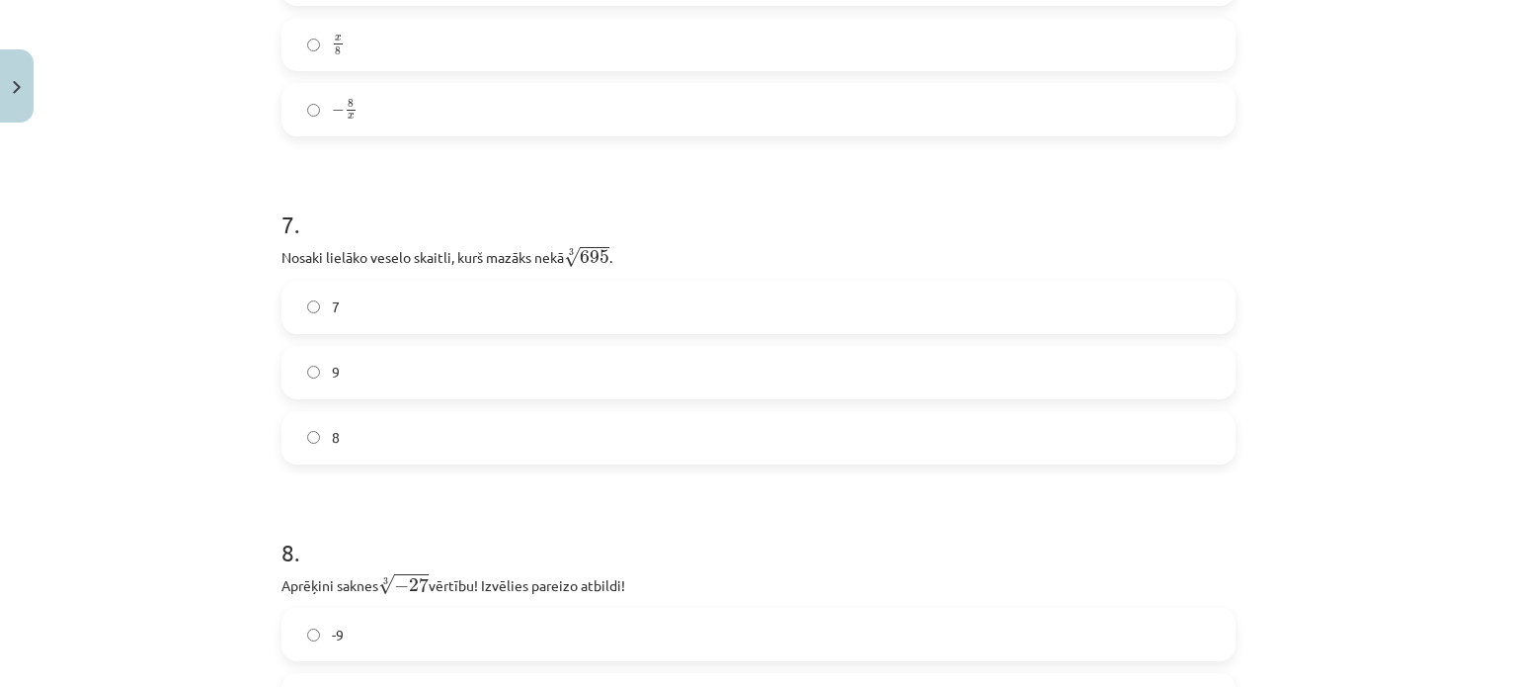
scroll to position [2281, 0]
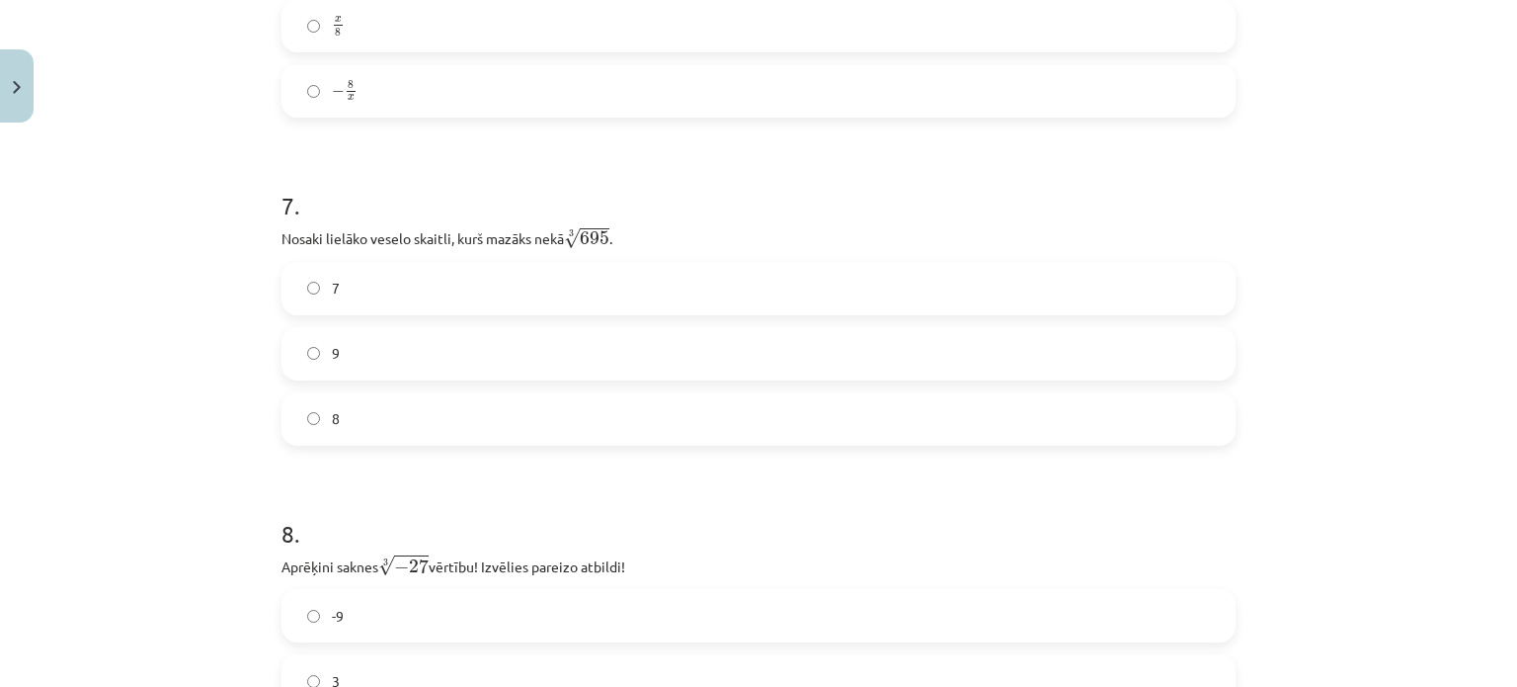
click at [443, 426] on label "8" at bounding box center [759, 418] width 950 height 49
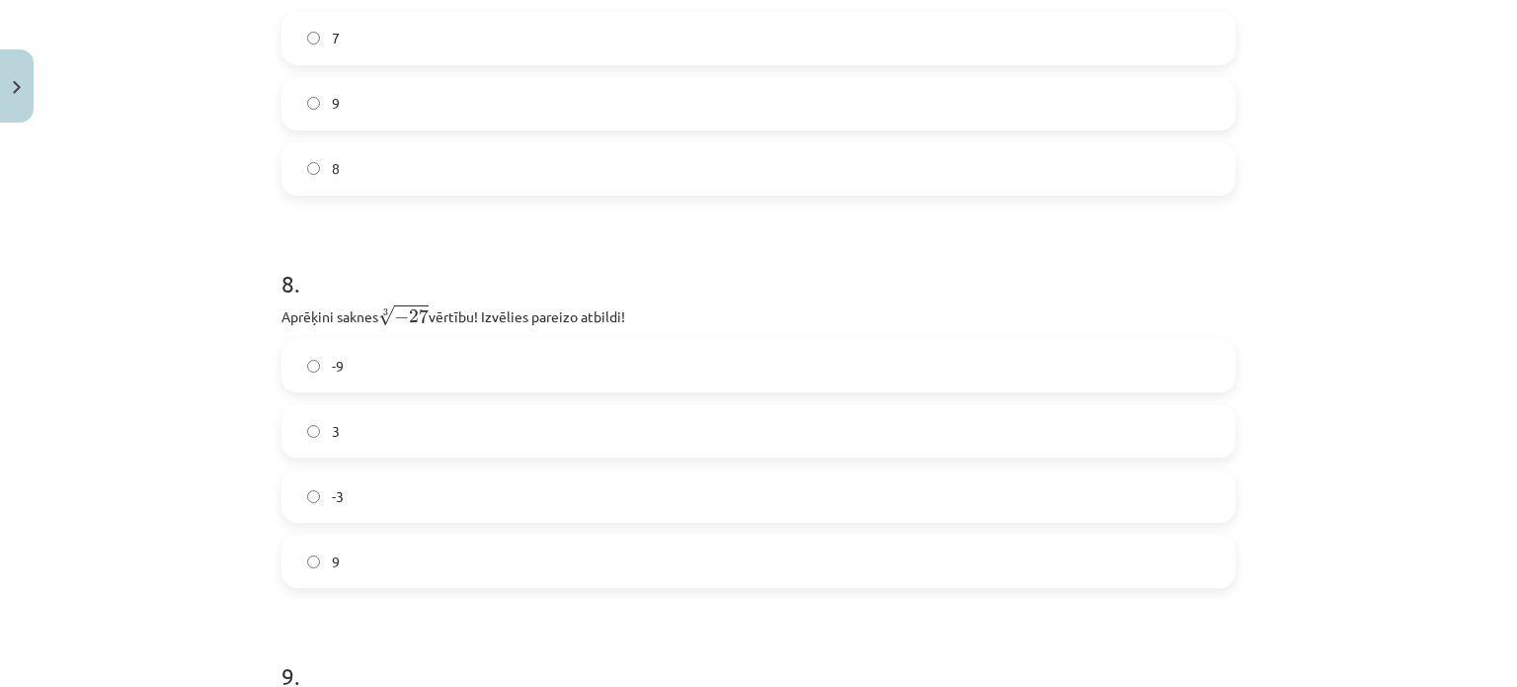
scroll to position [2578, 0]
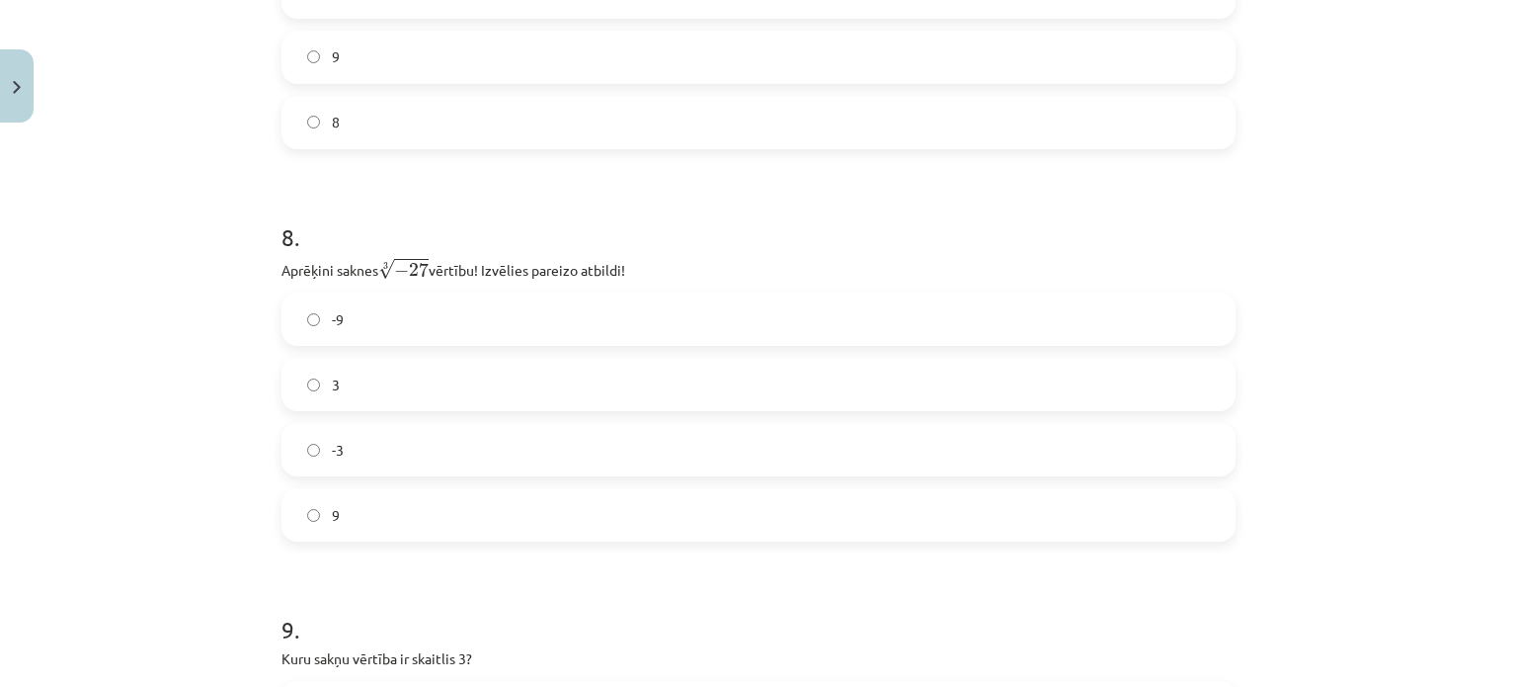
click at [345, 465] on label "-3" at bounding box center [759, 449] width 950 height 49
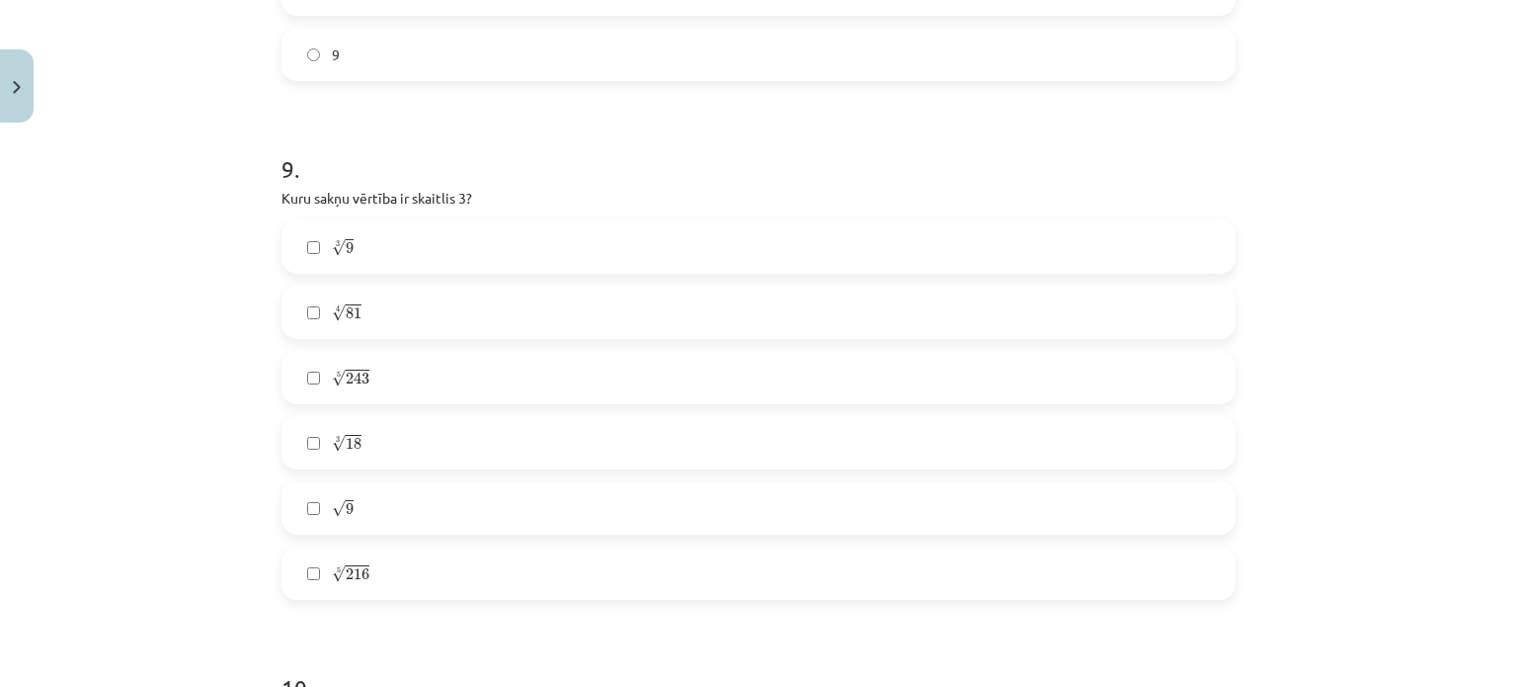
scroll to position [3072, 0]
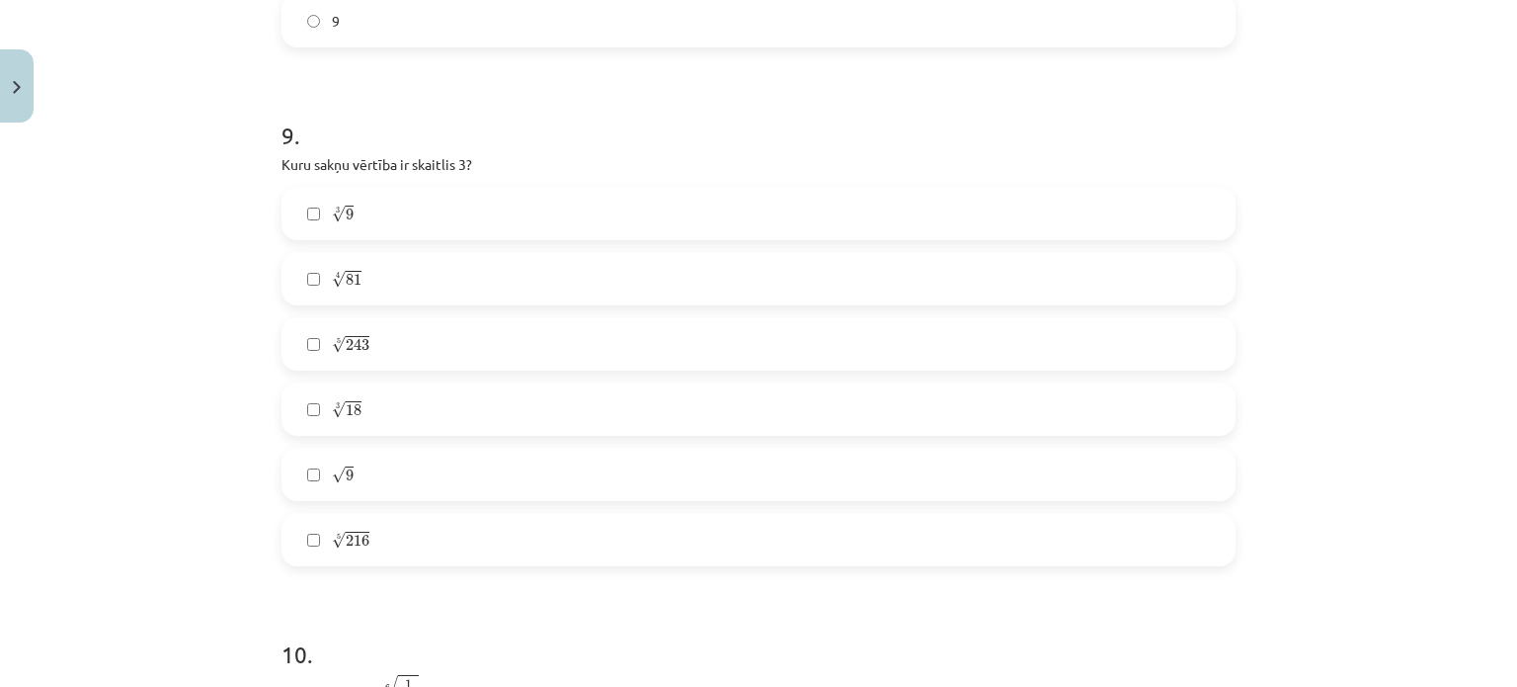
click at [527, 121] on h1 "9 ." at bounding box center [759, 117] width 954 height 61
click at [290, 286] on label "4 √ 81 81 4" at bounding box center [759, 278] width 950 height 49
click at [564, 114] on h1 "9 ." at bounding box center [759, 117] width 954 height 61
click at [312, 345] on label "5 √ 243 243 5" at bounding box center [759, 343] width 950 height 49
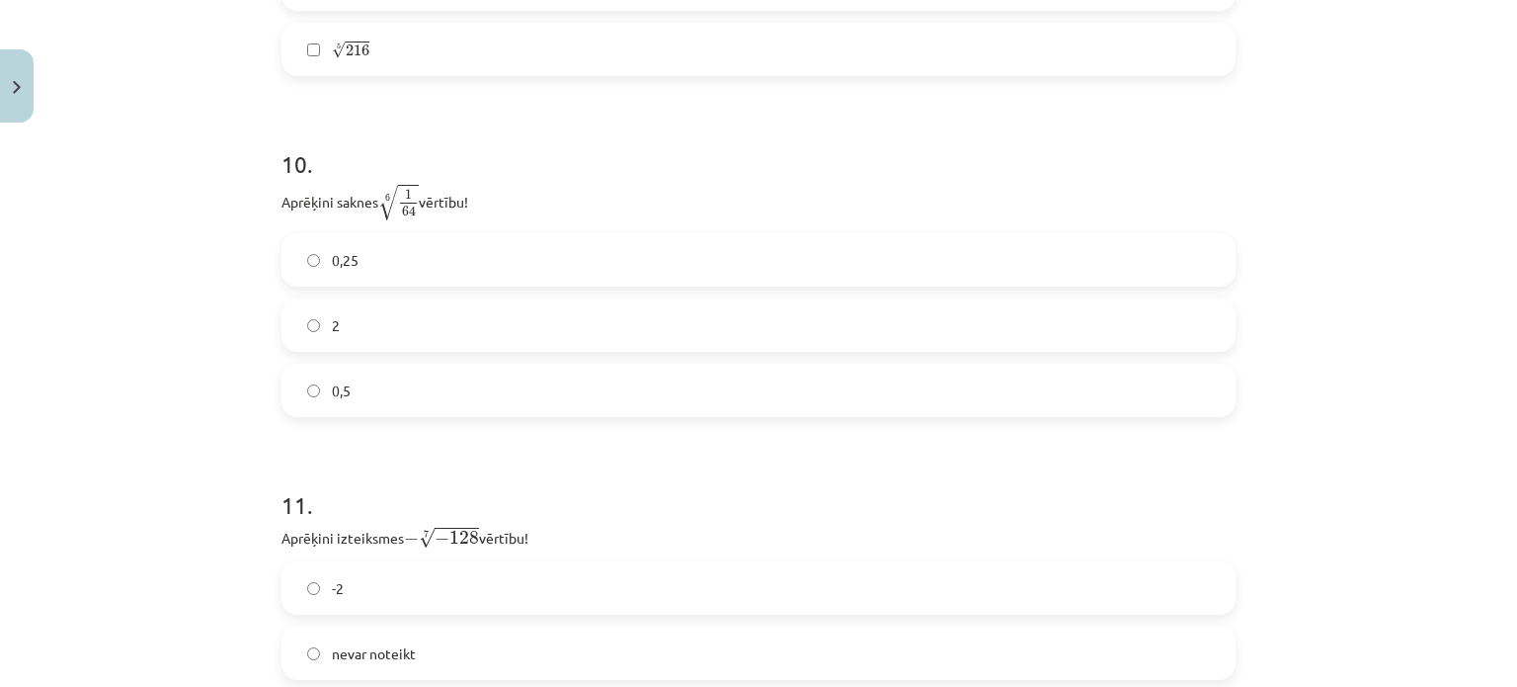
scroll to position [3566, 0]
click at [541, 296] on div "0,25 2 0,5" at bounding box center [759, 321] width 954 height 184
click at [514, 315] on label "2" at bounding box center [759, 320] width 950 height 49
click at [437, 317] on label "2" at bounding box center [759, 320] width 950 height 49
click at [332, 385] on span "0,5" at bounding box center [341, 386] width 19 height 21
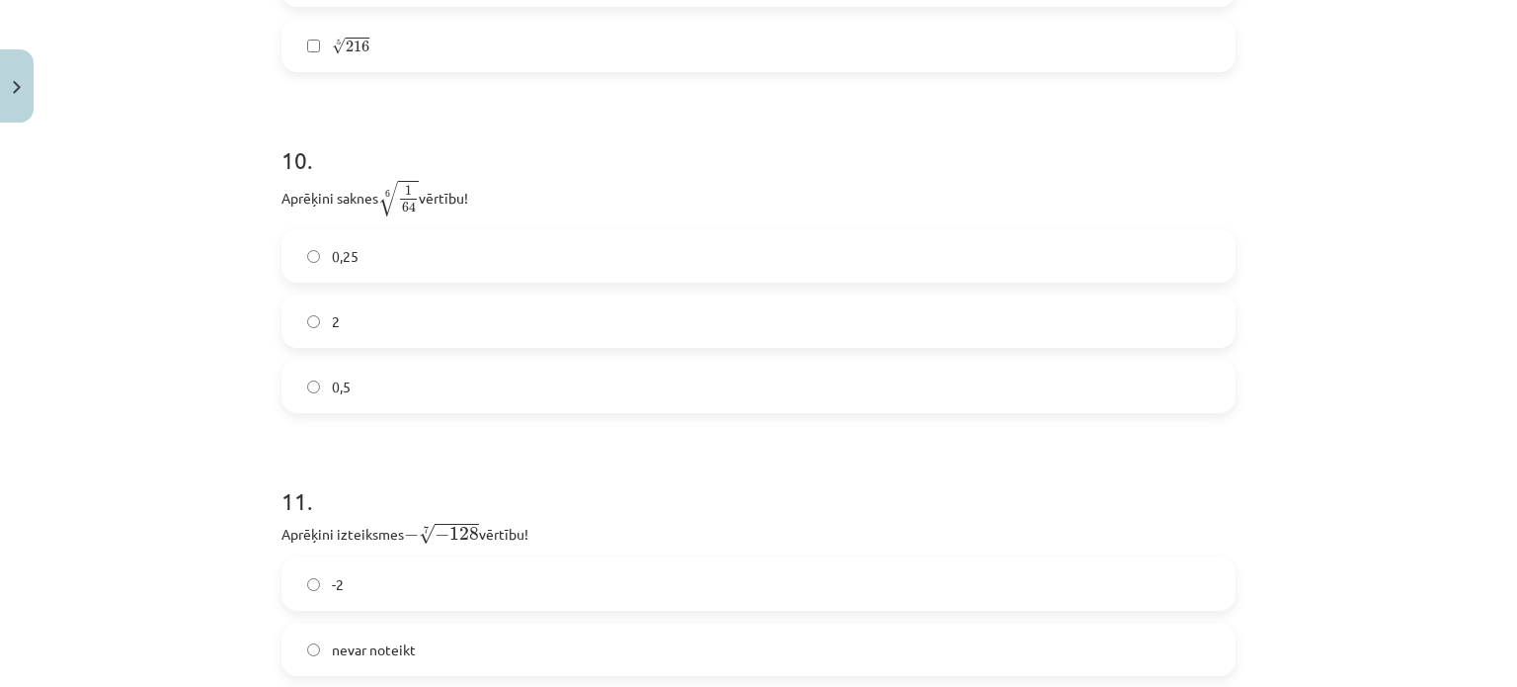
click at [605, 158] on h1 "10 ." at bounding box center [759, 142] width 954 height 61
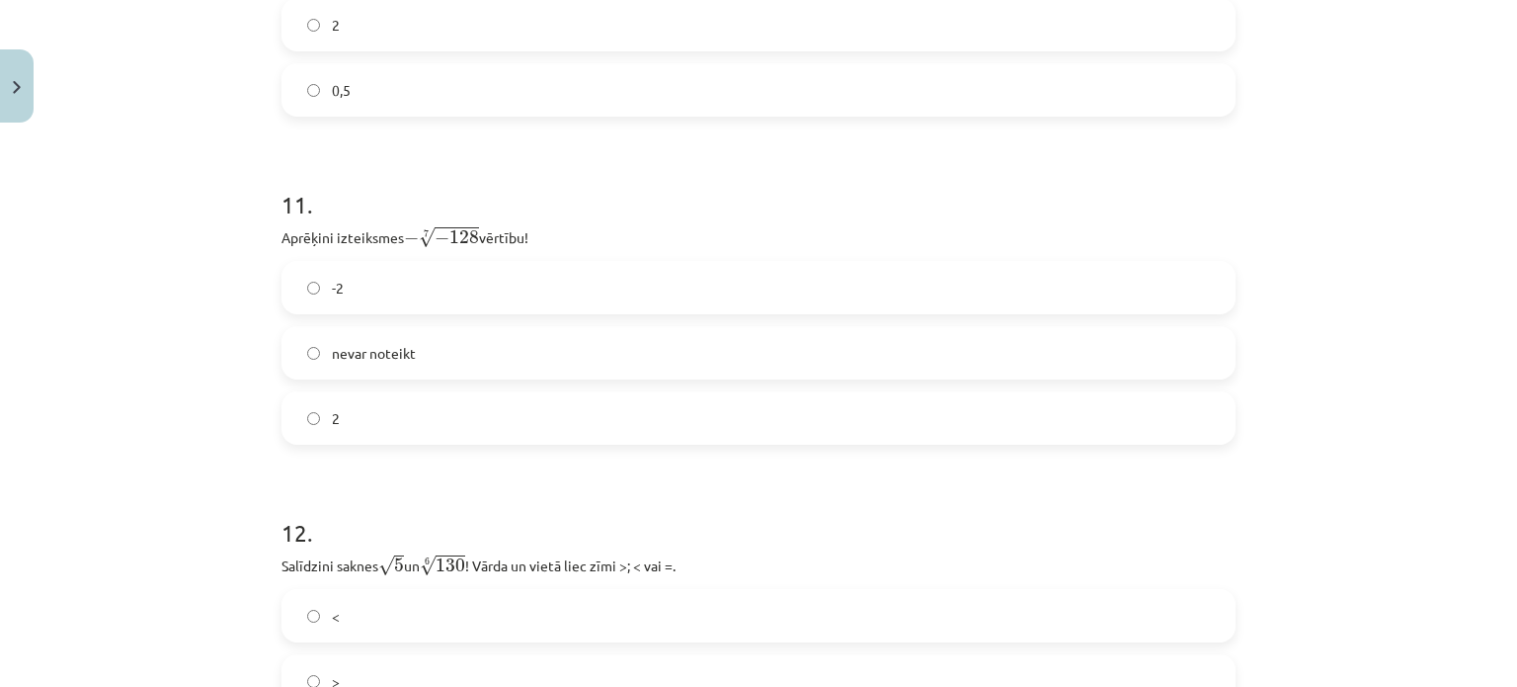
click at [589, 198] on h1 "11 ." at bounding box center [759, 186] width 954 height 61
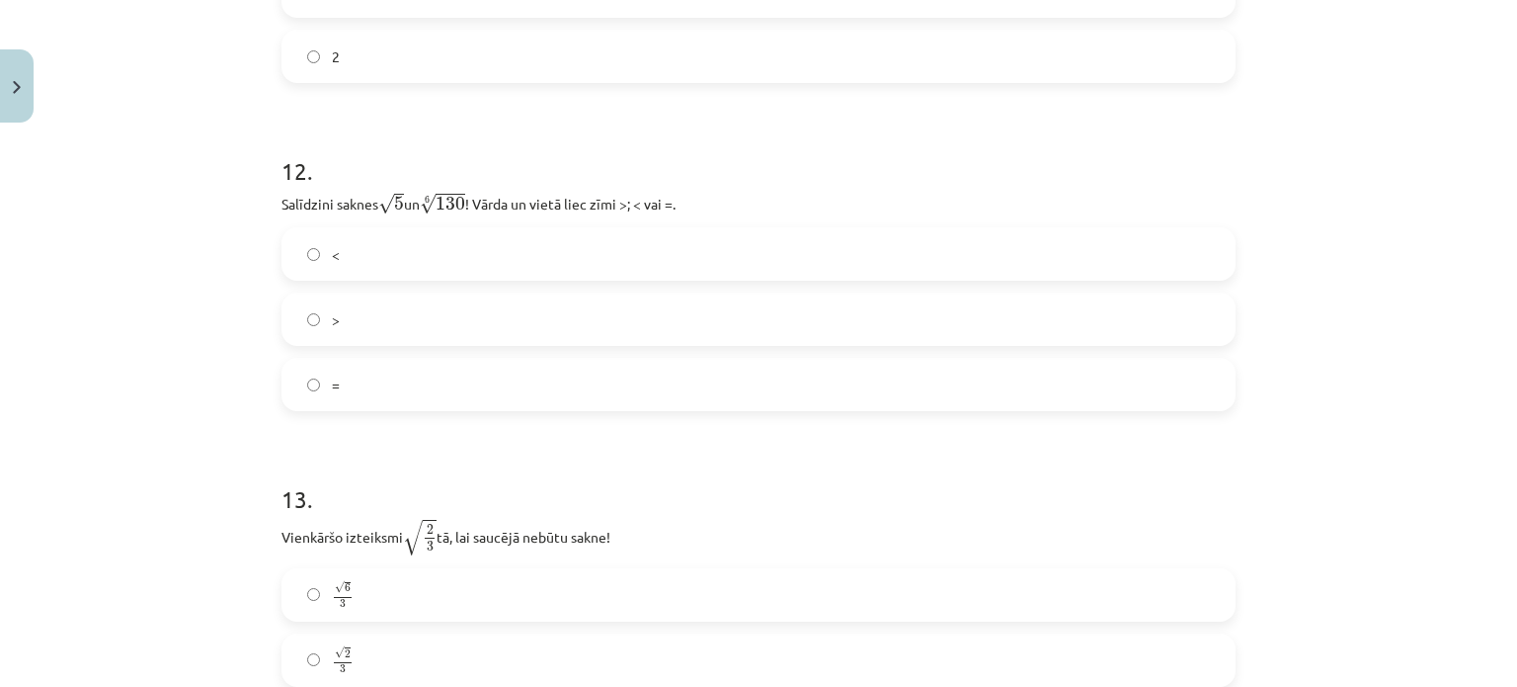
scroll to position [4257, 0]
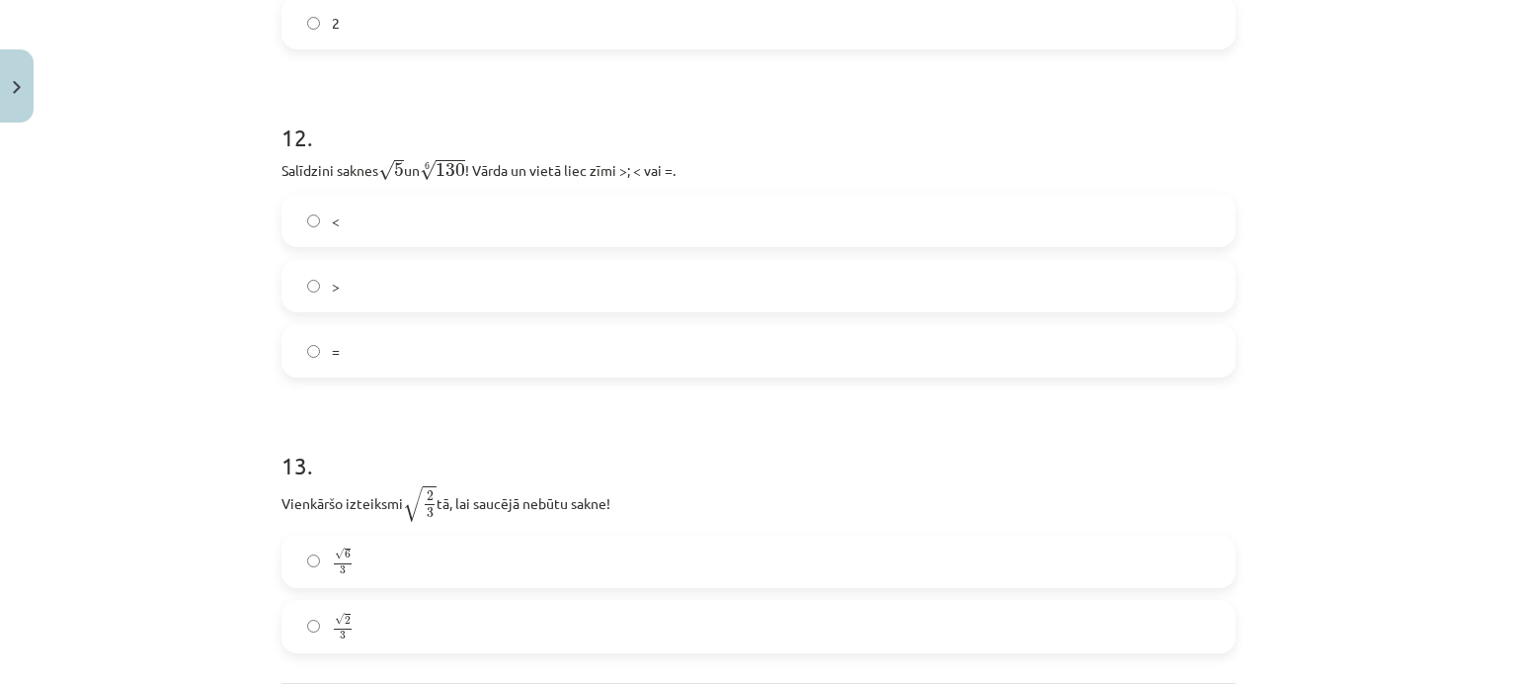
click at [439, 125] on h1 "12 ." at bounding box center [759, 119] width 954 height 61
click at [478, 99] on h1 "12 ." at bounding box center [759, 119] width 954 height 61
click at [600, 119] on h1 "12 ." at bounding box center [759, 119] width 954 height 61
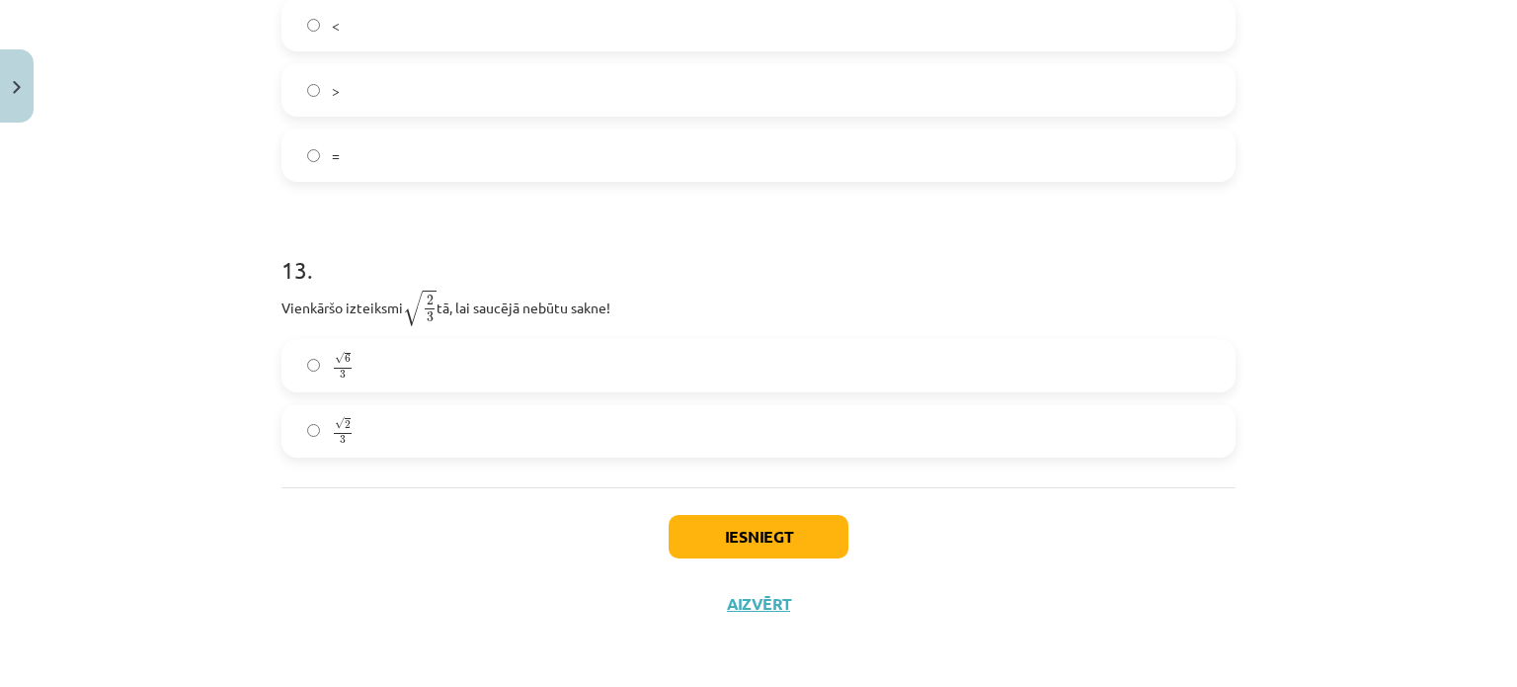
click at [539, 264] on h1 "13 ." at bounding box center [759, 251] width 954 height 61
click at [291, 368] on label "√ 6 3 6 3" at bounding box center [759, 365] width 950 height 49
click at [732, 529] on button "Iesniegt" at bounding box center [759, 536] width 180 height 43
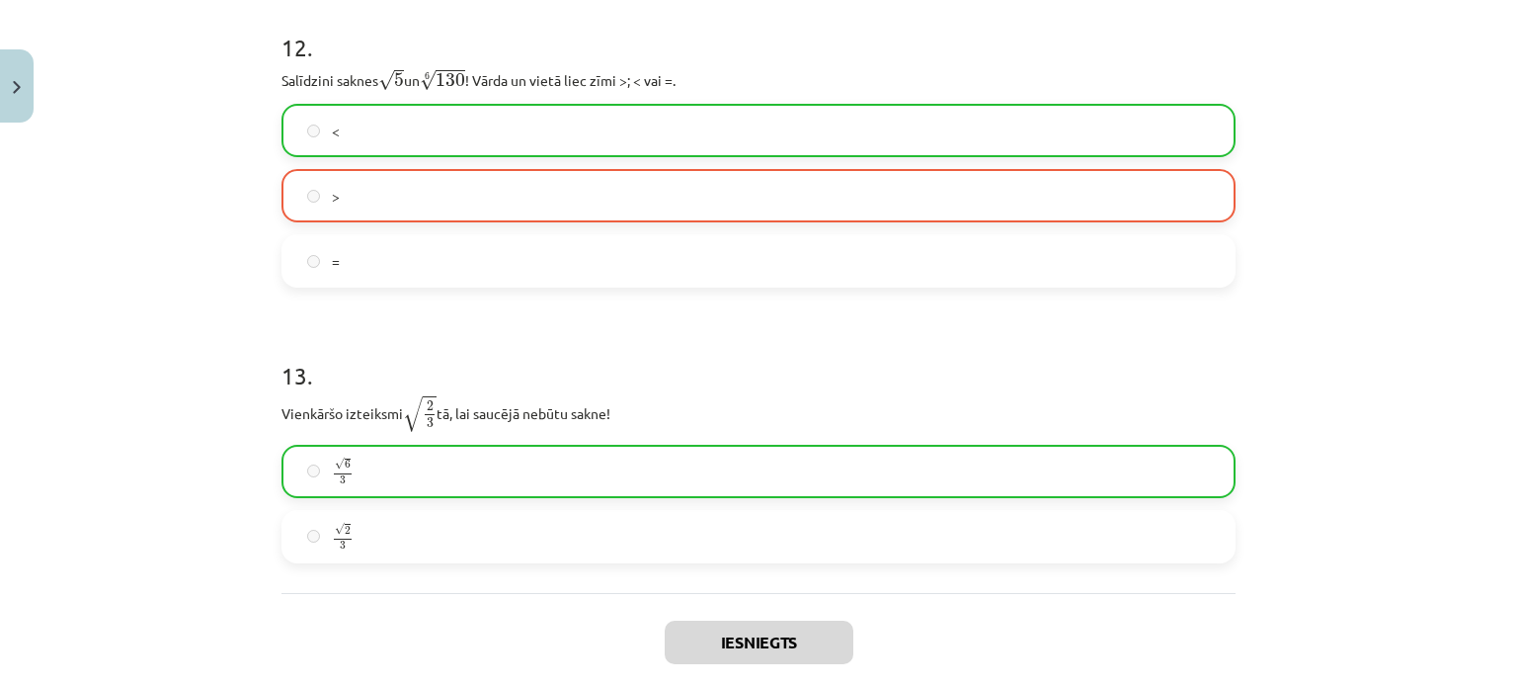
scroll to position [4517, 0]
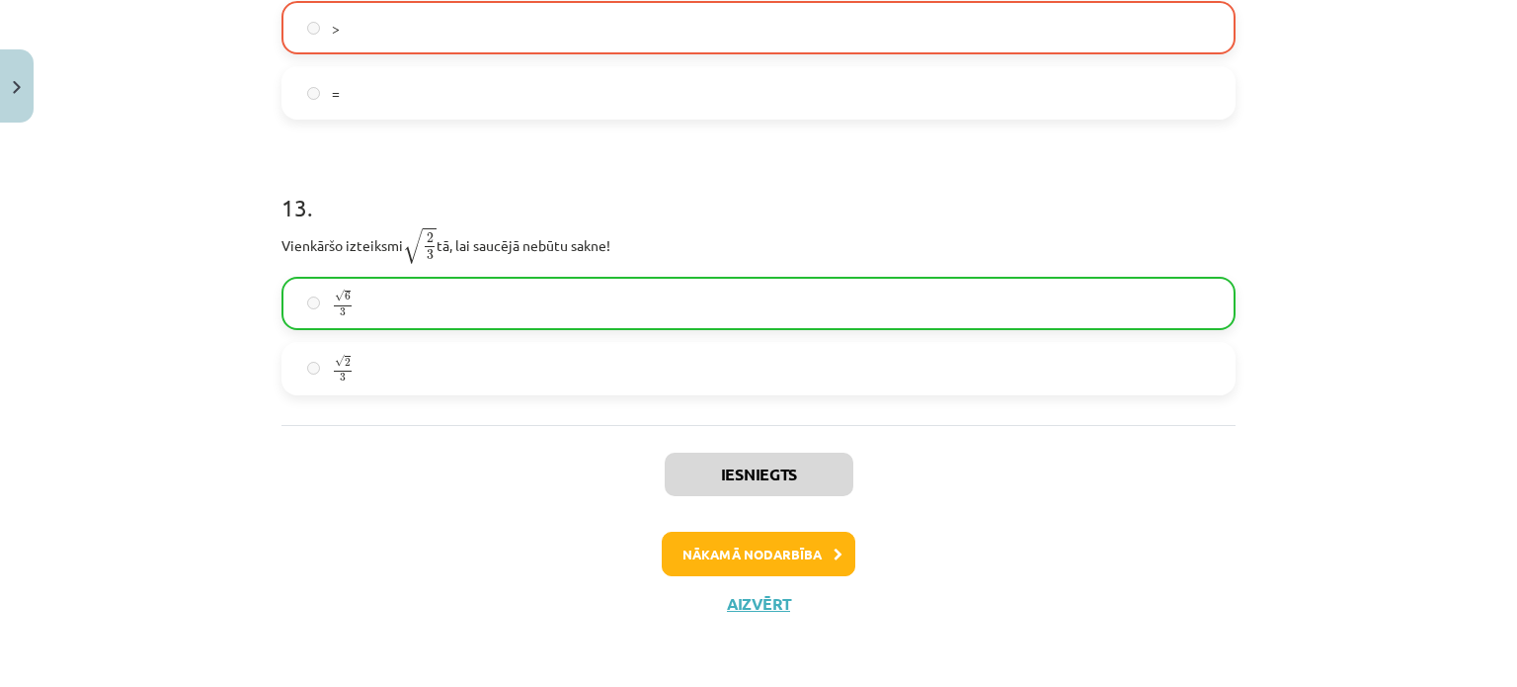
click at [454, 305] on label "√ 6 3 6 3" at bounding box center [759, 303] width 950 height 49
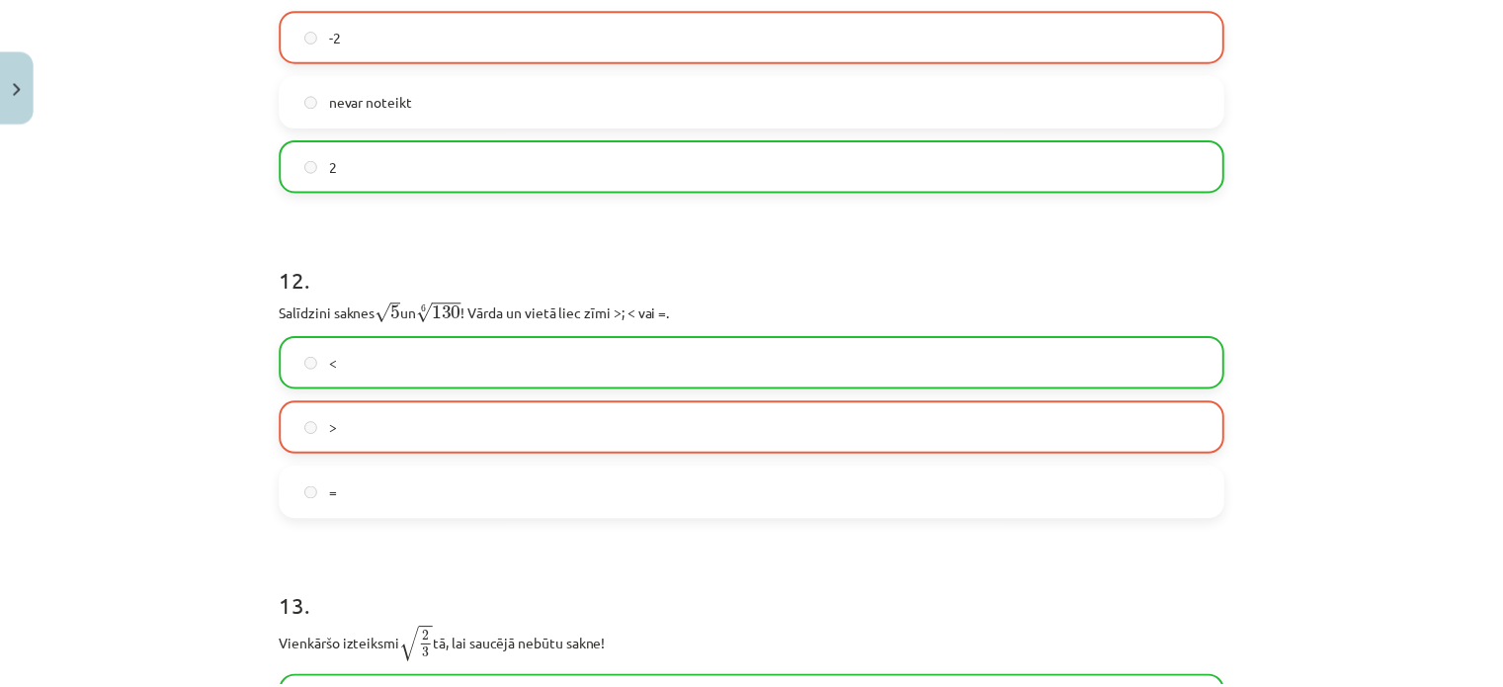
scroll to position [4122, 0]
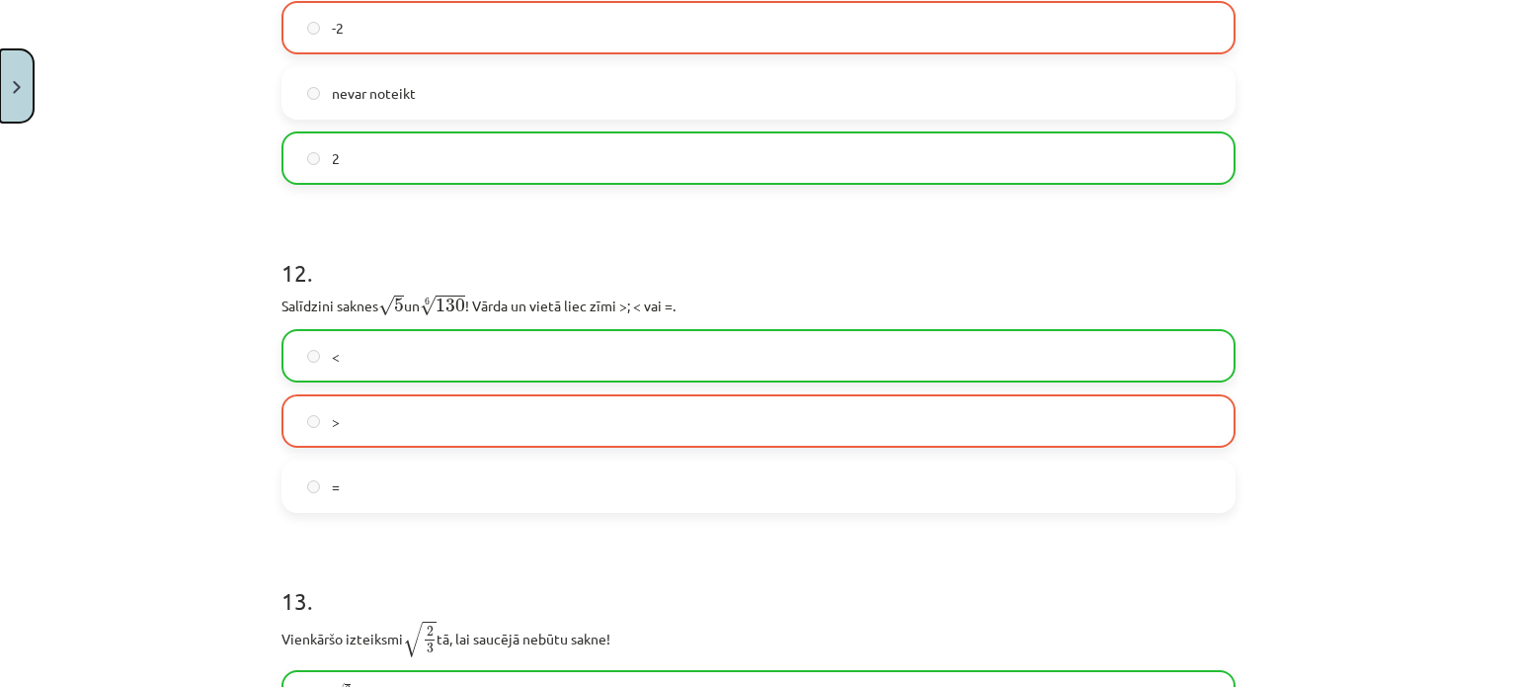
click at [22, 70] on button "Close" at bounding box center [17, 85] width 34 height 73
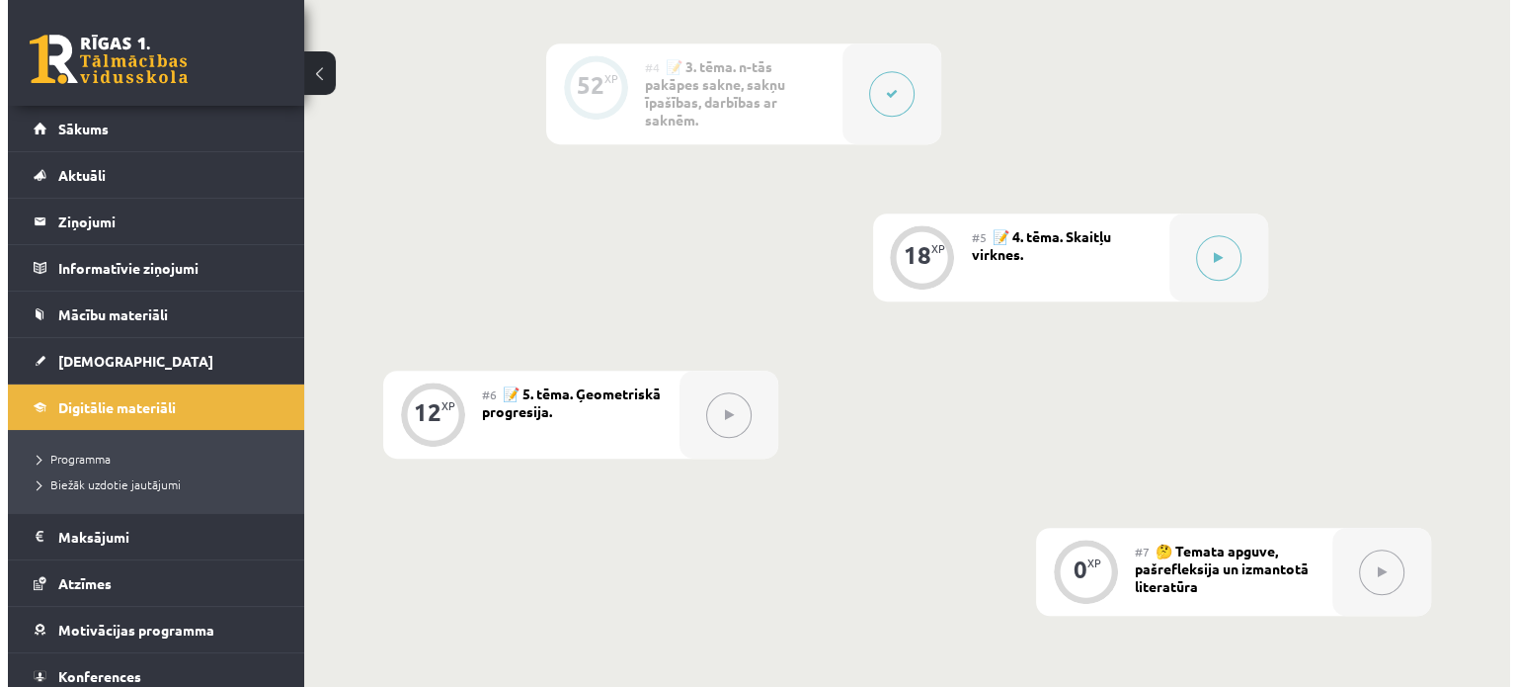
scroll to position [988, 0]
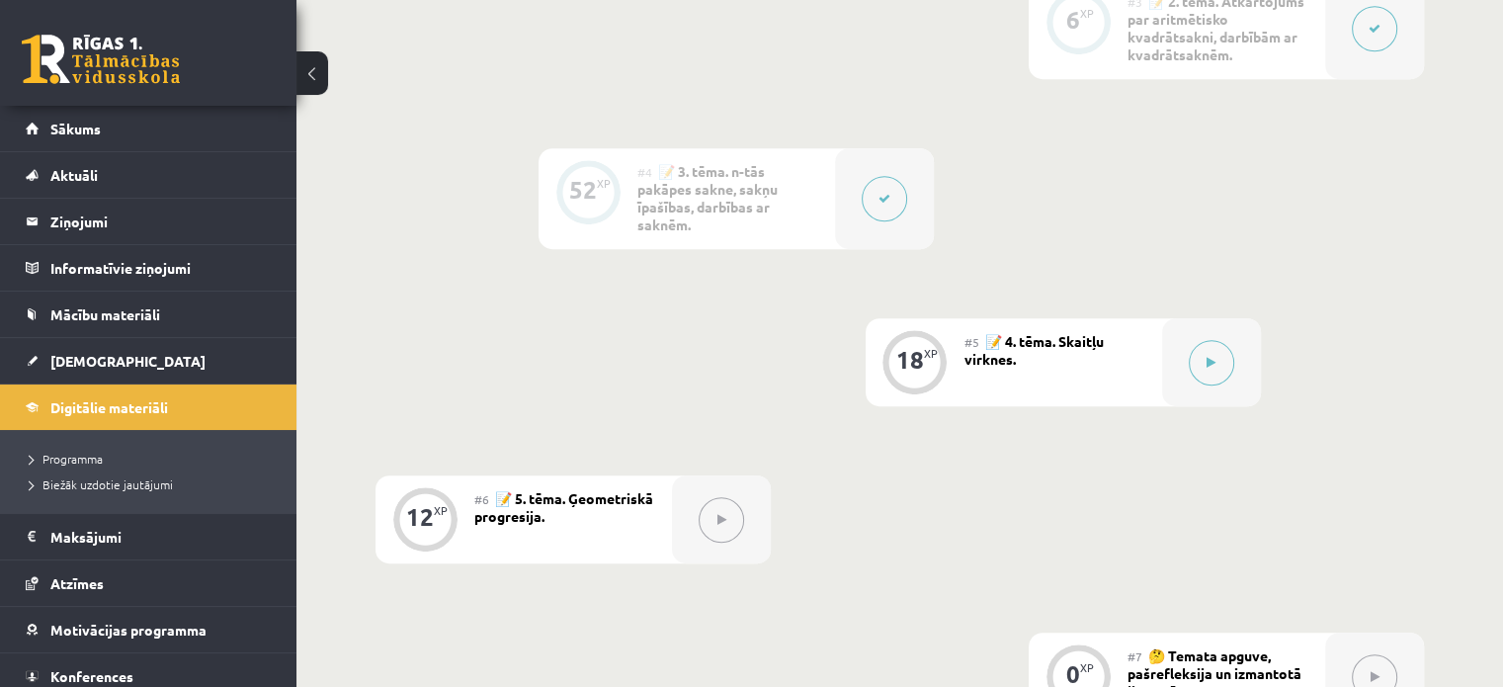
click at [892, 191] on button at bounding box center [883, 198] width 45 height 45
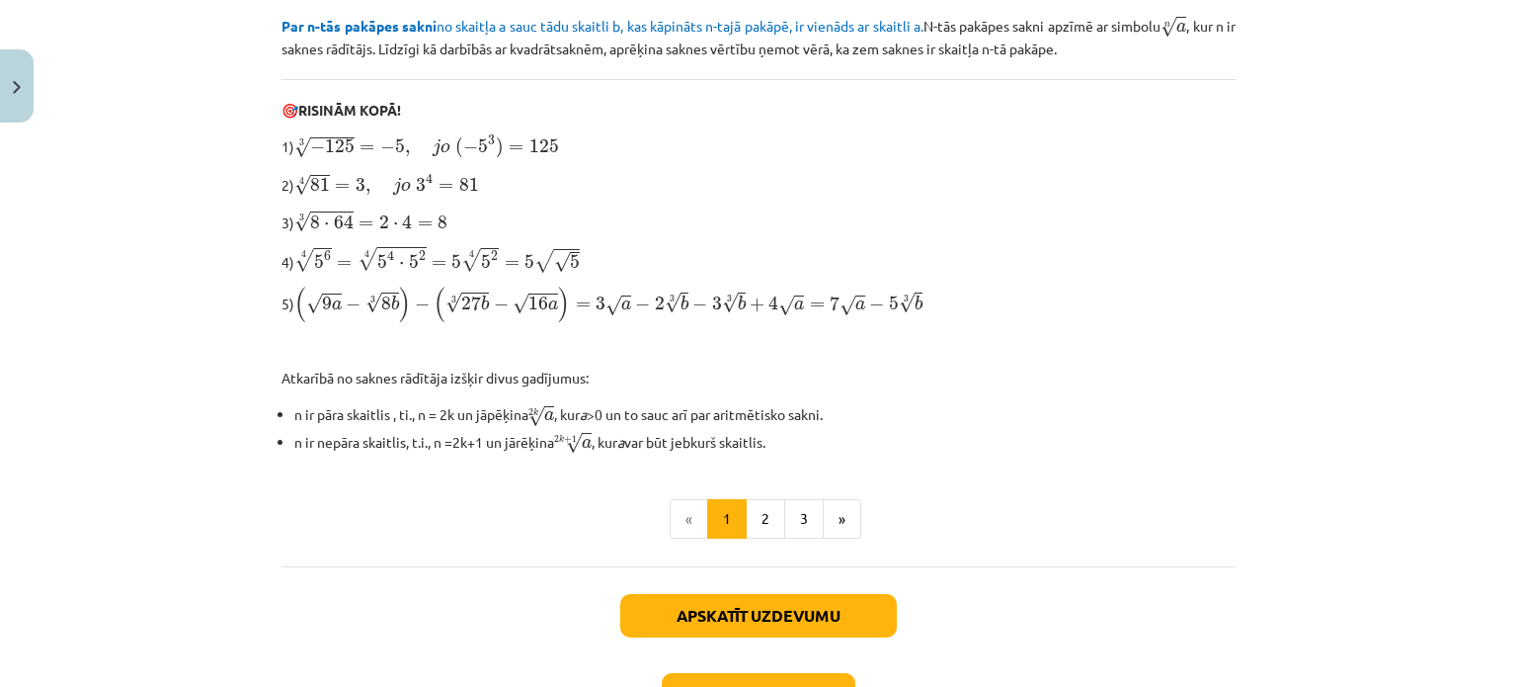
scroll to position [727, 0]
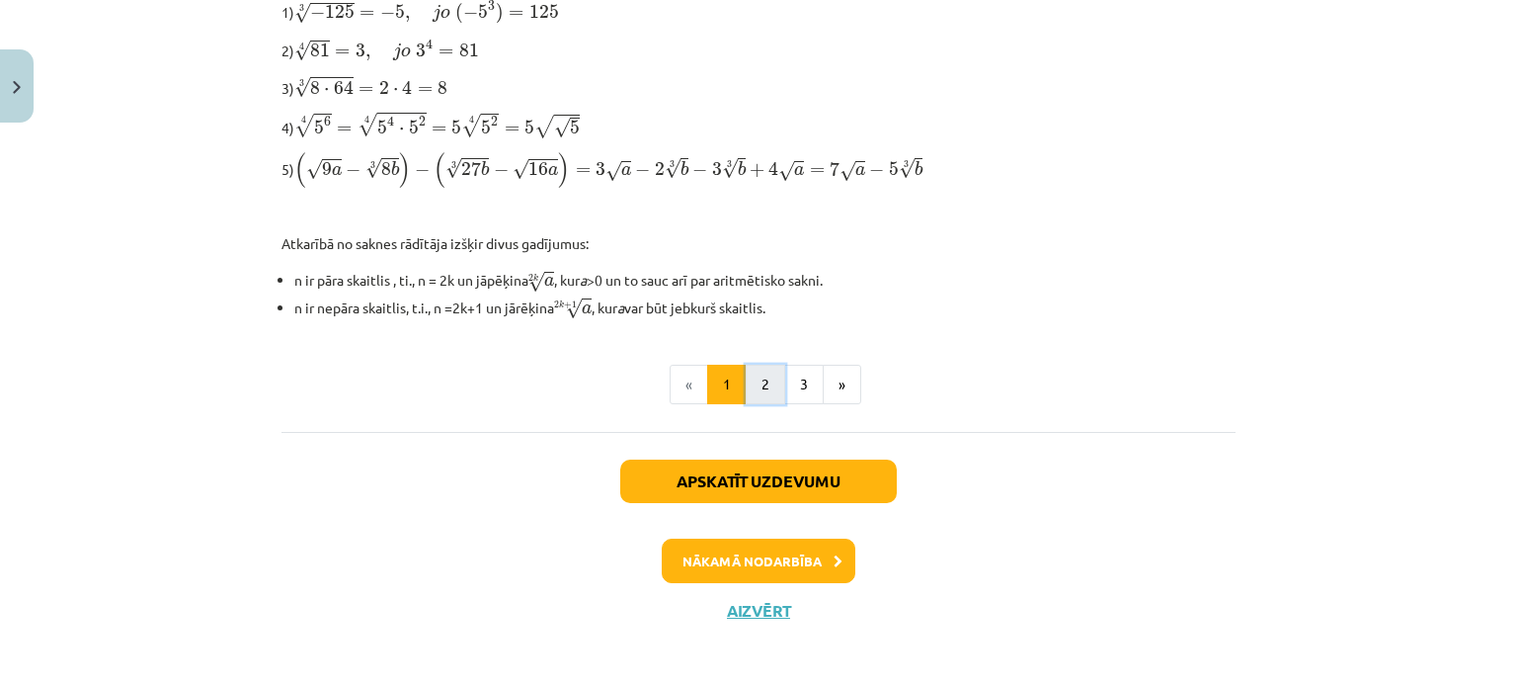
click at [753, 370] on button "2" at bounding box center [766, 385] width 40 height 40
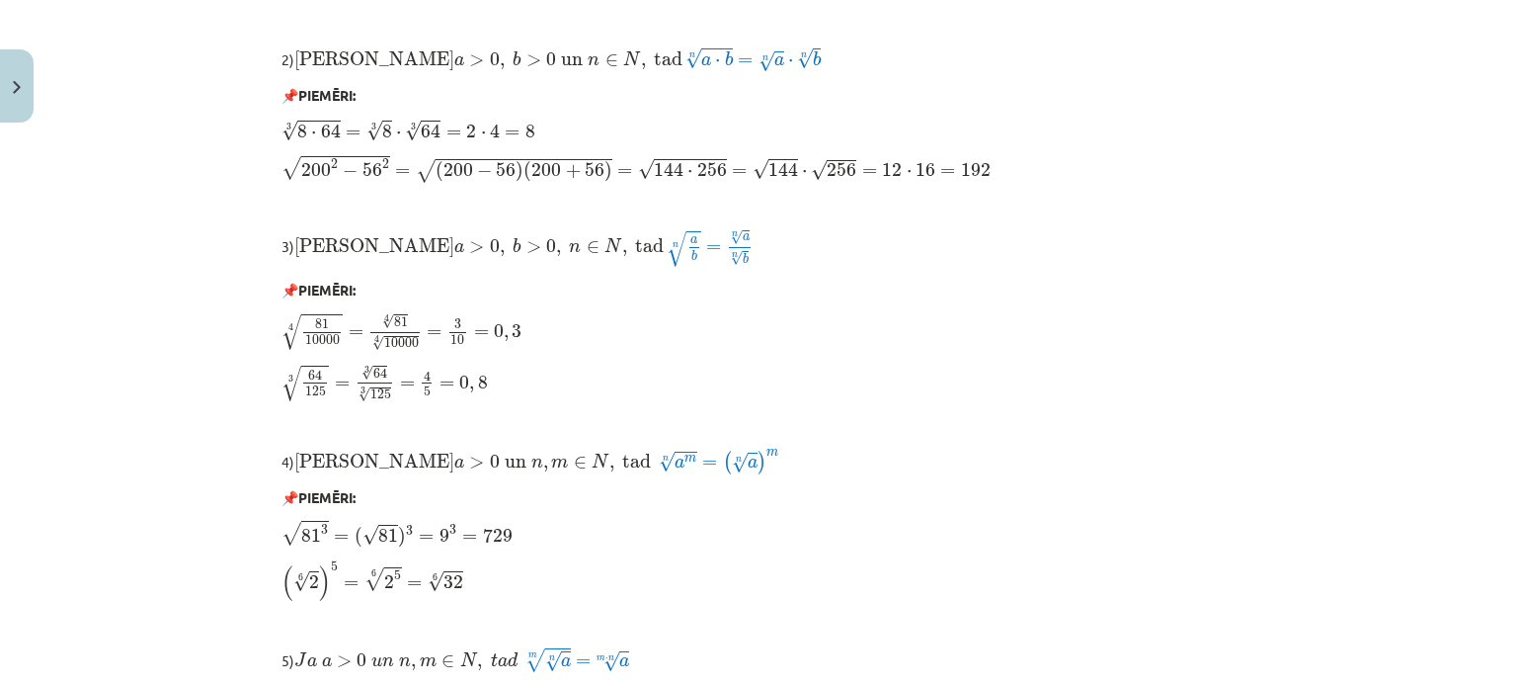
scroll to position [1482, 0]
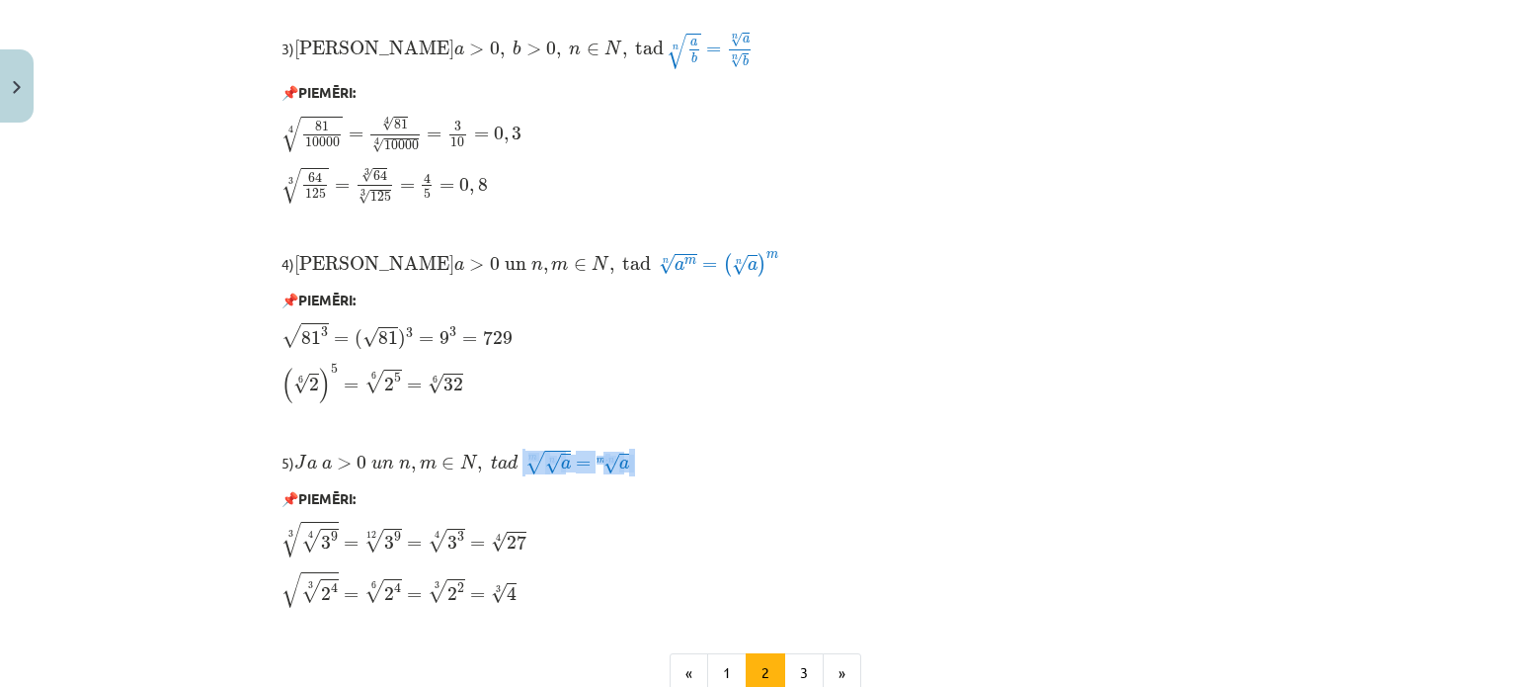
drag, startPoint x: 644, startPoint y: 459, endPoint x: 518, endPoint y: 471, distance: 127.0
click at [518, 471] on p "5) J a a > 0 u n n , m ∈ N , t a d J a a > 0 u n n , m ∈ N , t a d m √ n √ a = …" at bounding box center [759, 463] width 954 height 28
click at [614, 525] on p "3 √ 4 √ 3 9 = 12 √ 3 9 = 4 √ 3 3 = 4 √ 27 3 9 4 3 = 3 9 12 = 3 3 4 = 27 4" at bounding box center [759, 540] width 954 height 39
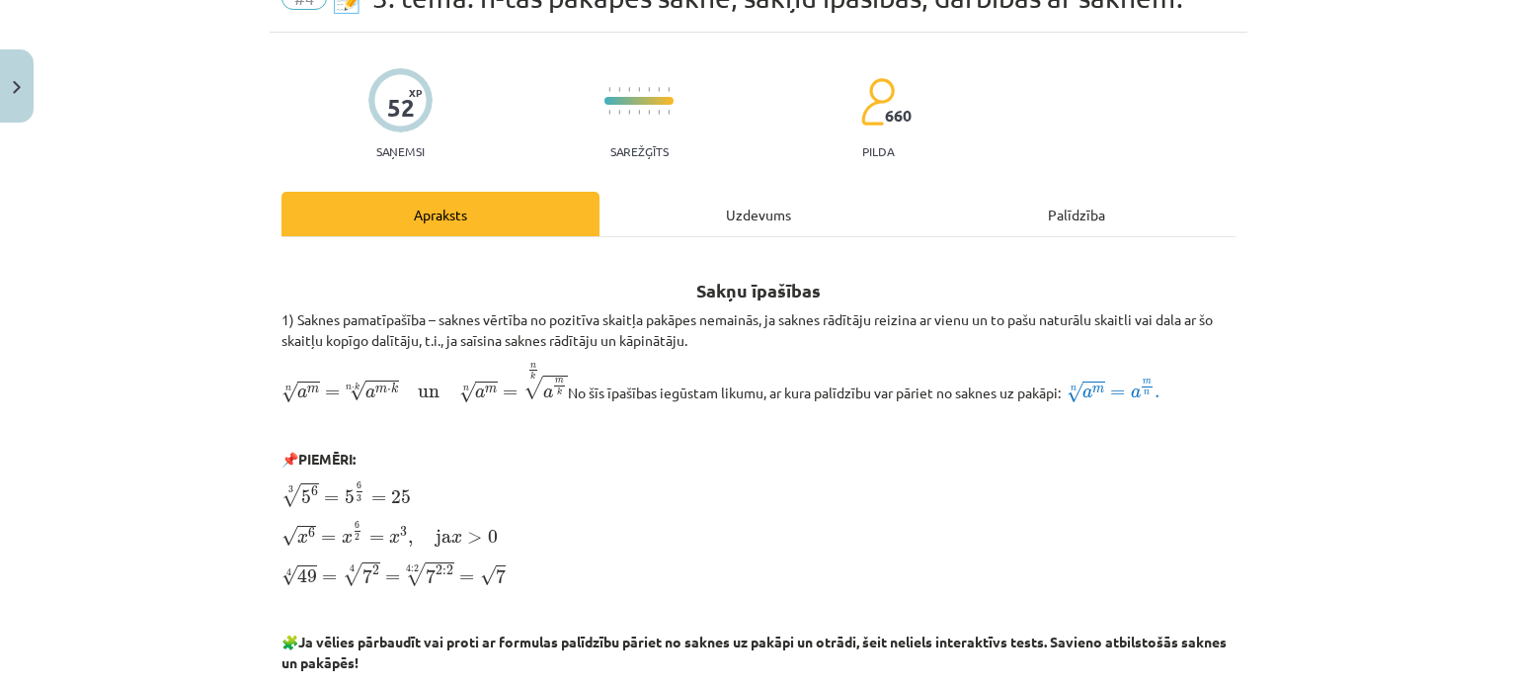
scroll to position [0, 0]
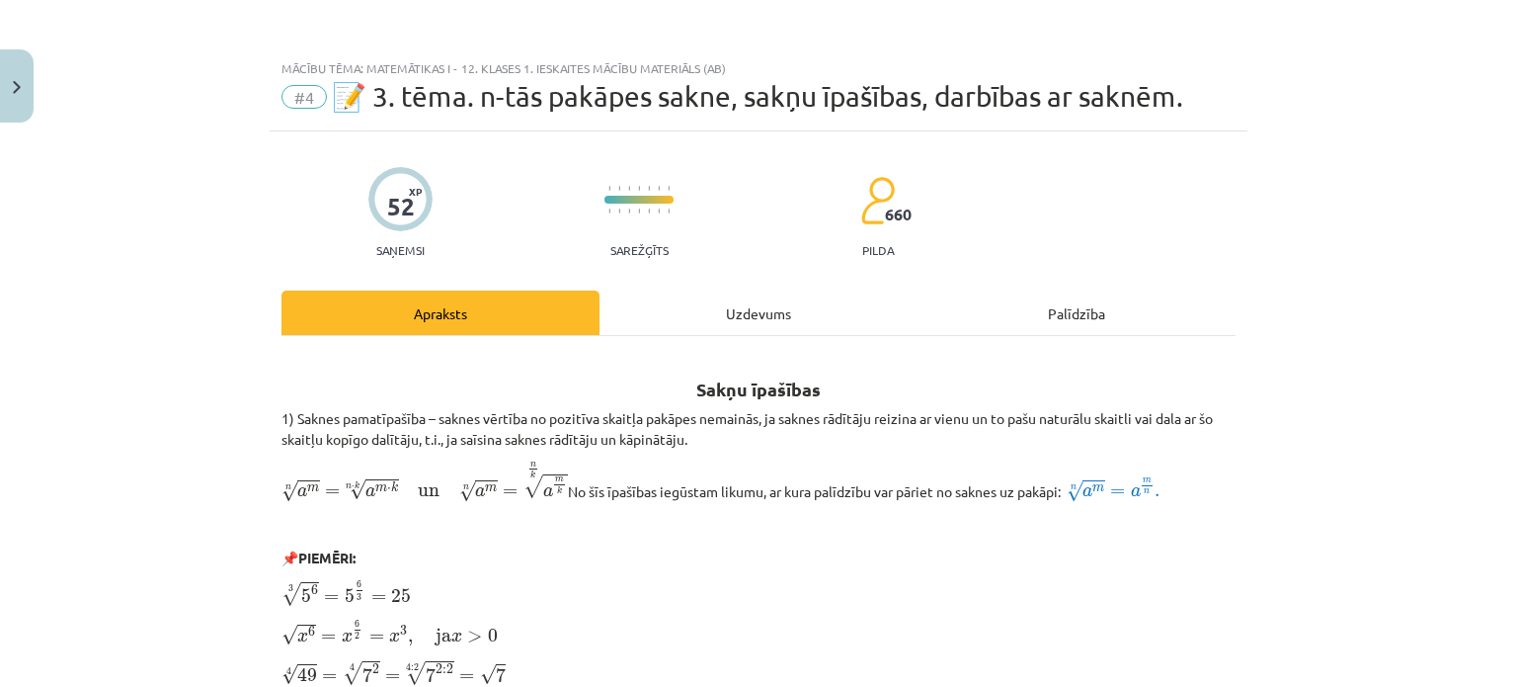
click at [728, 331] on div "Uzdevums" at bounding box center [759, 312] width 318 height 44
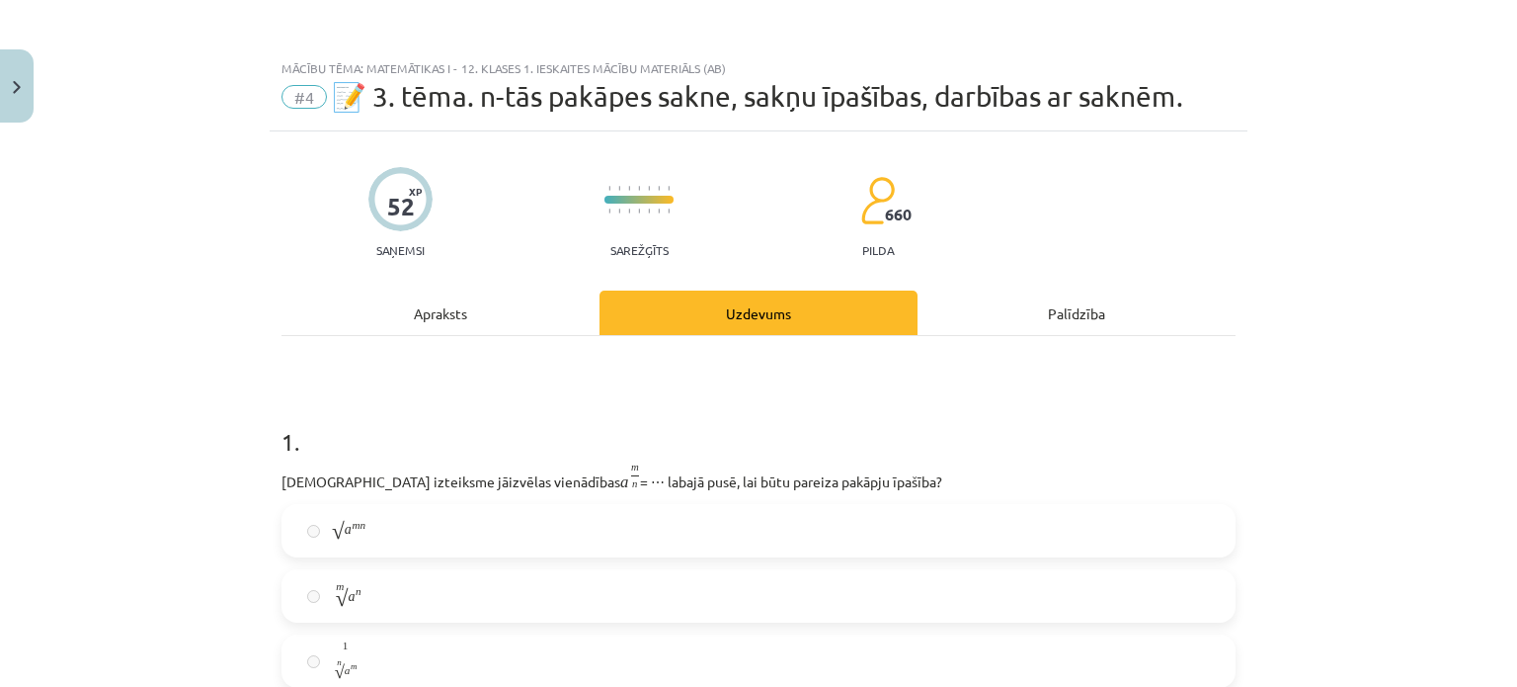
scroll to position [49, 0]
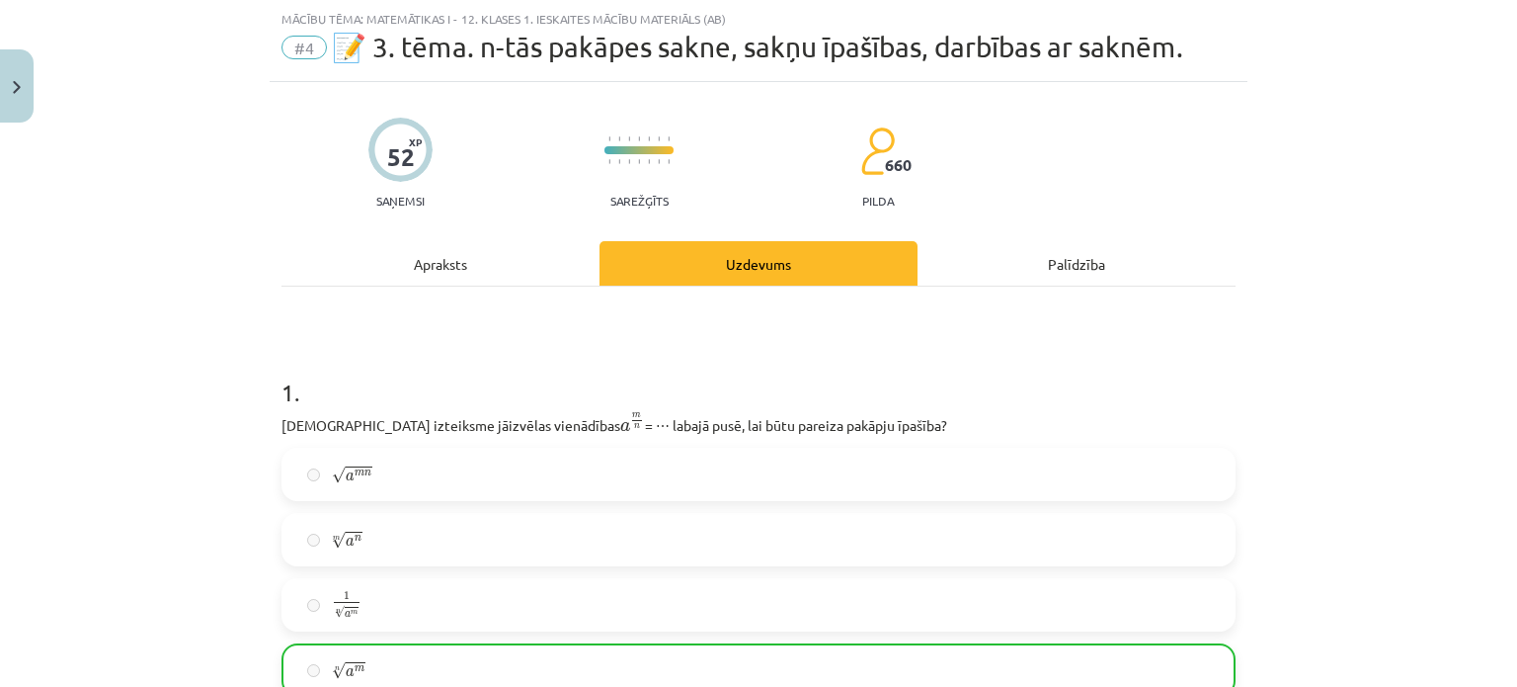
click at [435, 258] on div "Apraksts" at bounding box center [441, 263] width 318 height 44
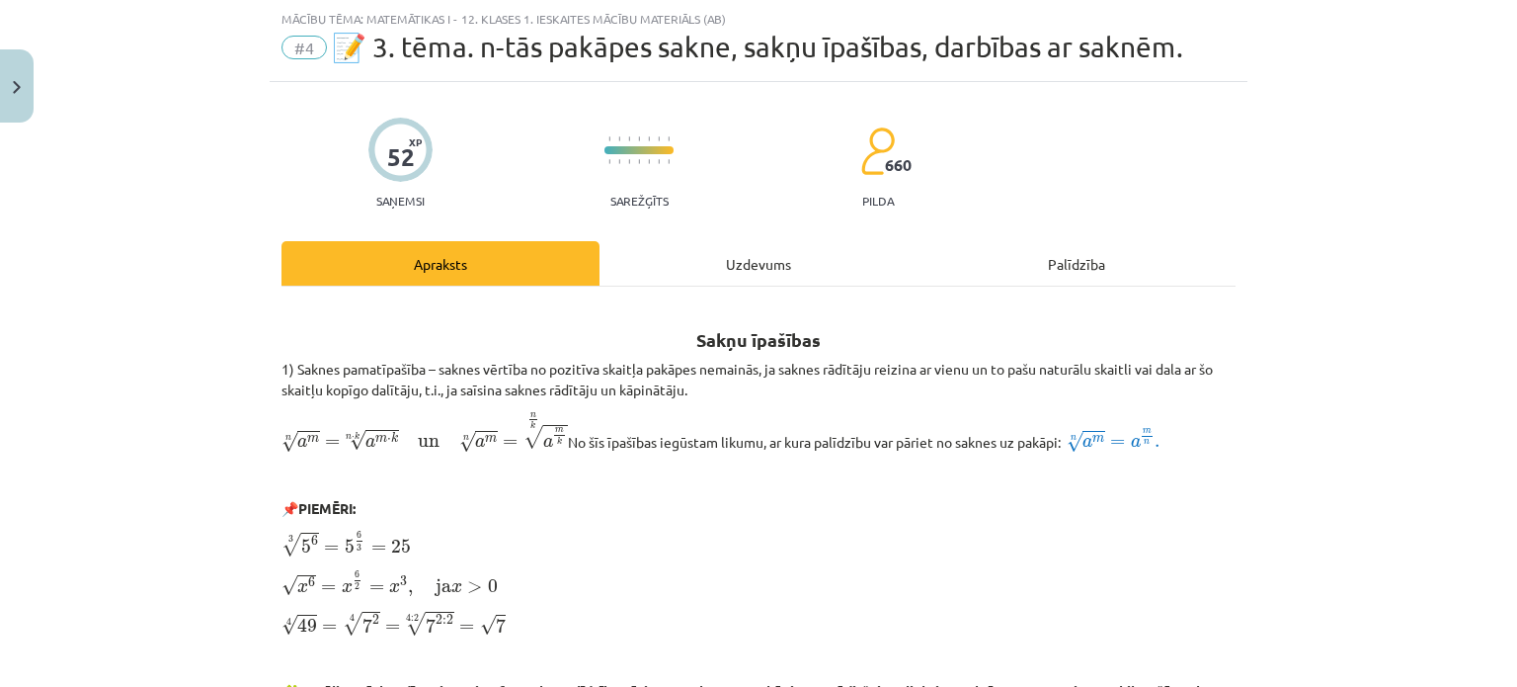
click at [671, 259] on div "Uzdevums" at bounding box center [759, 263] width 318 height 44
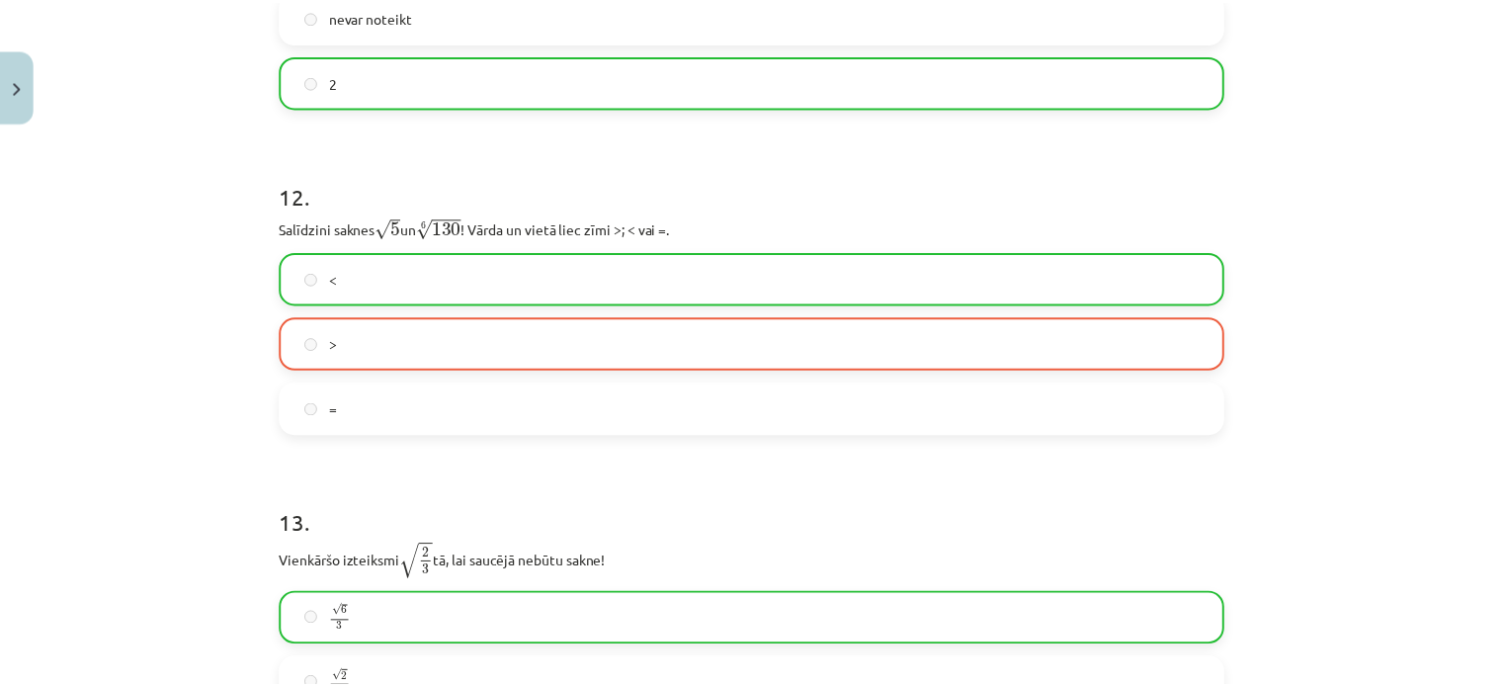
scroll to position [4517, 0]
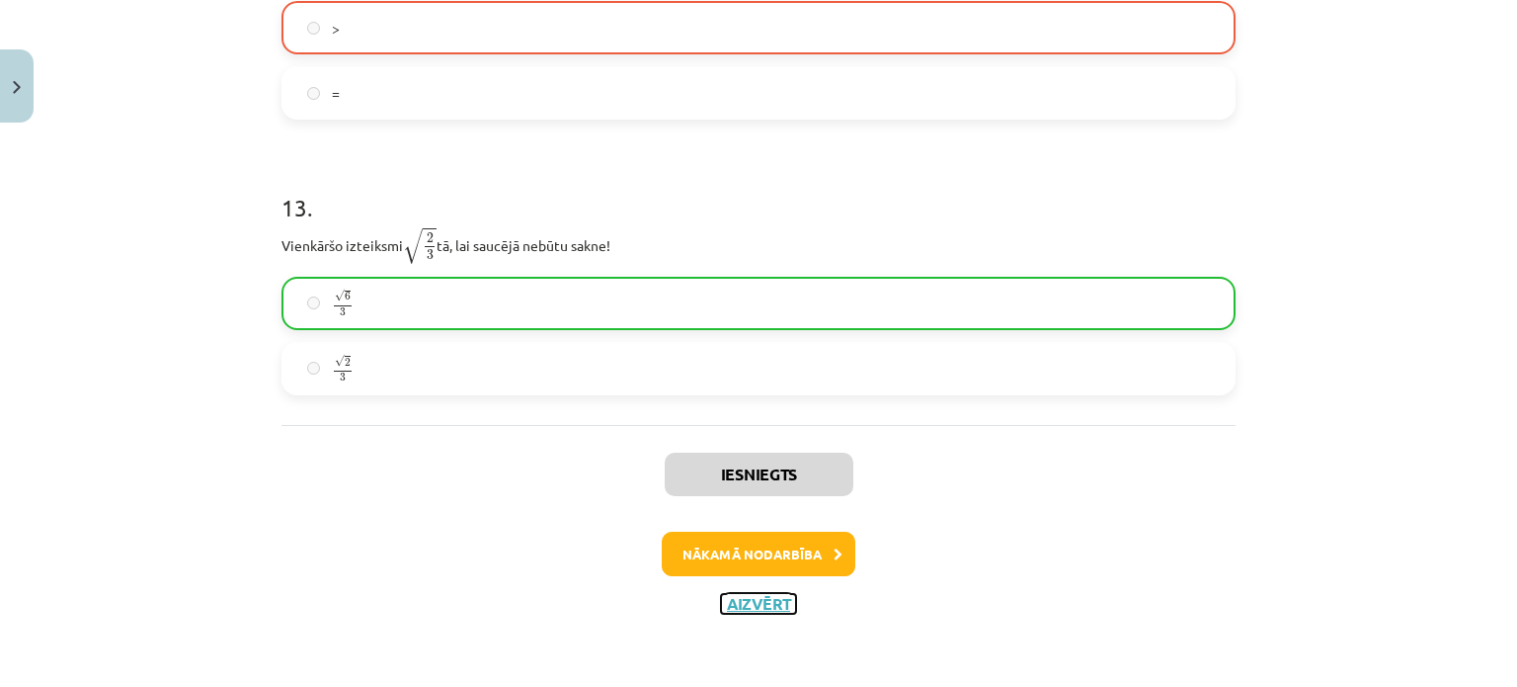
click at [732, 609] on button "Aizvērt" at bounding box center [758, 604] width 75 height 20
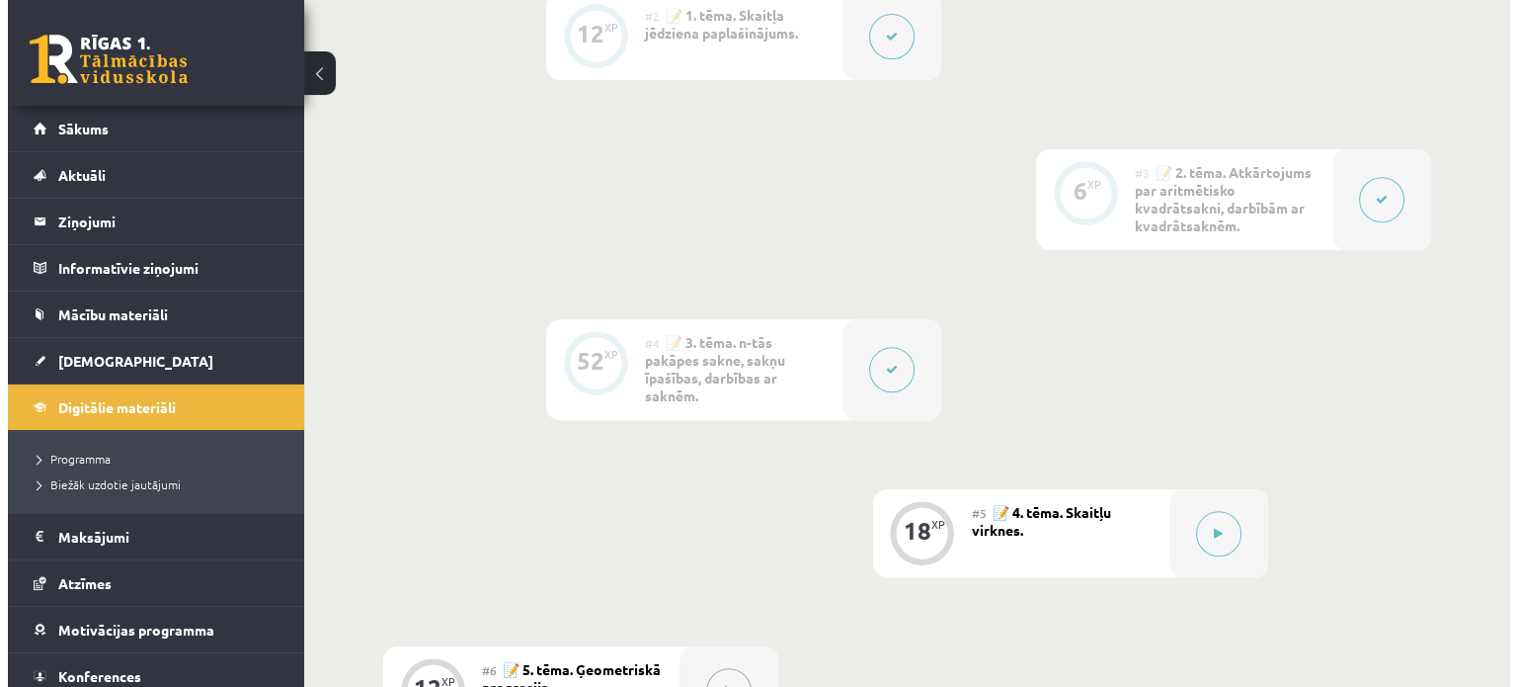
scroll to position [790, 0]
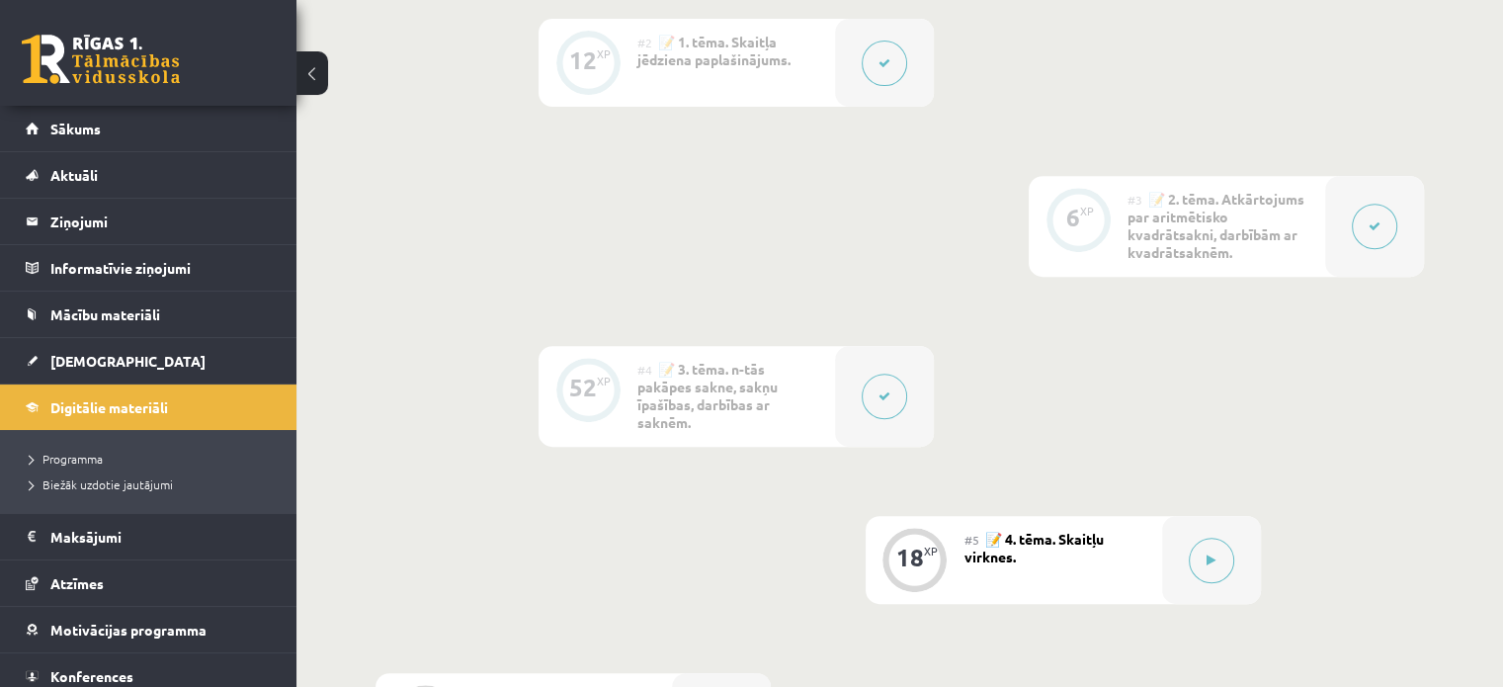
click at [885, 401] on icon at bounding box center [884, 396] width 12 height 12
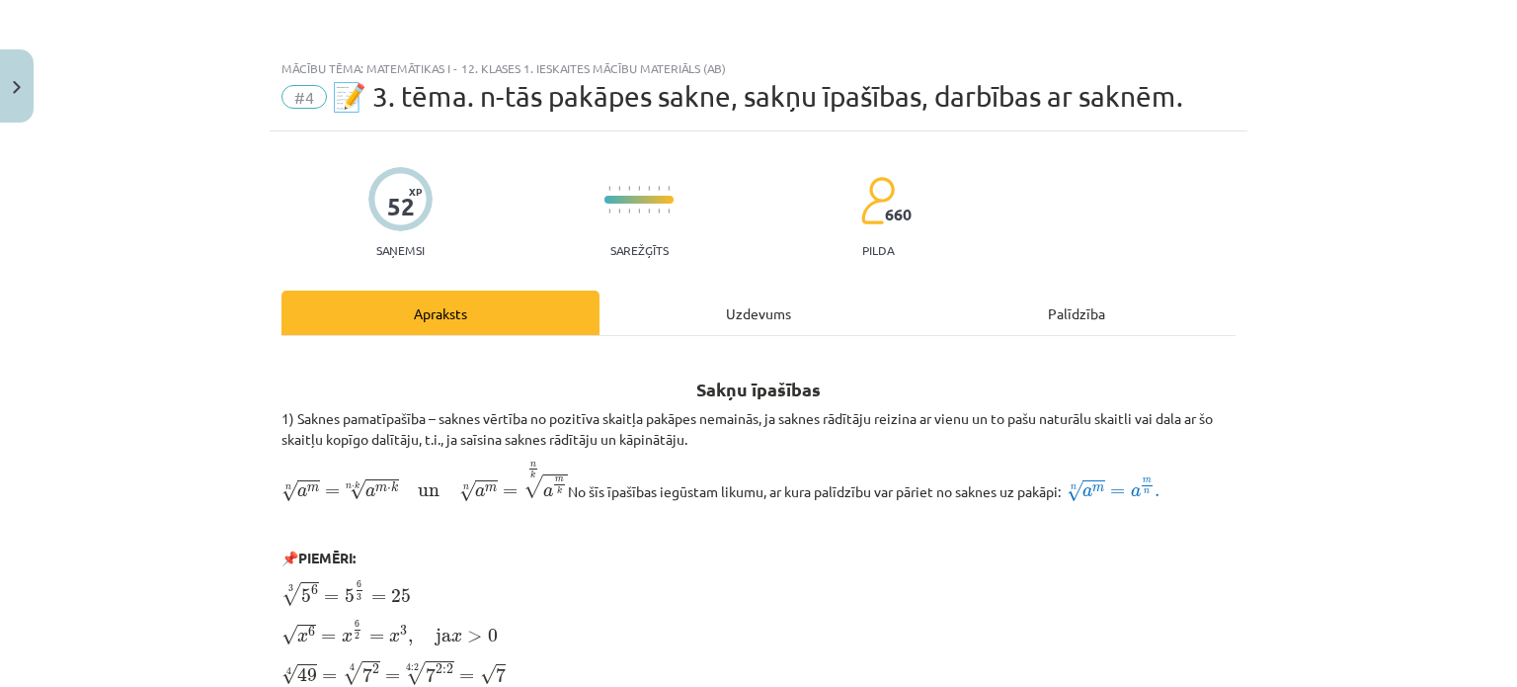
click at [756, 311] on div "Uzdevums" at bounding box center [759, 312] width 318 height 44
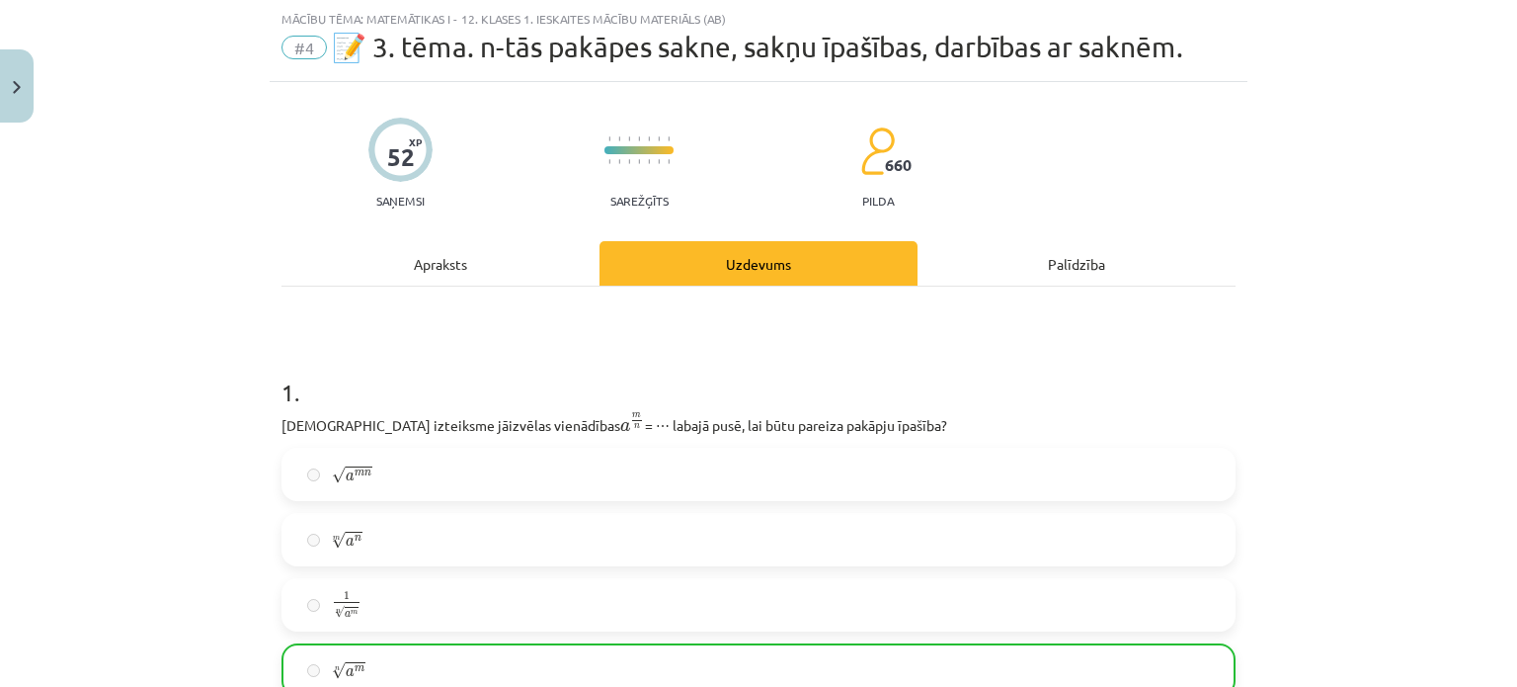
click at [522, 264] on div "Apraksts" at bounding box center [441, 263] width 318 height 44
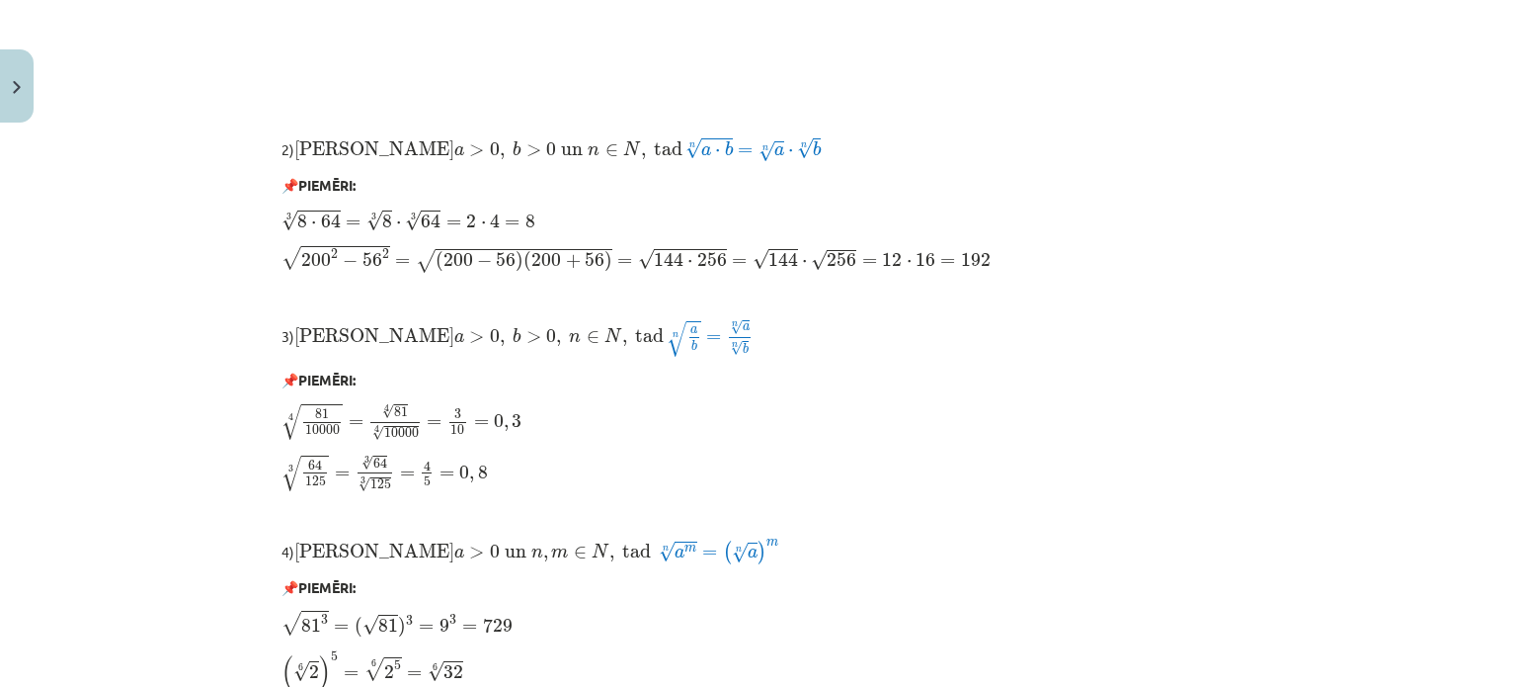
scroll to position [1186, 0]
